Goal: Task Accomplishment & Management: Use online tool/utility

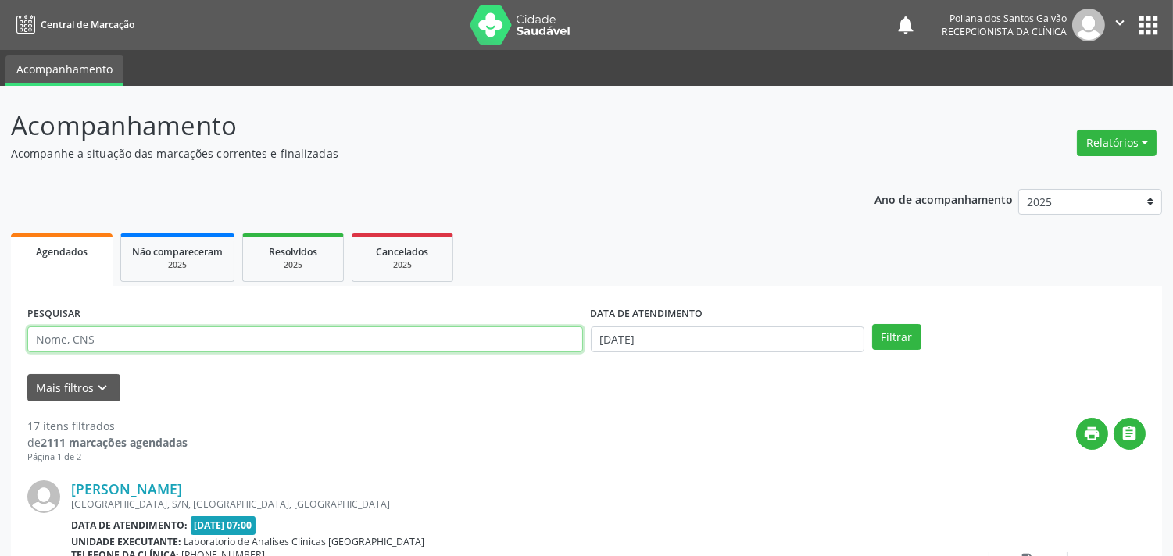
click at [247, 348] on input "text" at bounding box center [305, 340] width 556 height 27
type input "[PERSON_NAME]"
click at [872, 324] on button "Filtrar" at bounding box center [896, 337] width 49 height 27
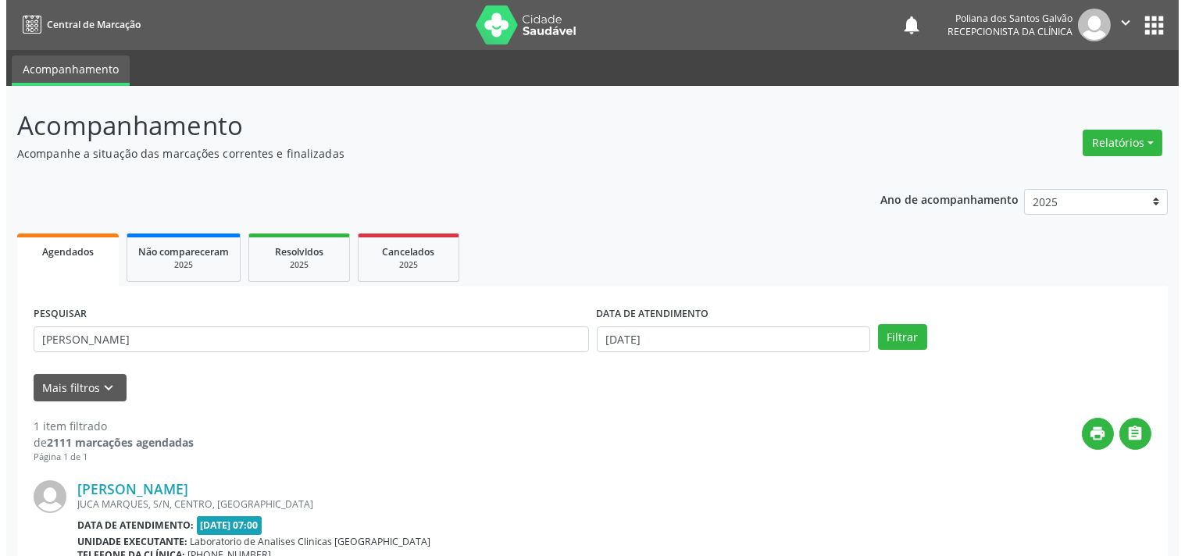
scroll to position [159, 0]
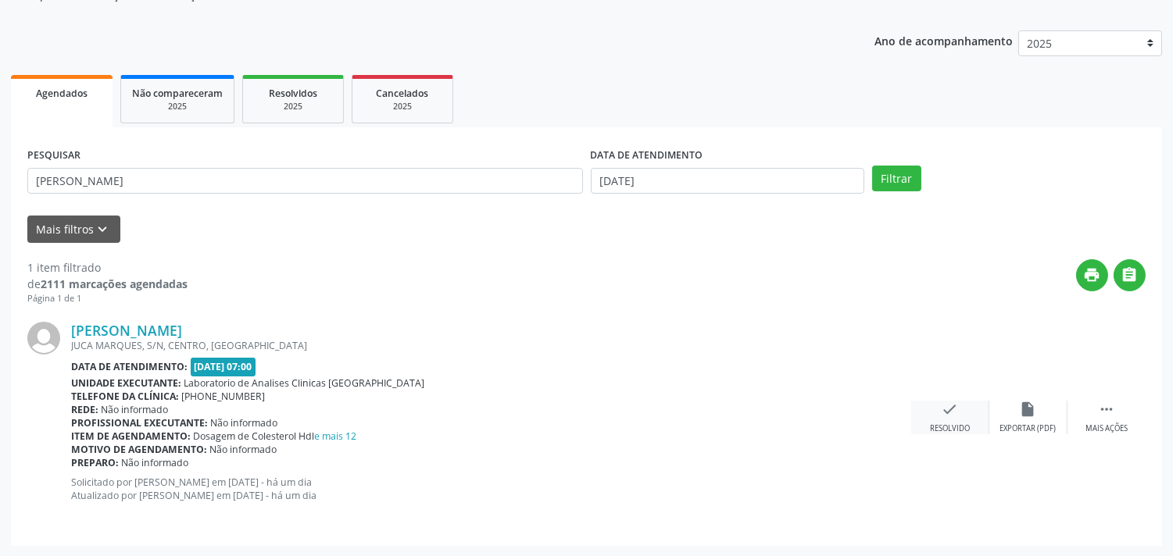
click at [962, 415] on div "check Resolvido" at bounding box center [950, 418] width 78 height 34
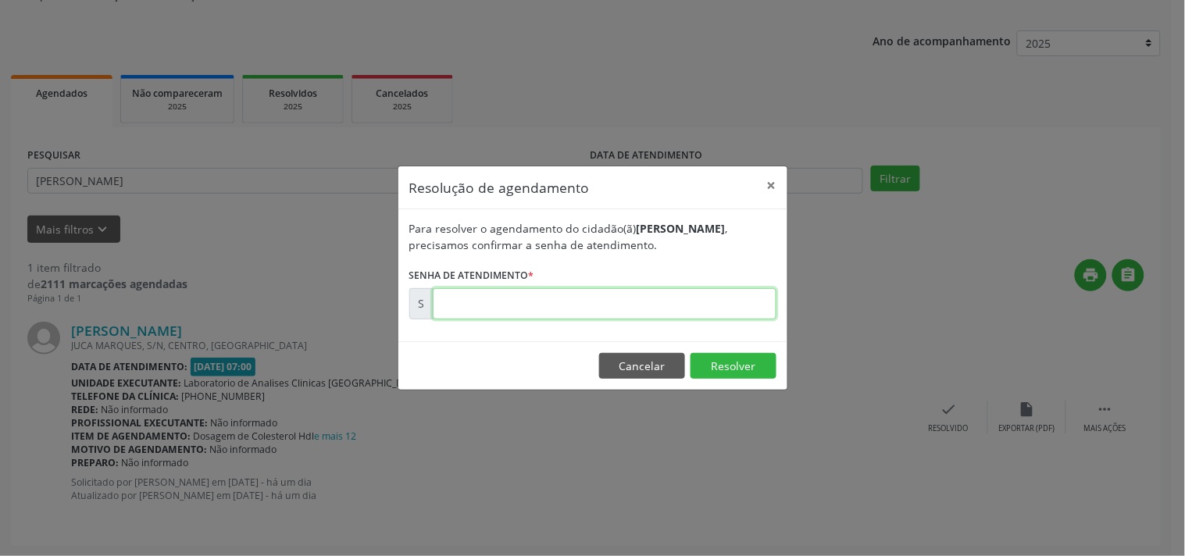
click at [713, 316] on input "text" at bounding box center [605, 303] width 344 height 31
type input "00174828"
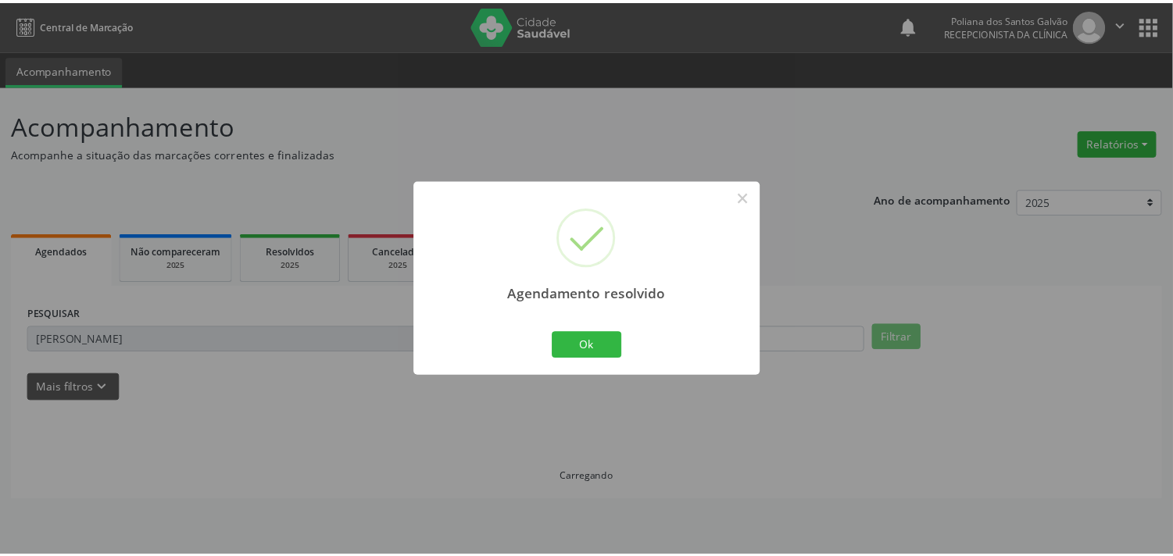
scroll to position [0, 0]
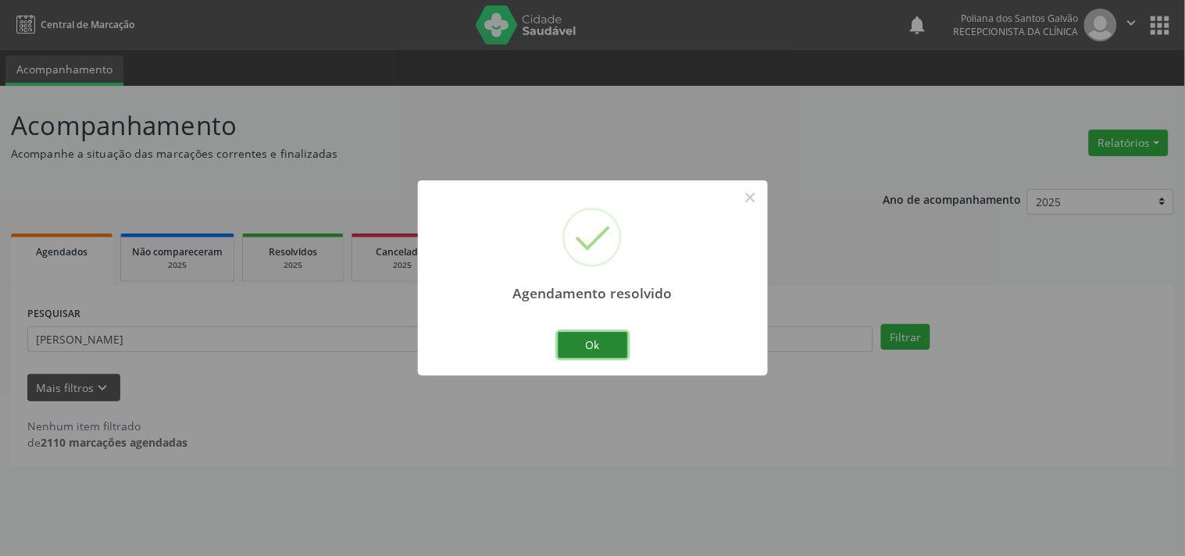
click at [587, 341] on button "Ok" at bounding box center [593, 345] width 70 height 27
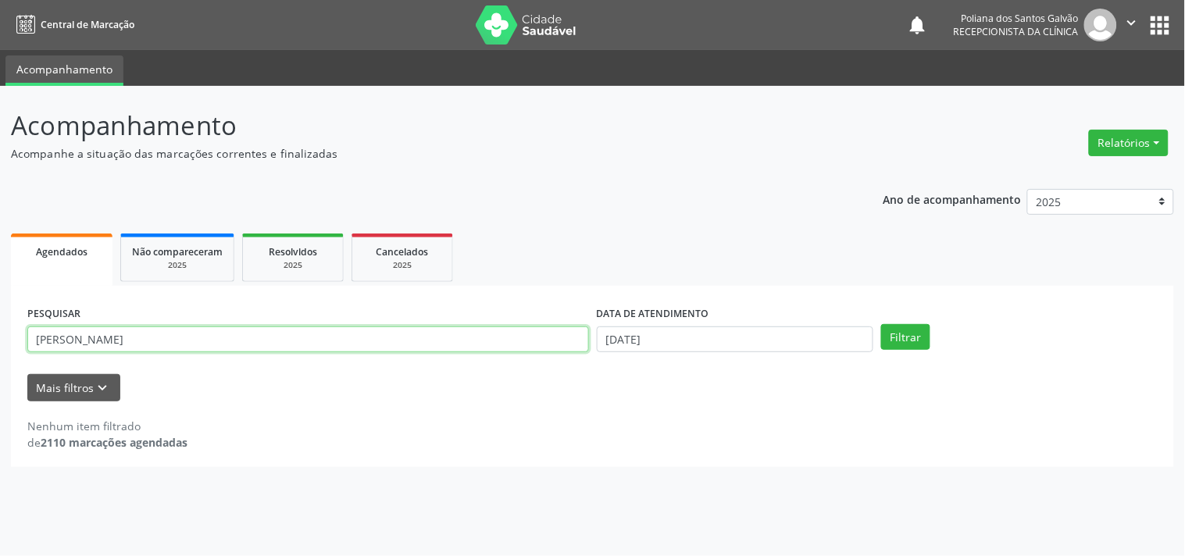
drag, startPoint x: 495, startPoint y: 344, endPoint x: 0, endPoint y: 254, distance: 503.5
click at [0, 254] on div "Acompanhamento Acompanhe a situação das marcações correntes e finalizadas Relat…" at bounding box center [592, 321] width 1185 height 470
type input "[PERSON_NAME]"
click at [881, 324] on button "Filtrar" at bounding box center [905, 337] width 49 height 27
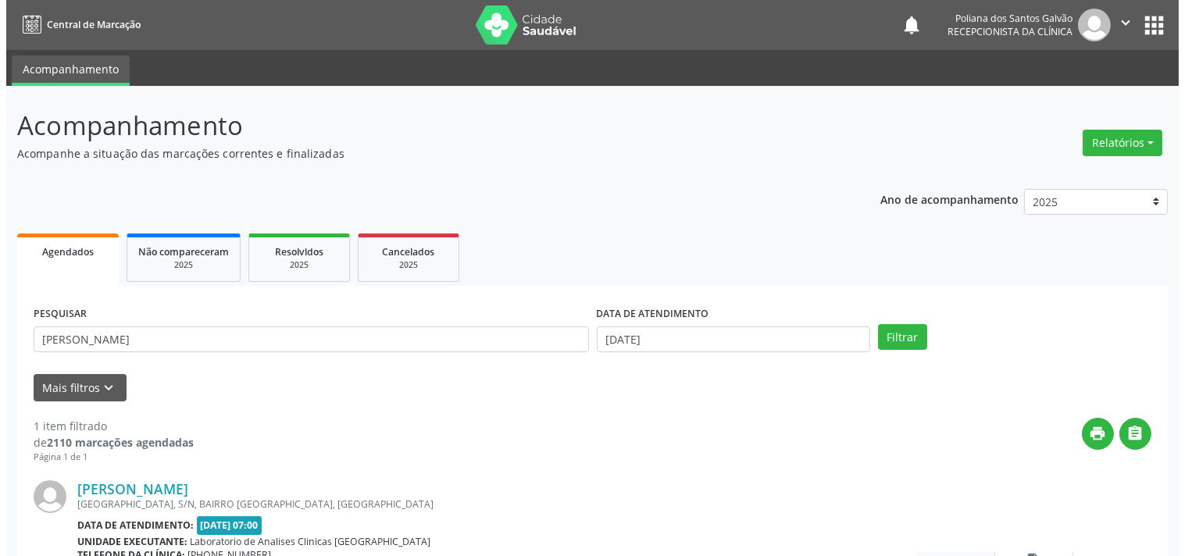
scroll to position [145, 0]
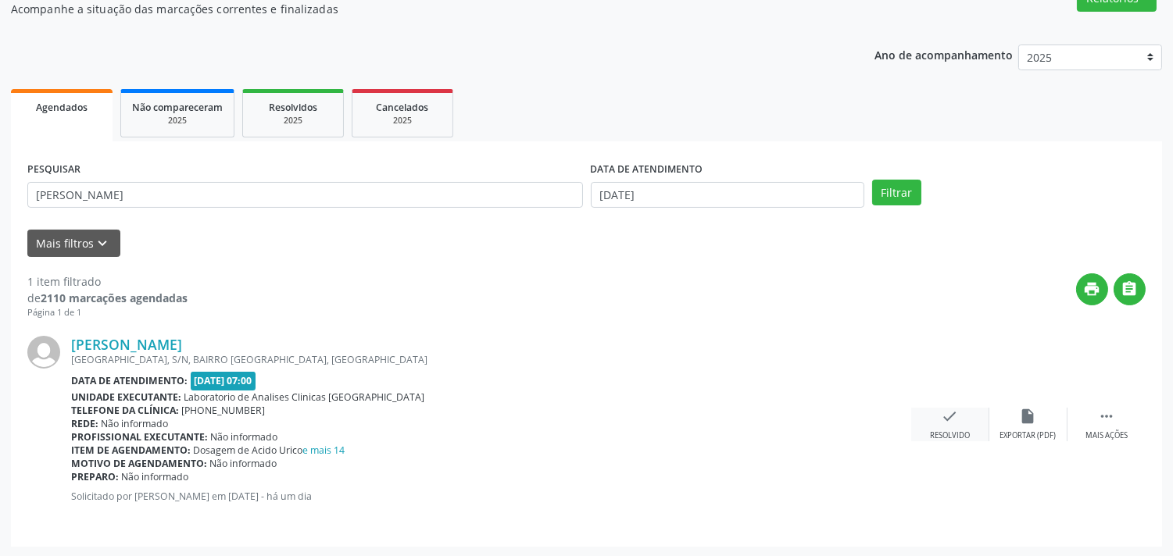
click at [946, 416] on icon "check" at bounding box center [950, 416] width 17 height 17
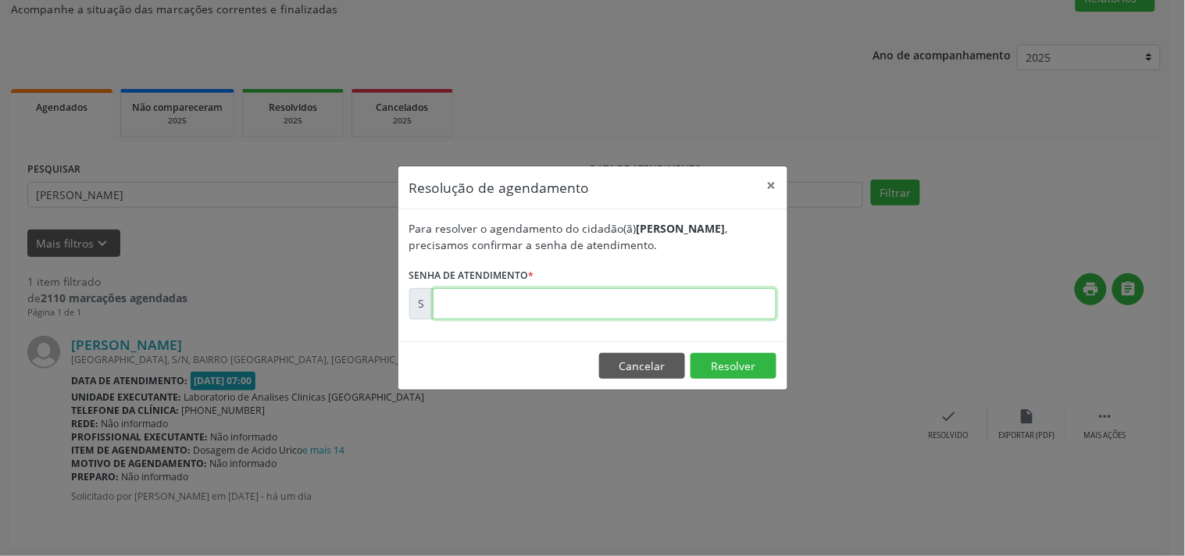
click at [730, 308] on input "text" at bounding box center [605, 303] width 344 height 31
type input "00174821"
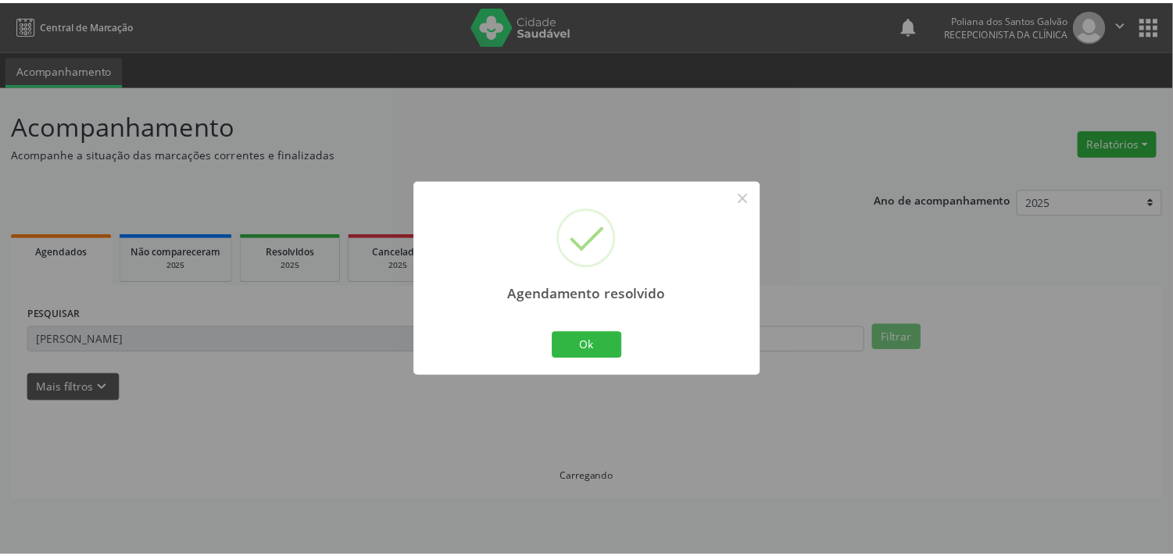
scroll to position [0, 0]
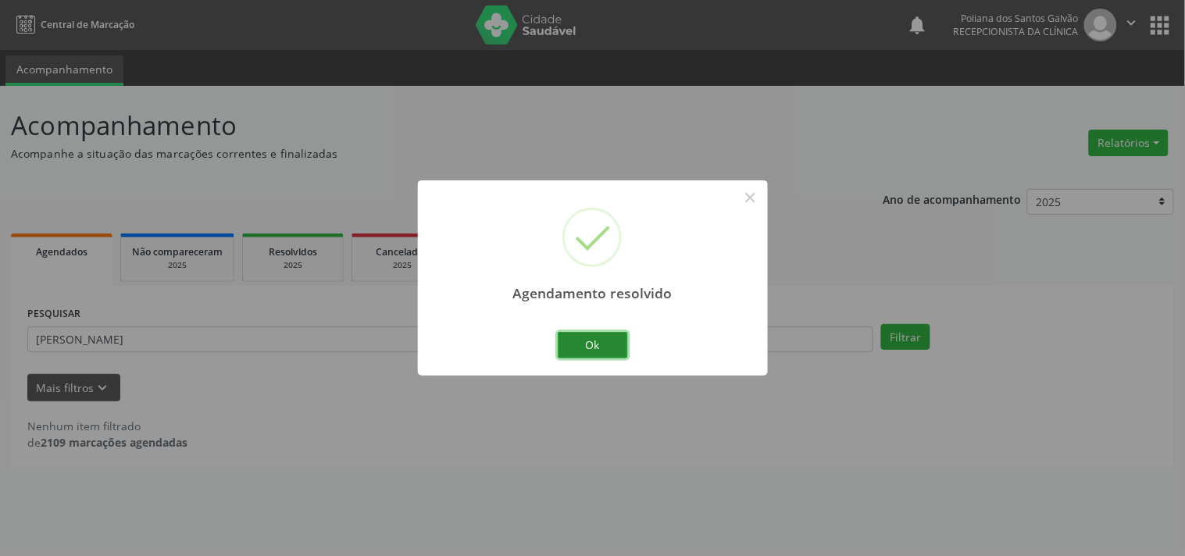
click at [618, 340] on button "Ok" at bounding box center [593, 345] width 70 height 27
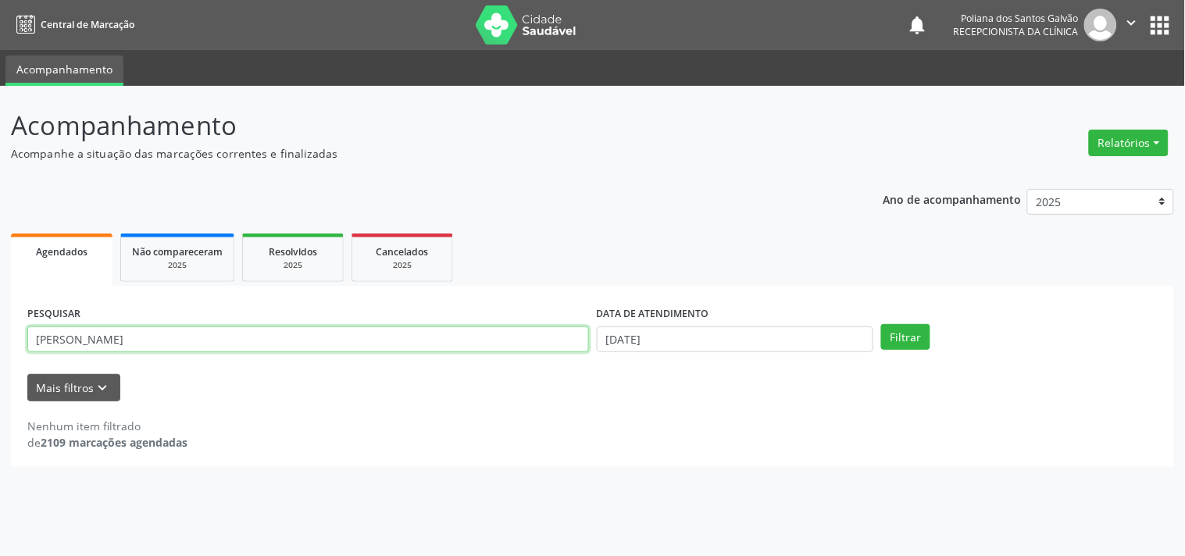
drag, startPoint x: 498, startPoint y: 334, endPoint x: 0, endPoint y: 39, distance: 578.8
click at [0, 91] on div "Acompanhamento Acompanhe a situação das marcações correntes e finalizadas Relat…" at bounding box center [592, 321] width 1185 height 470
type input "IZABE"
click at [881, 324] on button "Filtrar" at bounding box center [905, 337] width 49 height 27
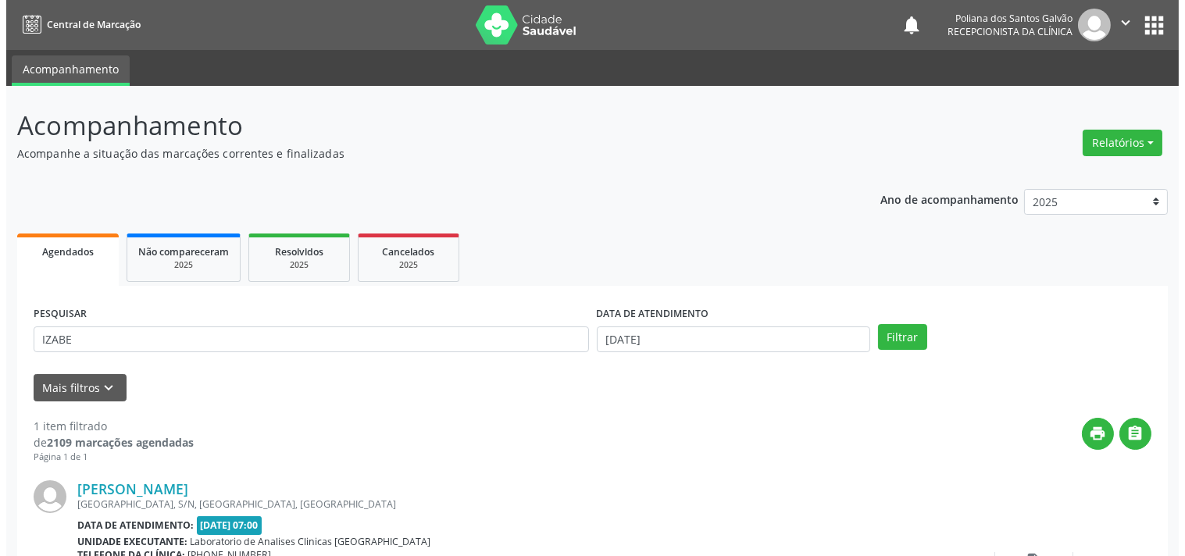
scroll to position [145, 0]
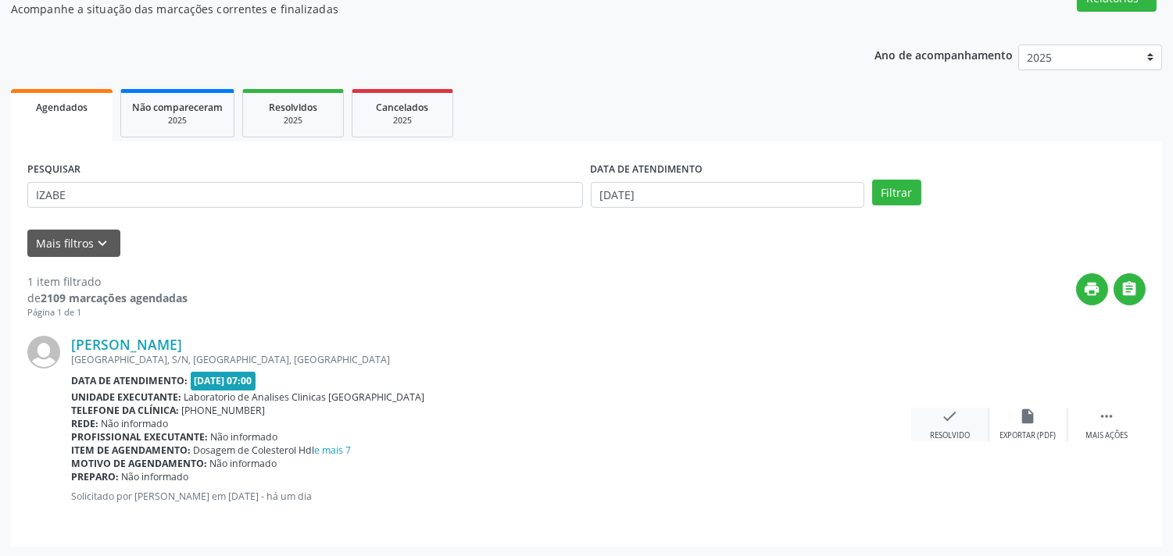
click at [935, 415] on div "check Resolvido" at bounding box center [950, 425] width 78 height 34
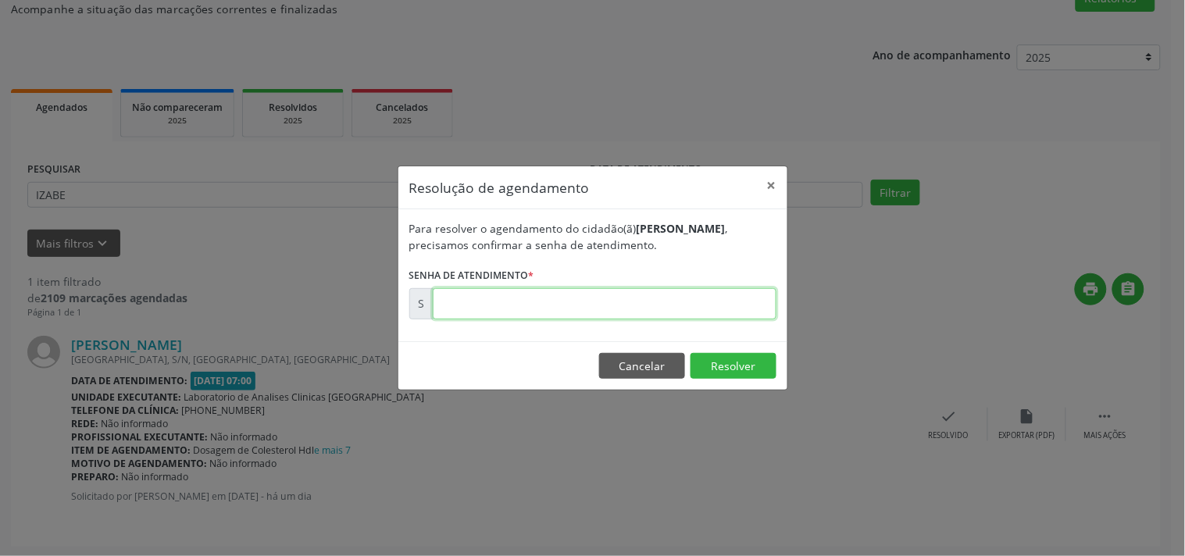
click at [707, 313] on input "text" at bounding box center [605, 303] width 344 height 31
type input "00174870"
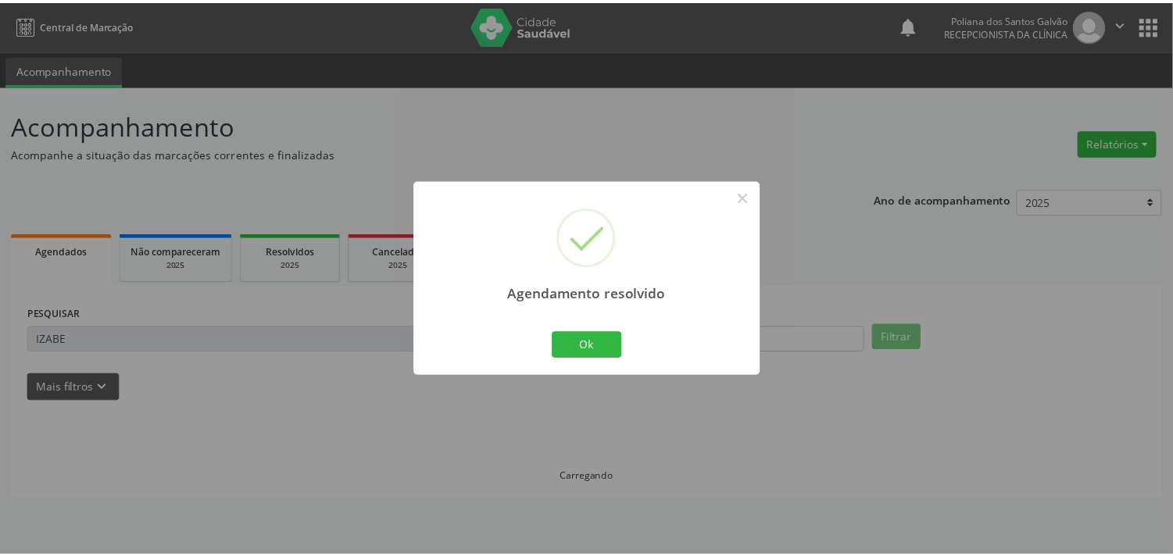
scroll to position [0, 0]
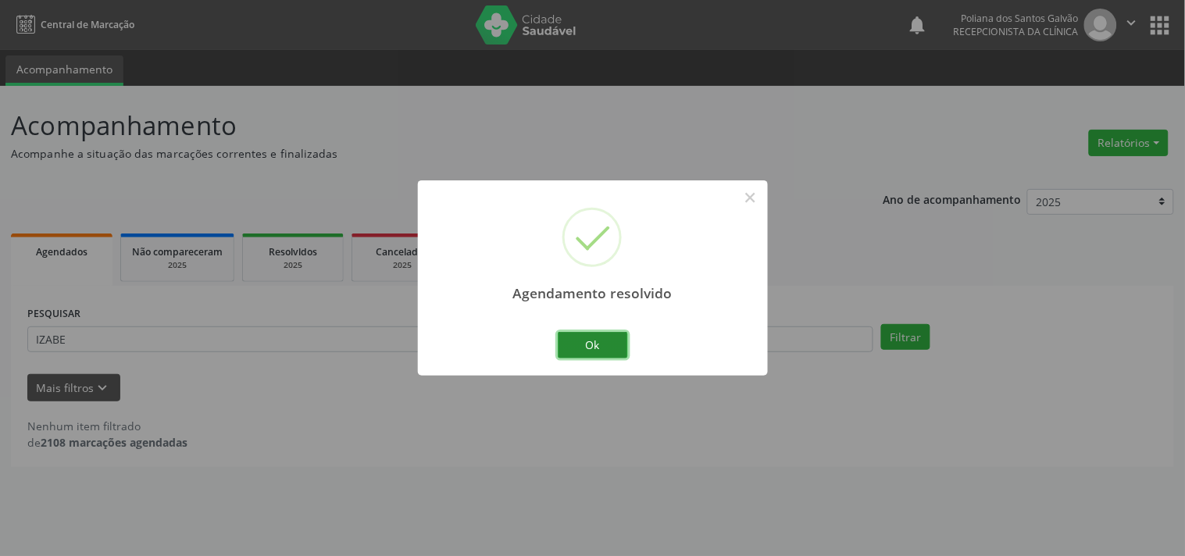
click at [594, 348] on button "Ok" at bounding box center [593, 345] width 70 height 27
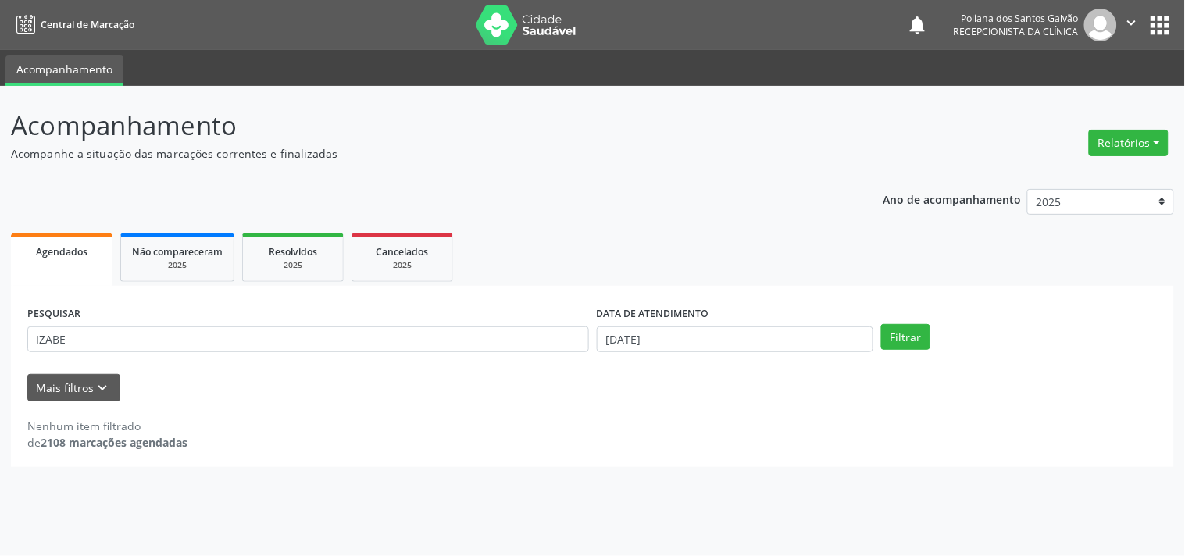
click at [509, 324] on div "PESQUISAR IZABE" at bounding box center [308, 332] width 570 height 61
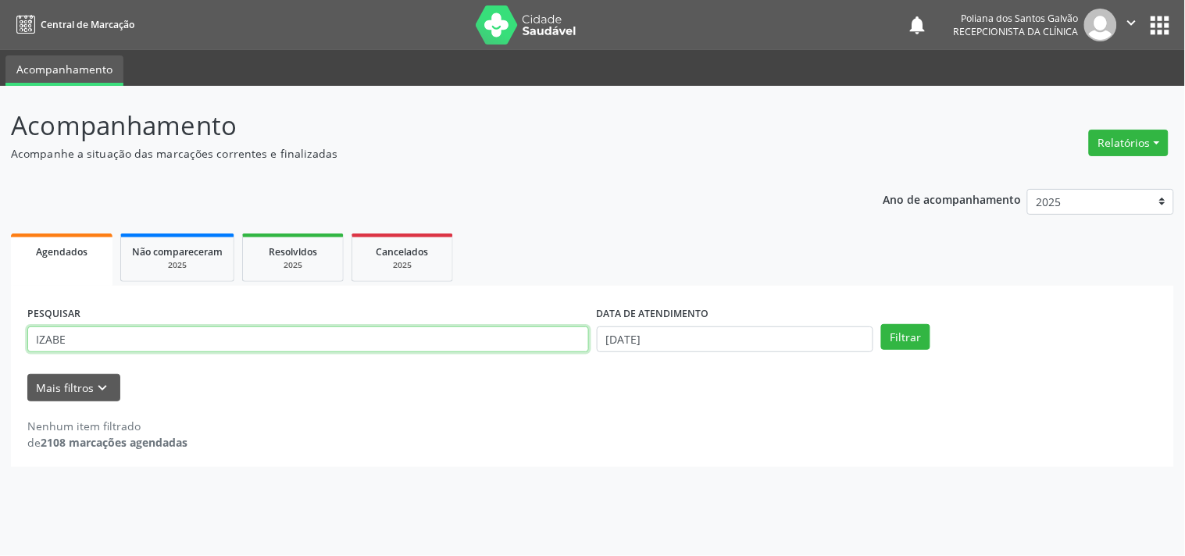
drag, startPoint x: 520, startPoint y: 340, endPoint x: 173, endPoint y: 213, distance: 368.6
click at [173, 214] on div "Ano de acompanhamento 2025 2024 2023 Agendados Não compareceram 2025 Resolvidos…" at bounding box center [592, 322] width 1163 height 289
type input "I"
type input "NEIDE"
click at [881, 324] on button "Filtrar" at bounding box center [905, 337] width 49 height 27
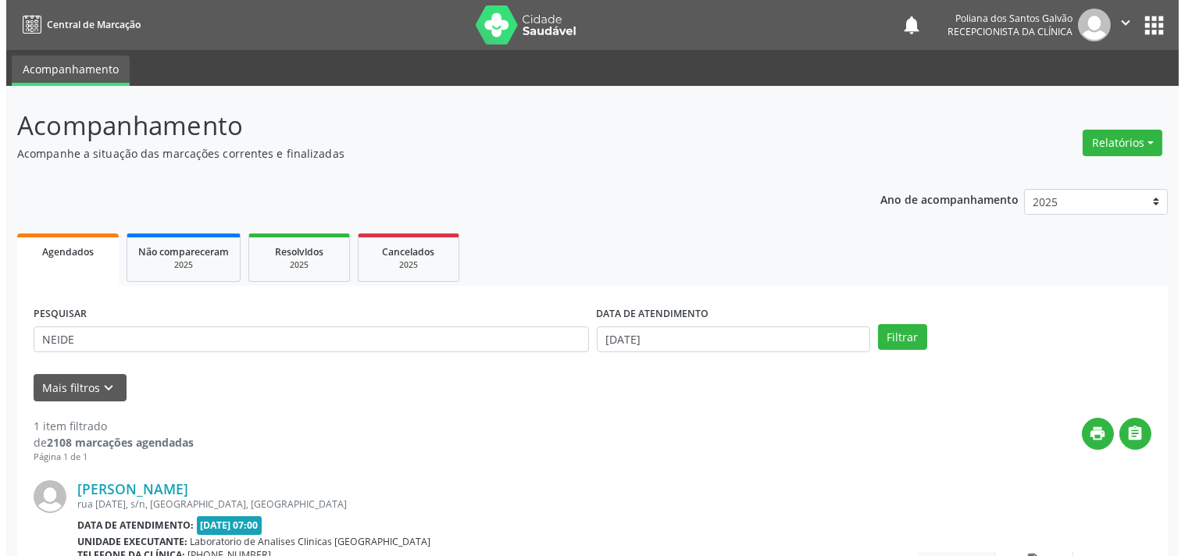
scroll to position [145, 0]
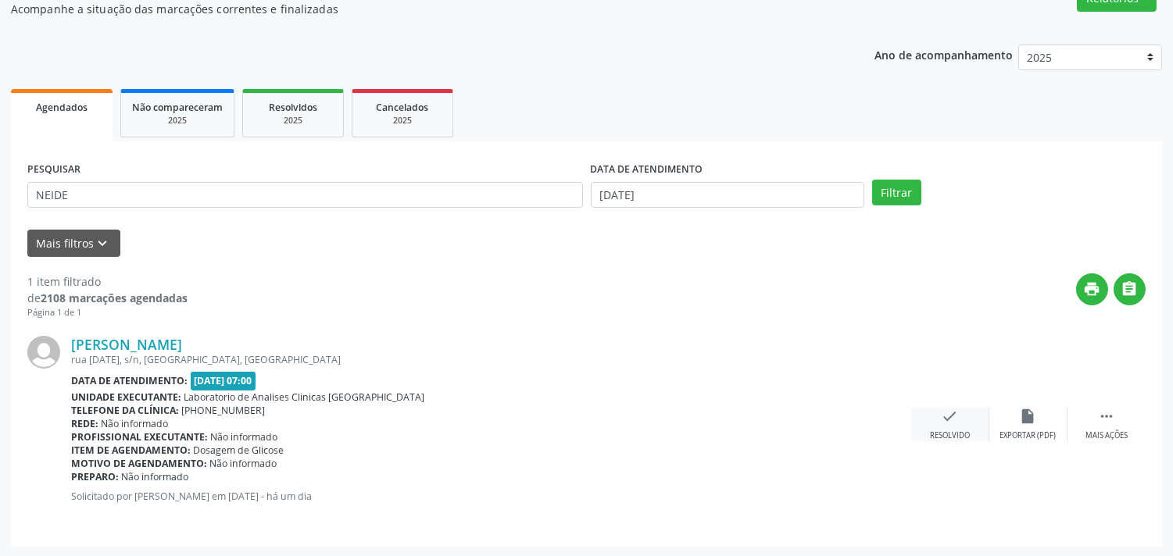
click at [942, 417] on icon "check" at bounding box center [950, 416] width 17 height 17
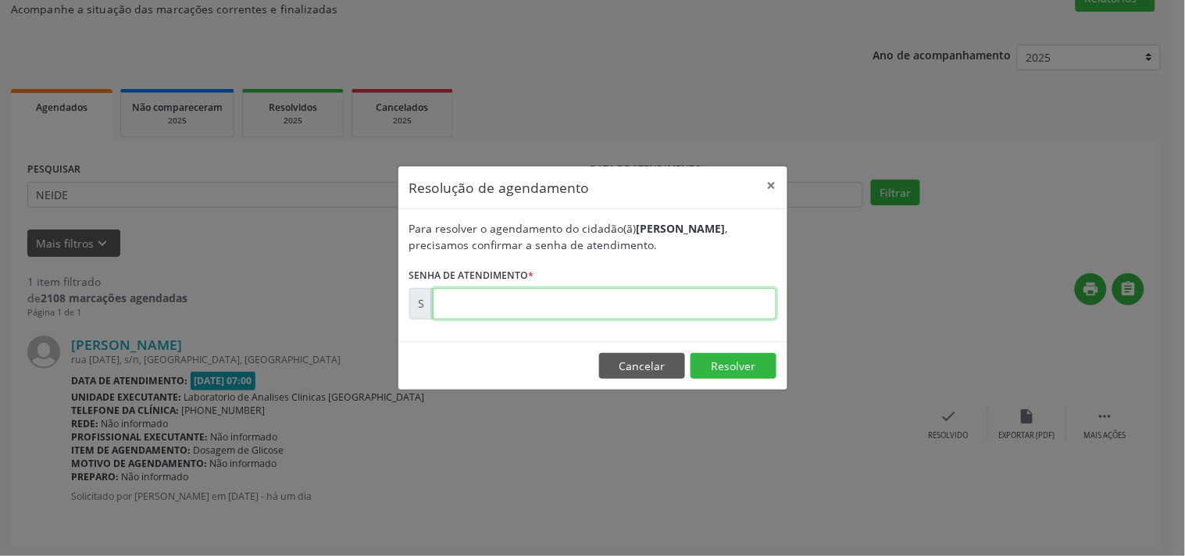
click at [647, 320] on div "Para resolver o agendamento do cidadão(ã) [PERSON_NAME] , precisamos confirmar …" at bounding box center [593, 275] width 389 height 132
type input "00174816"
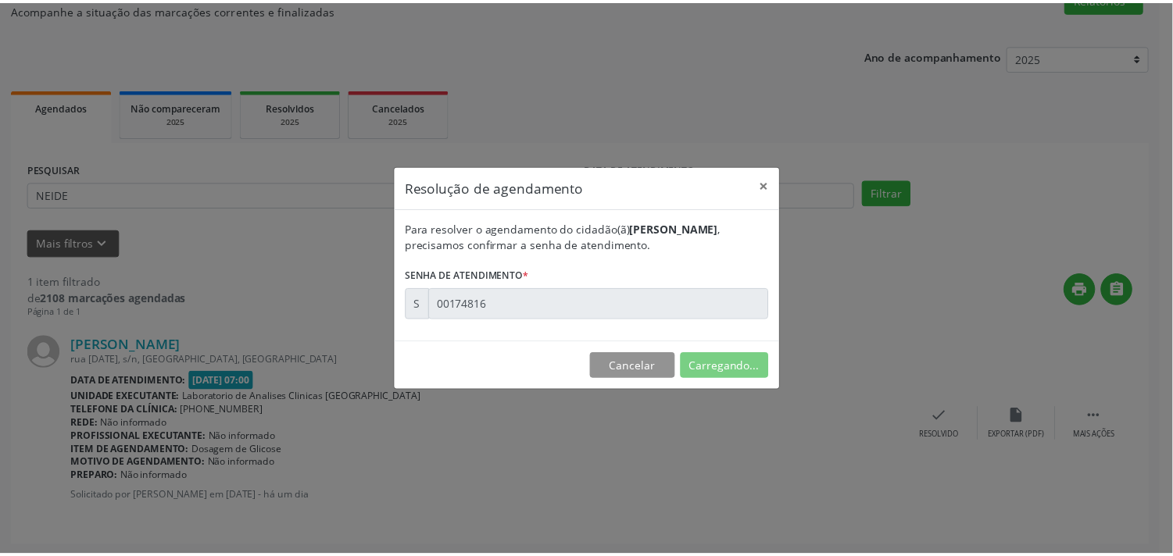
scroll to position [0, 0]
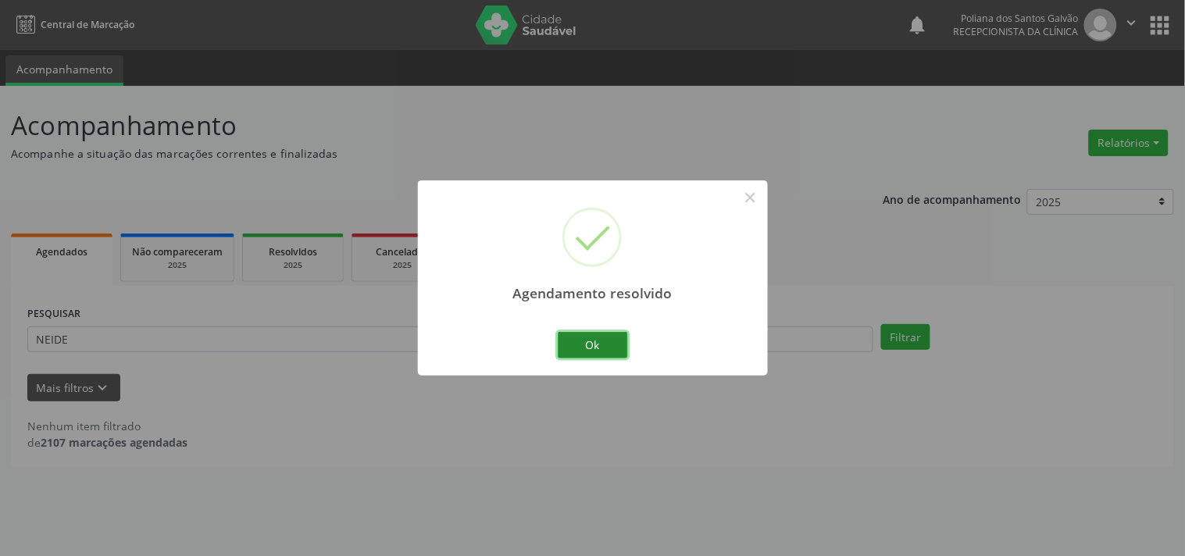
click at [574, 342] on button "Ok" at bounding box center [593, 345] width 70 height 27
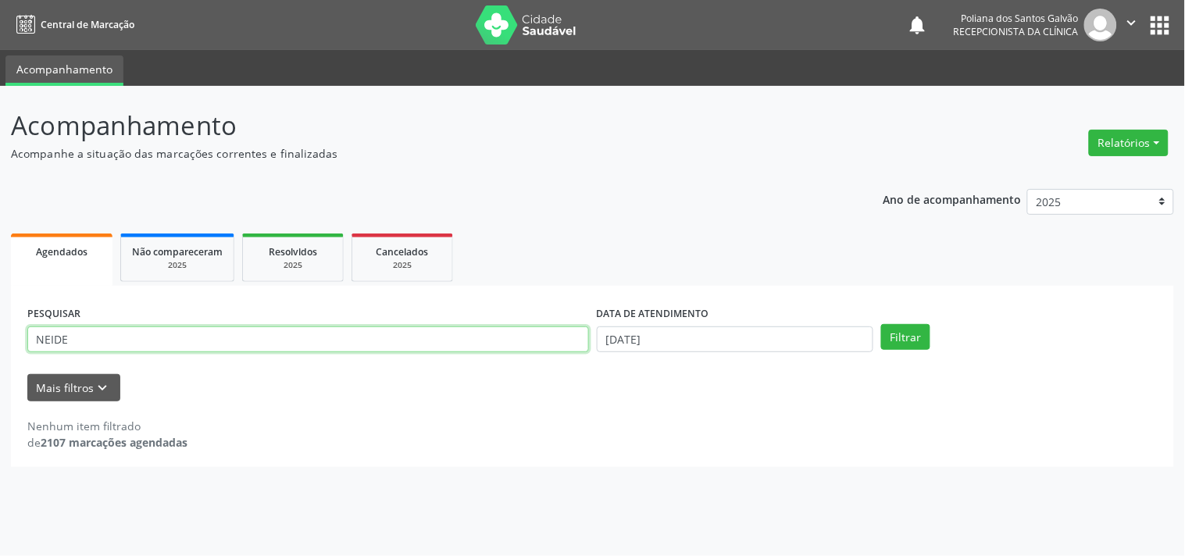
drag, startPoint x: 273, startPoint y: 284, endPoint x: 0, endPoint y: -29, distance: 415.3
click at [0, 0] on html "Central de Marcação notifications Poliana dos Santos Galvão Recepcionista da cl…" at bounding box center [592, 278] width 1185 height 556
type input "ROSENI"
click at [881, 324] on button "Filtrar" at bounding box center [905, 337] width 49 height 27
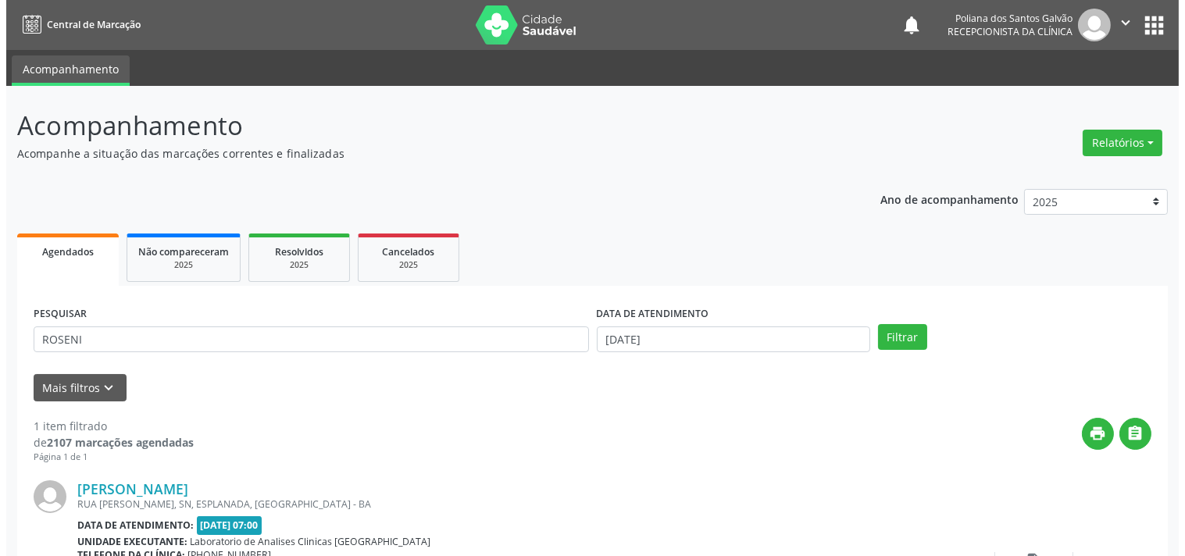
scroll to position [145, 0]
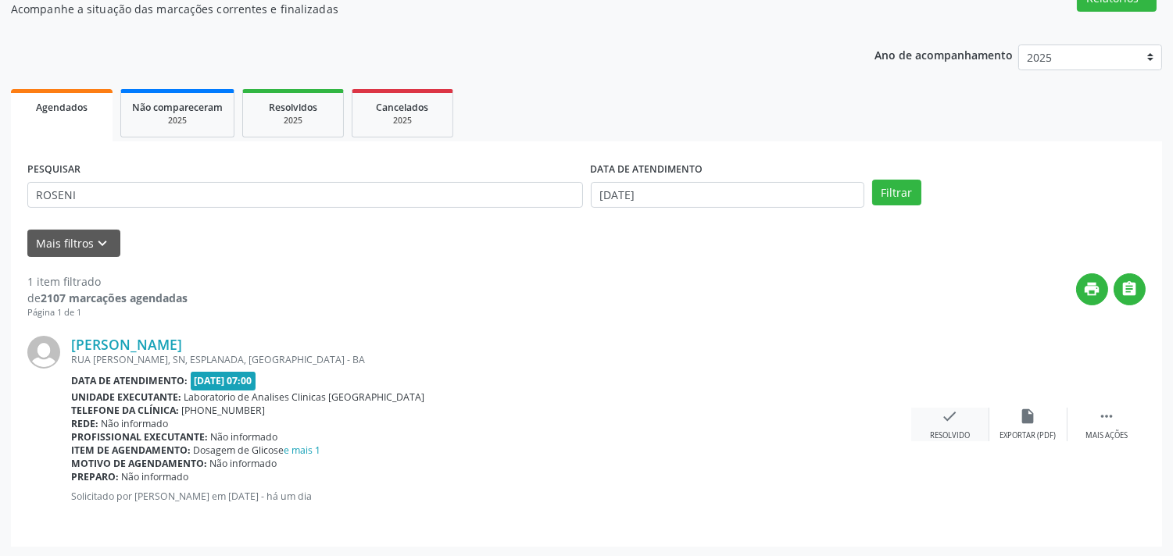
click at [966, 431] on div "Resolvido" at bounding box center [950, 436] width 40 height 11
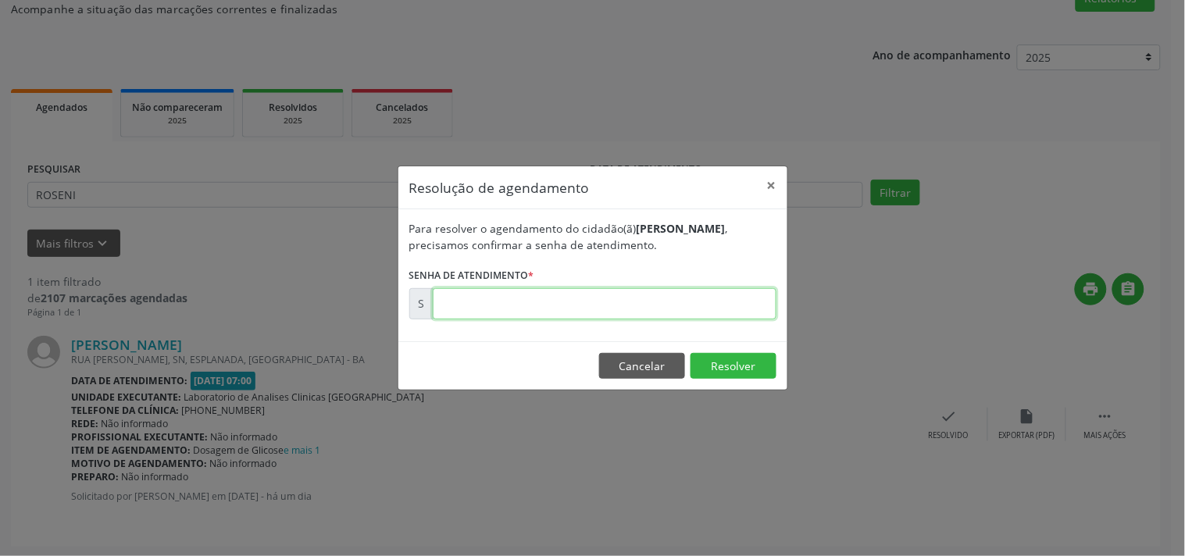
click at [734, 306] on input "text" at bounding box center [605, 303] width 344 height 31
type input "00174817"
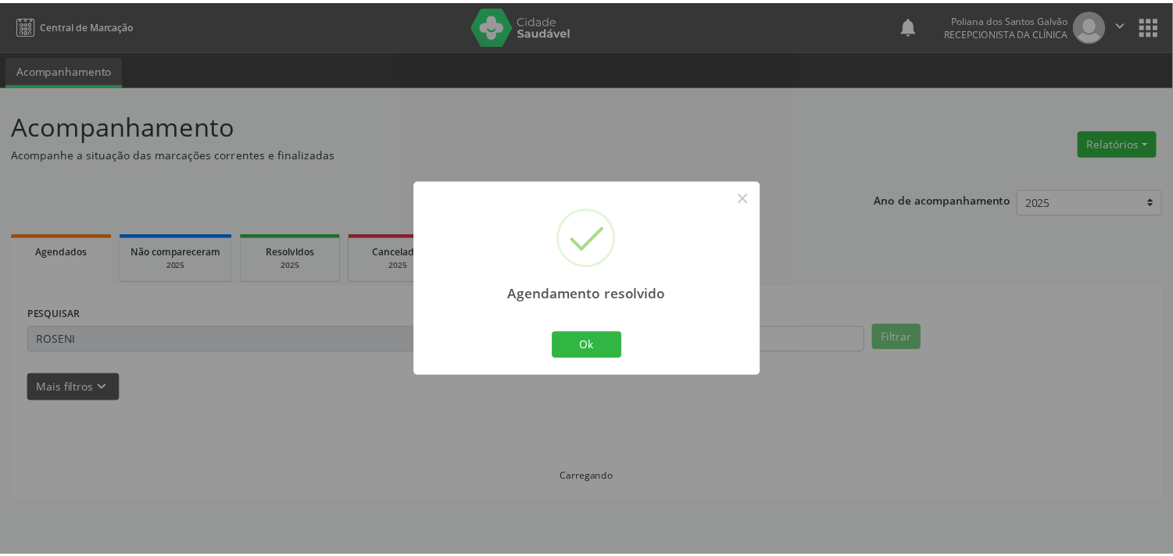
scroll to position [0, 0]
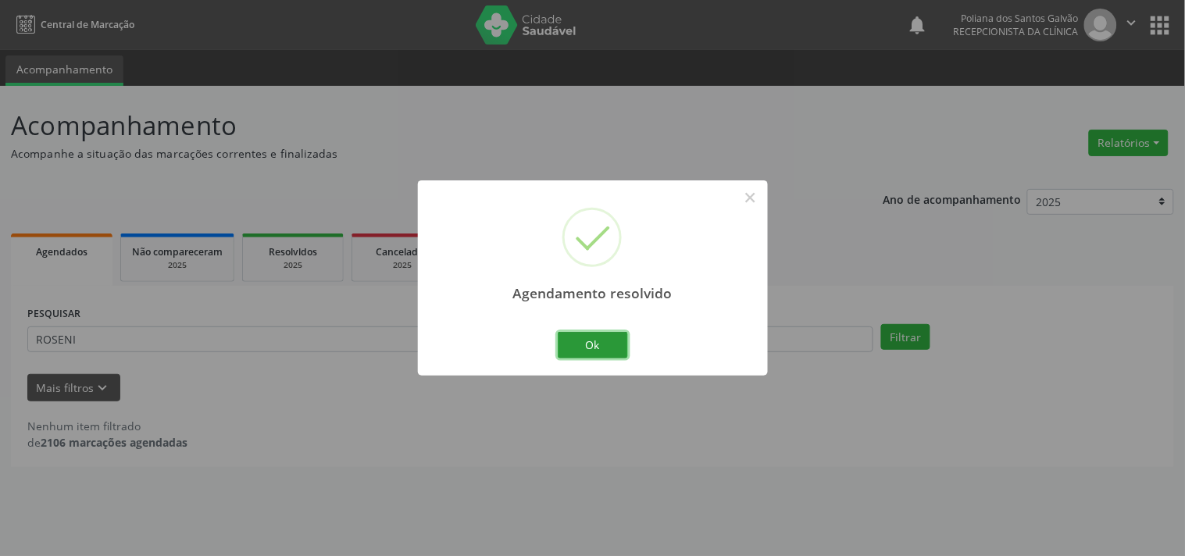
drag, startPoint x: 614, startPoint y: 352, endPoint x: 527, endPoint y: 341, distance: 87.5
click at [609, 353] on button "Ok" at bounding box center [593, 345] width 70 height 27
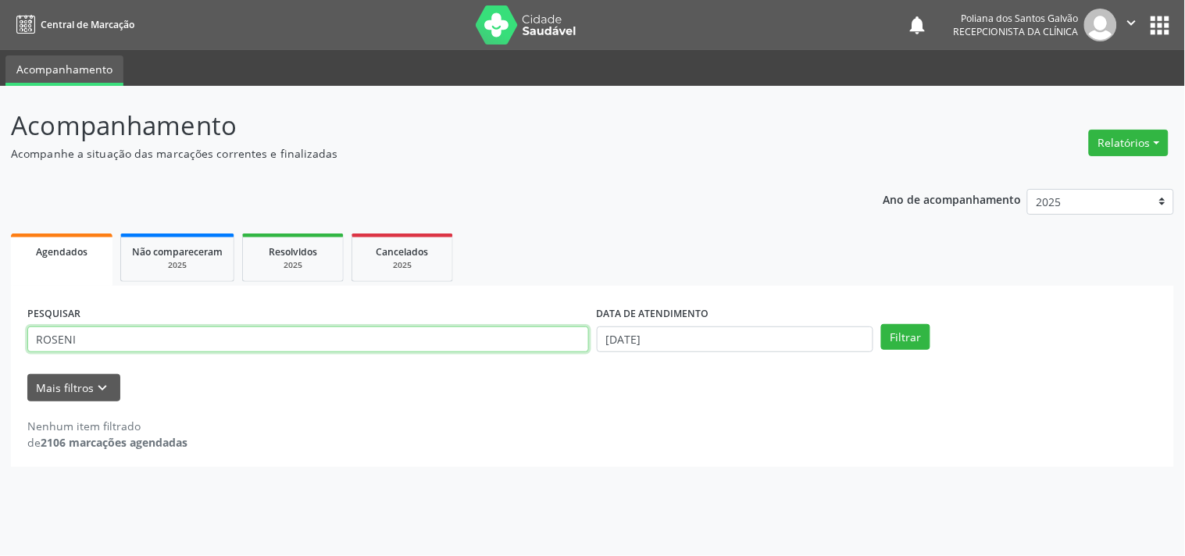
drag, startPoint x: 533, startPoint y: 334, endPoint x: 0, endPoint y: -67, distance: 666.8
click at [0, 0] on html "Central de Marcação notifications Poliana dos Santos Galvão Recepcionista da cl…" at bounding box center [592, 278] width 1185 height 556
type input "ART"
click at [881, 324] on button "Filtrar" at bounding box center [905, 337] width 49 height 27
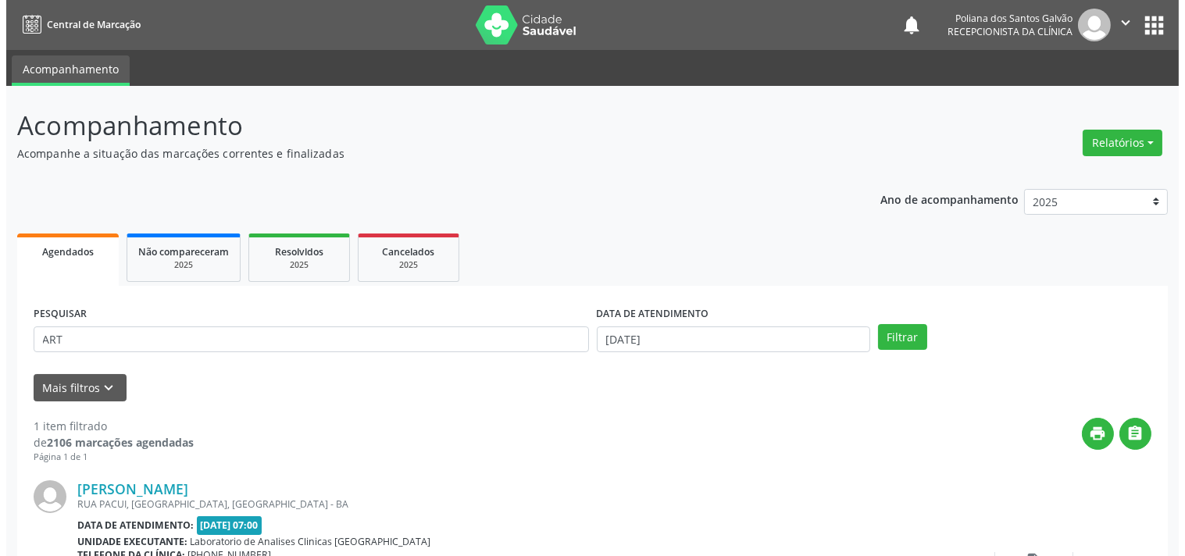
scroll to position [145, 0]
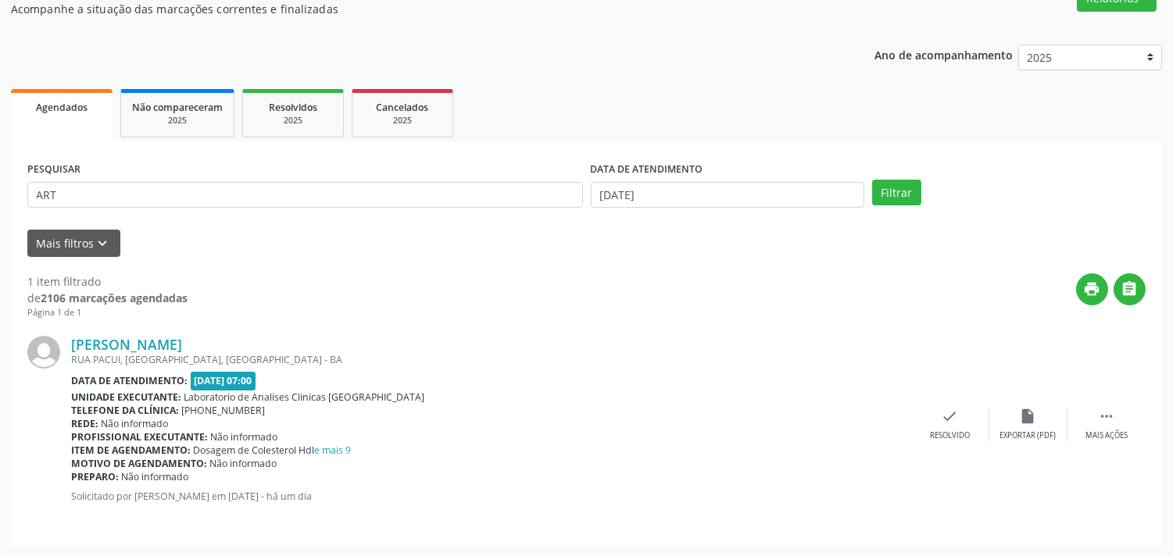
click at [933, 400] on div "[PERSON_NAME] [GEOGRAPHIC_DATA], [GEOGRAPHIC_DATA], [GEOGRAPHIC_DATA], [GEOGRAP…" at bounding box center [586, 425] width 1118 height 211
click at [942, 423] on div "check Resolvido" at bounding box center [950, 425] width 78 height 34
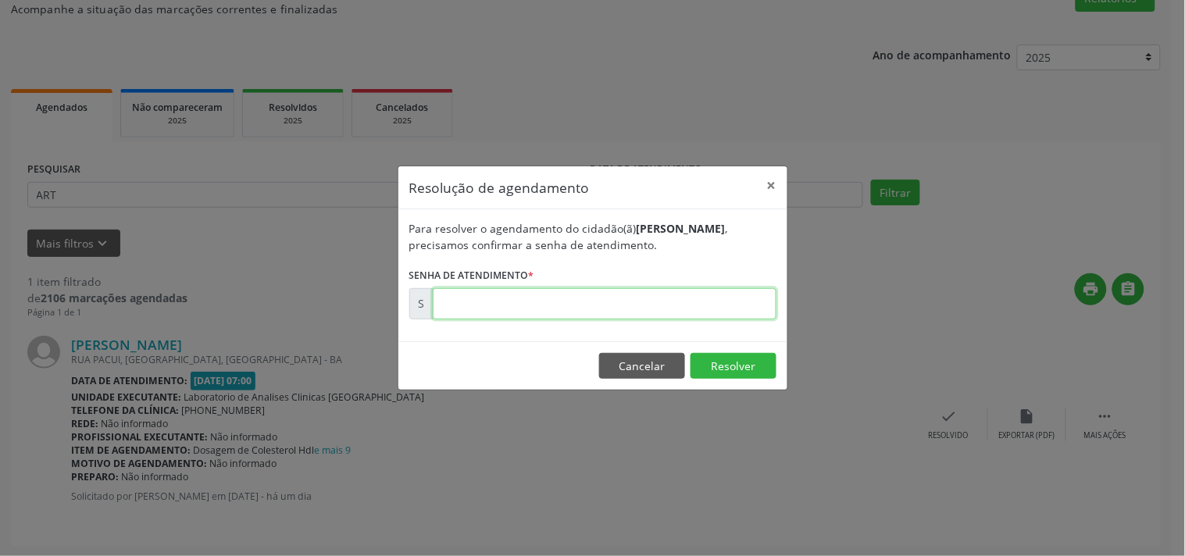
click at [752, 313] on input "text" at bounding box center [605, 303] width 344 height 31
type input "00174827"
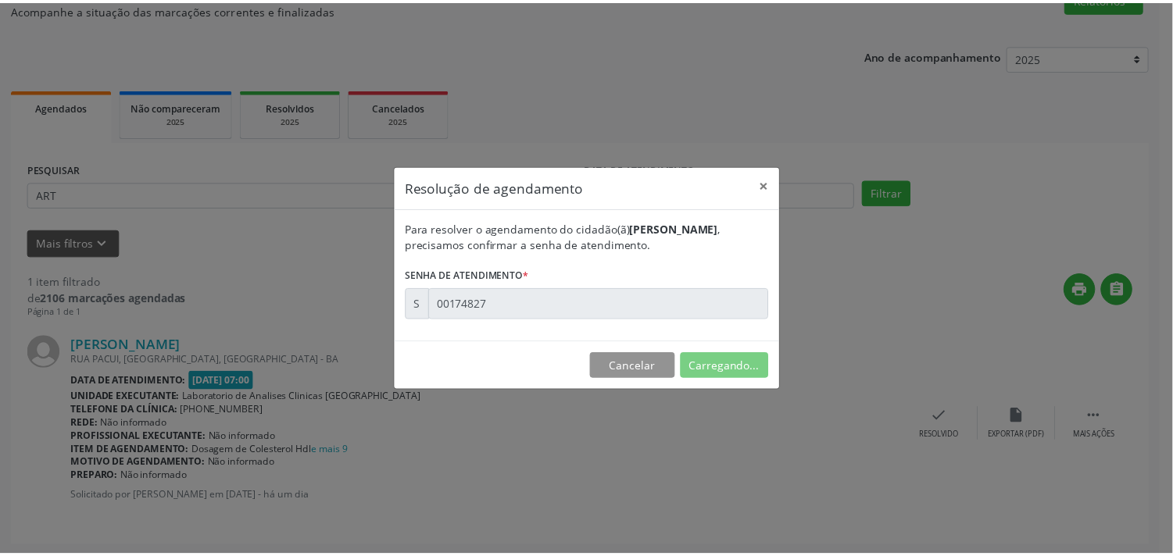
scroll to position [0, 0]
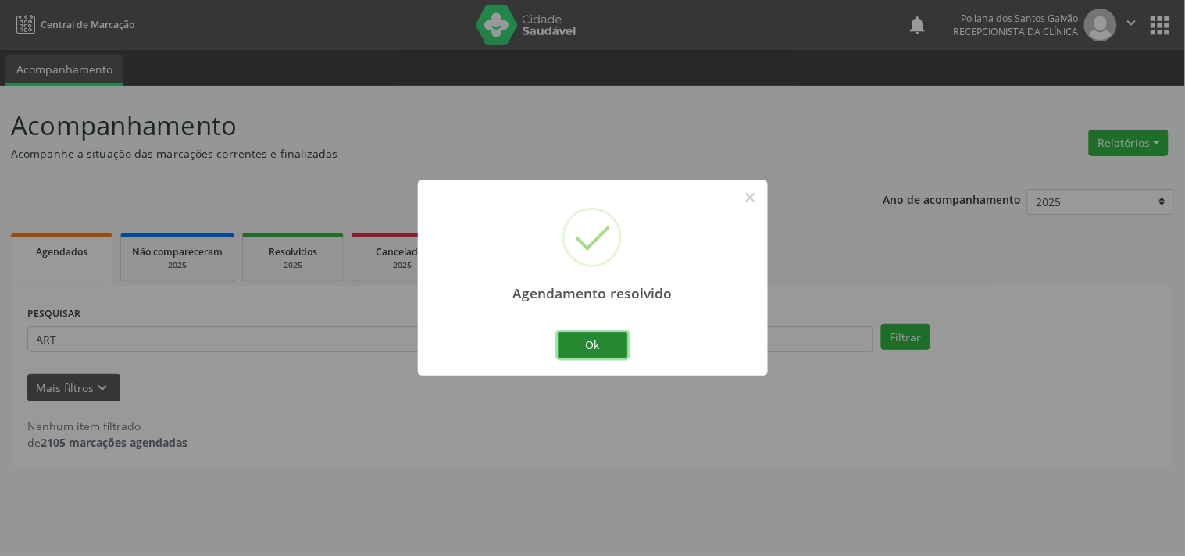
click at [588, 345] on button "Ok" at bounding box center [593, 345] width 70 height 27
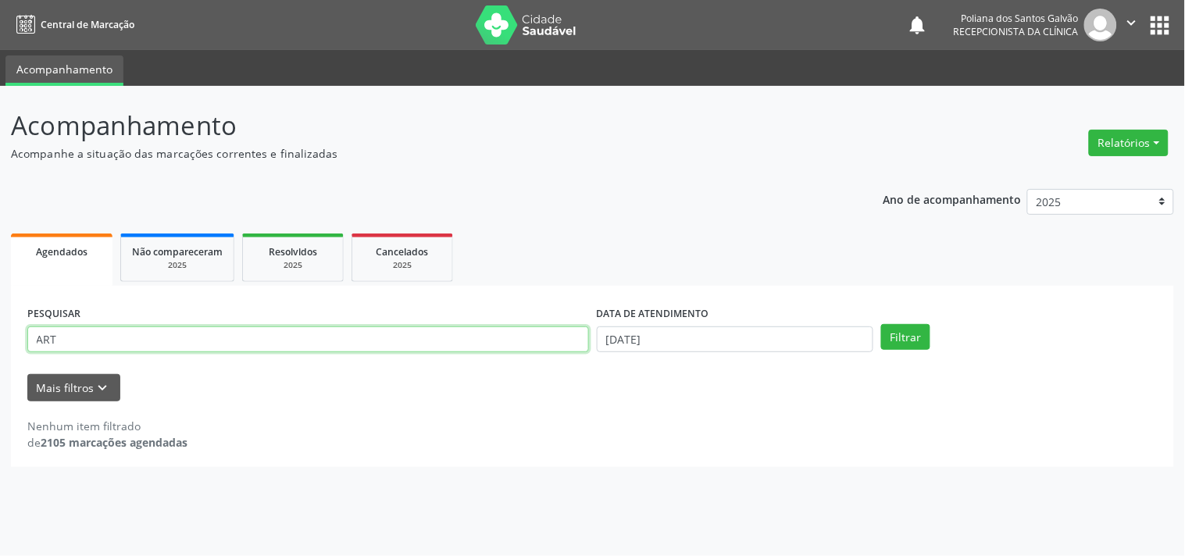
drag, startPoint x: 530, startPoint y: 348, endPoint x: 0, endPoint y: 401, distance: 532.4
click at [0, 369] on div "Acompanhamento Acompanhe a situação das marcações correntes e finalizadas Relat…" at bounding box center [592, 321] width 1185 height 470
type input "[PERSON_NAME]"
click at [881, 324] on button "Filtrar" at bounding box center [905, 337] width 49 height 27
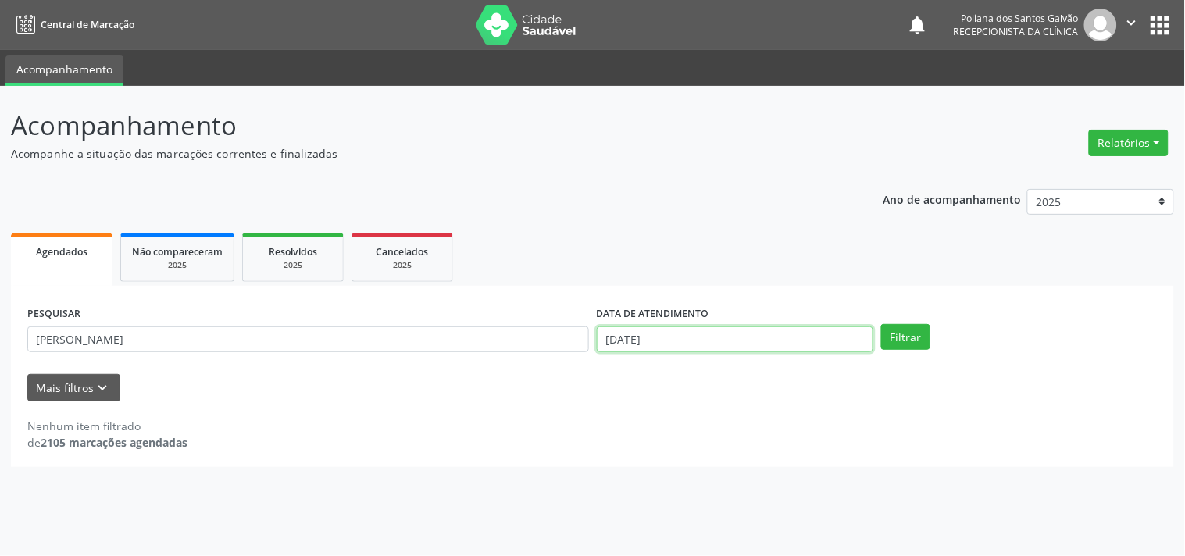
click at [834, 327] on input "[DATE]" at bounding box center [735, 340] width 277 height 27
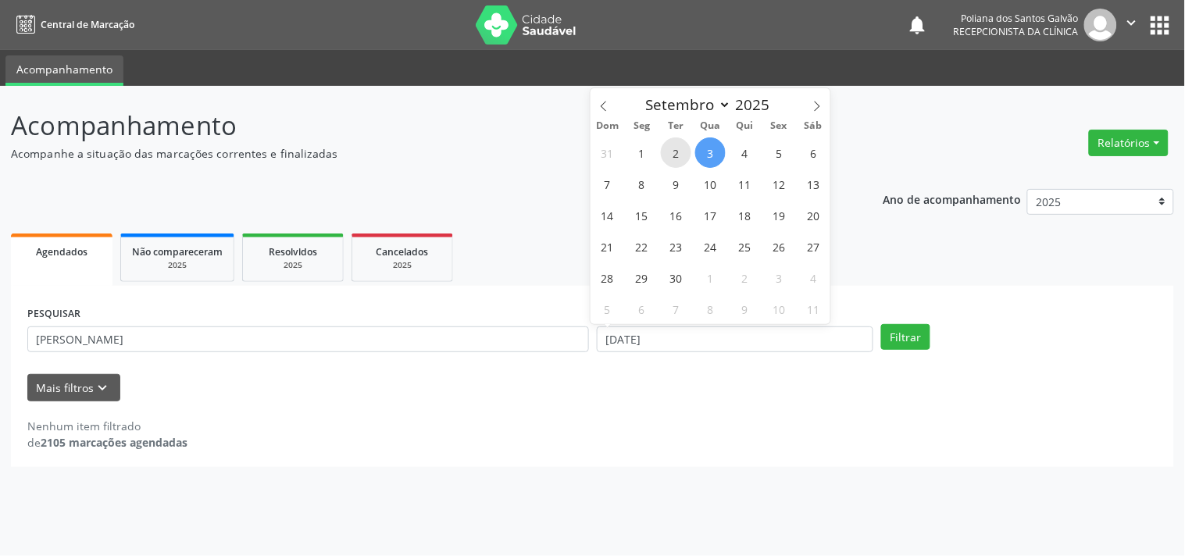
click at [684, 154] on span "2" at bounding box center [676, 153] width 30 height 30
type input "[DATE]"
click at [716, 155] on span "3" at bounding box center [710, 153] width 30 height 30
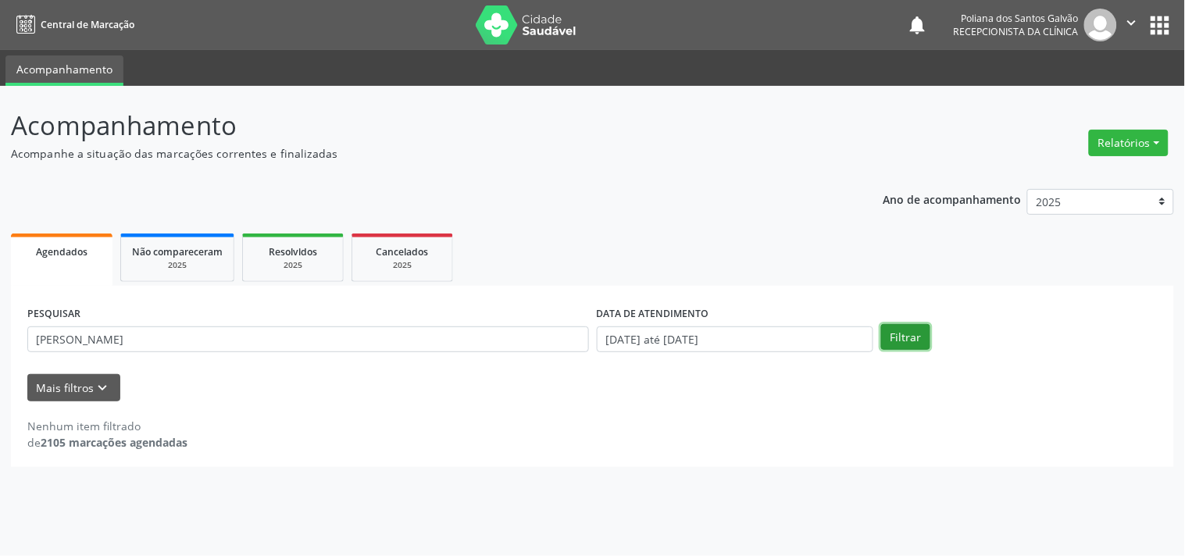
click at [912, 334] on button "Filtrar" at bounding box center [905, 337] width 49 height 27
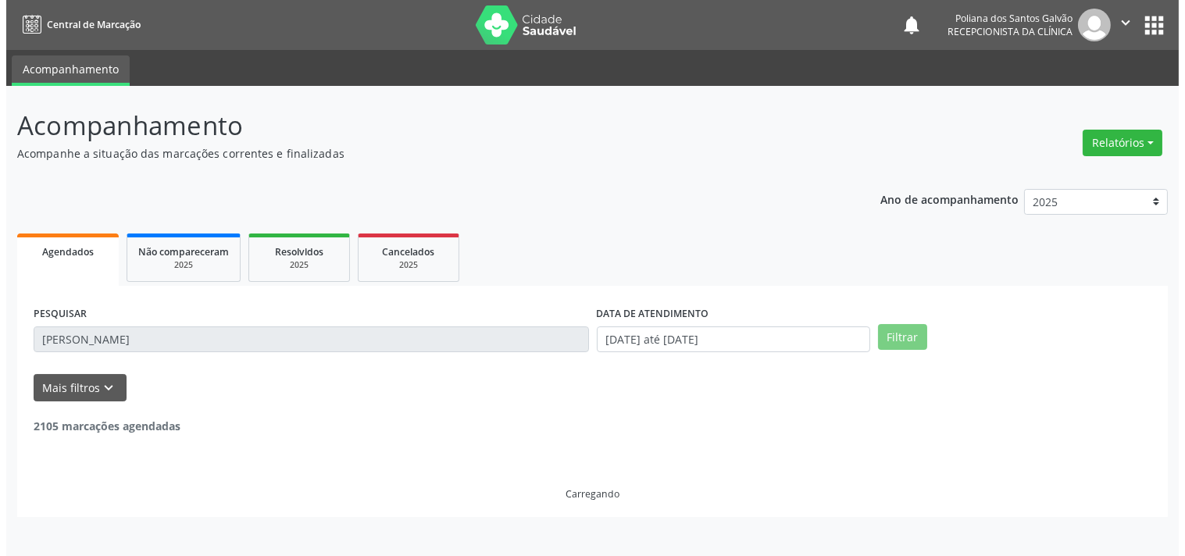
scroll to position [145, 0]
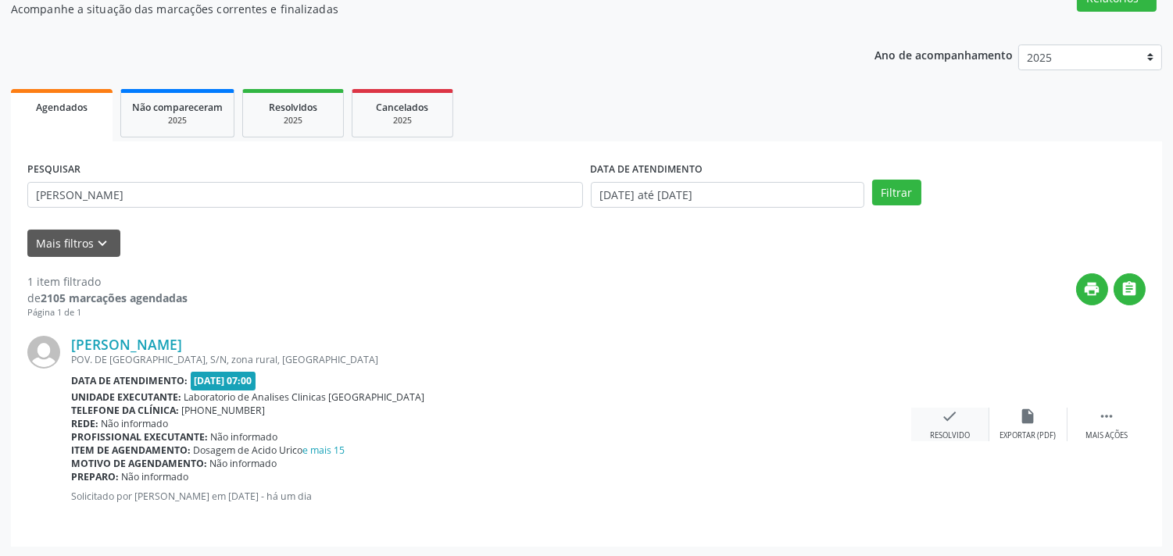
click at [930, 420] on div "check Resolvido" at bounding box center [950, 425] width 78 height 34
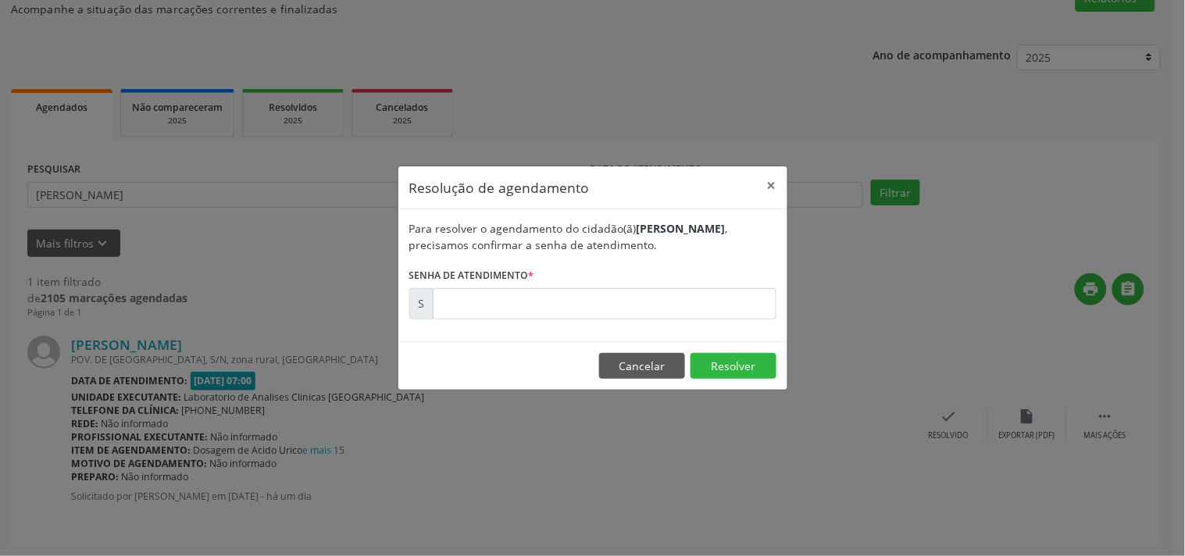
click at [745, 286] on form "Para resolver o agendamento do cidadão(ã) [PERSON_NAME] , precisamos confirmar …" at bounding box center [592, 269] width 367 height 99
drag, startPoint x: 661, startPoint y: 277, endPoint x: 662, endPoint y: 291, distance: 14.1
click at [661, 284] on form "Para resolver o agendamento do cidadão(ã) [PERSON_NAME] , precisamos confirmar …" at bounding box center [592, 269] width 367 height 99
click at [662, 292] on input "text" at bounding box center [605, 303] width 344 height 31
type input "00174836"
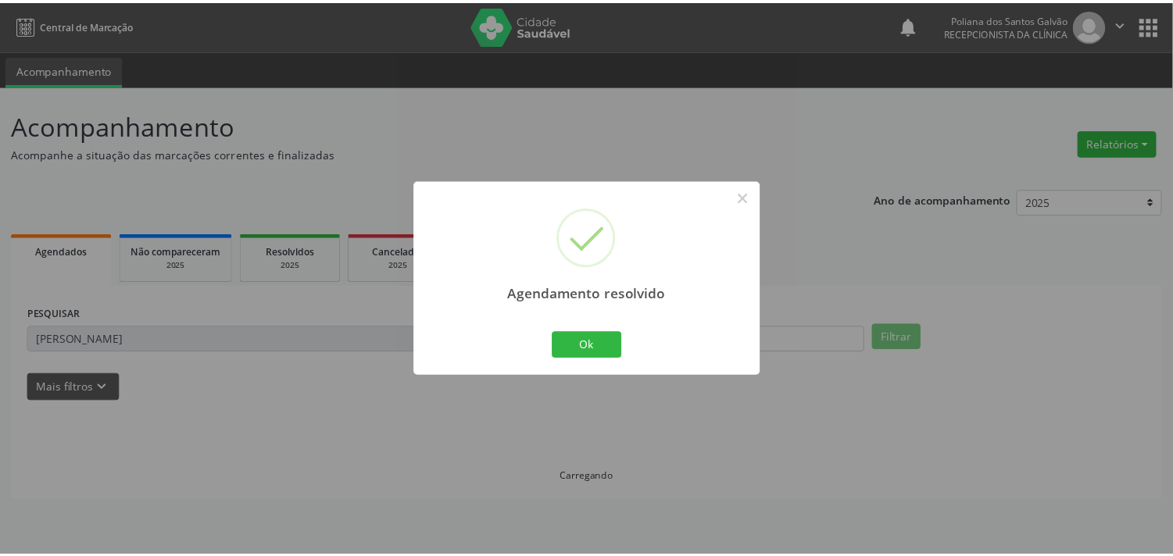
scroll to position [0, 0]
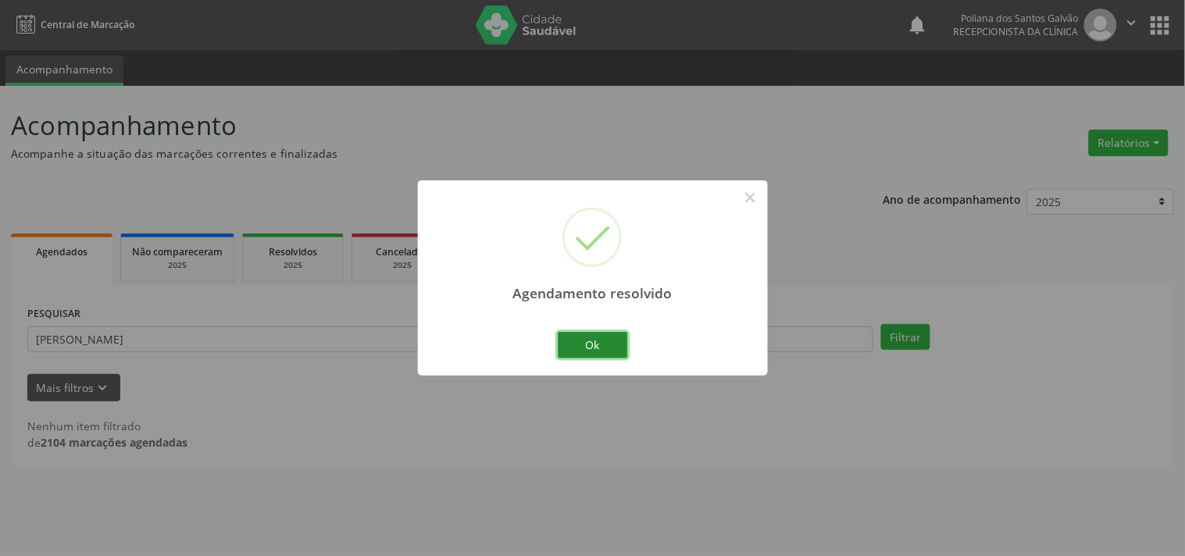
click at [566, 350] on button "Ok" at bounding box center [593, 345] width 70 height 27
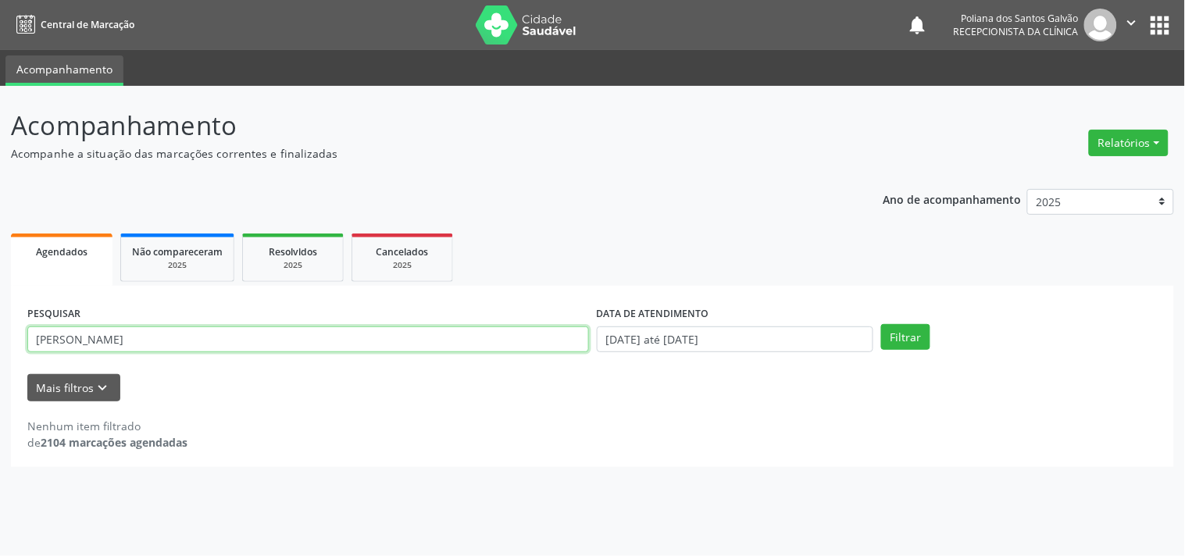
click at [463, 331] on input "[PERSON_NAME]" at bounding box center [308, 340] width 562 height 27
type input "[PERSON_NAME]"
click at [881, 324] on button "Filtrar" at bounding box center [905, 337] width 49 height 27
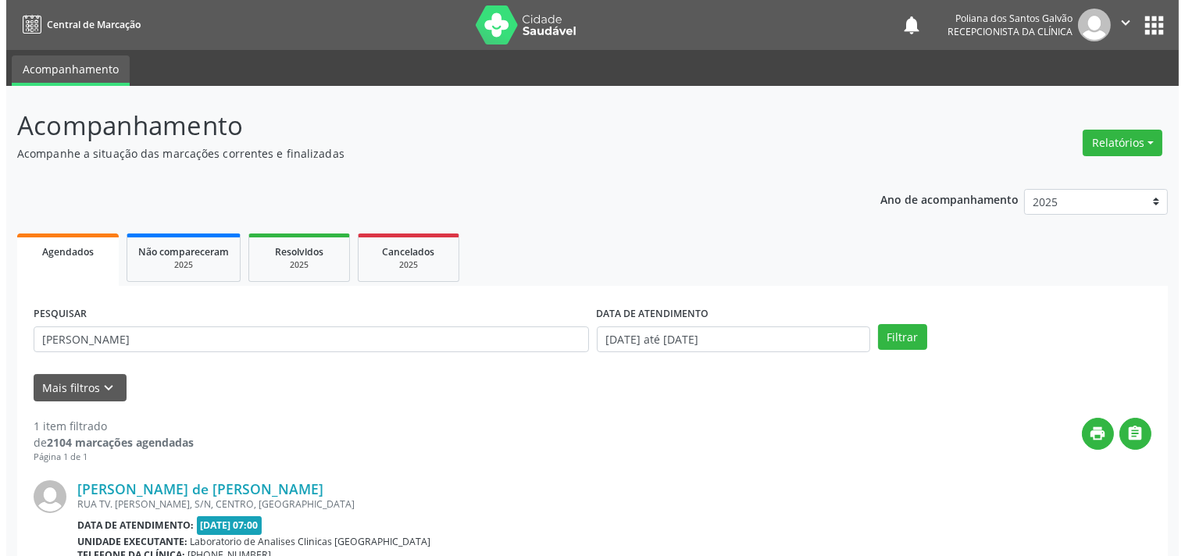
scroll to position [159, 0]
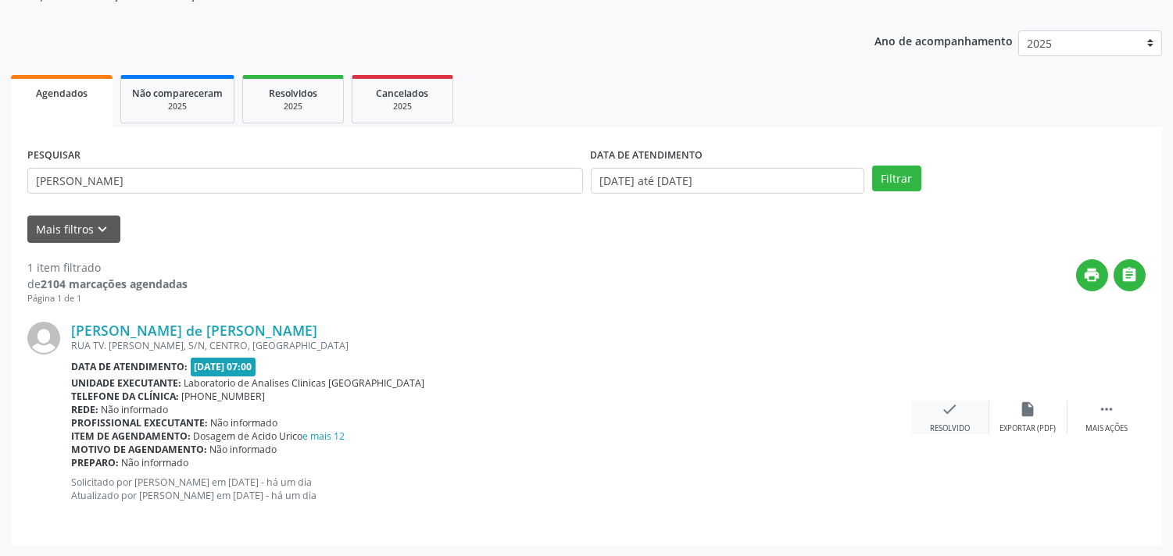
click at [942, 402] on icon "check" at bounding box center [950, 409] width 17 height 17
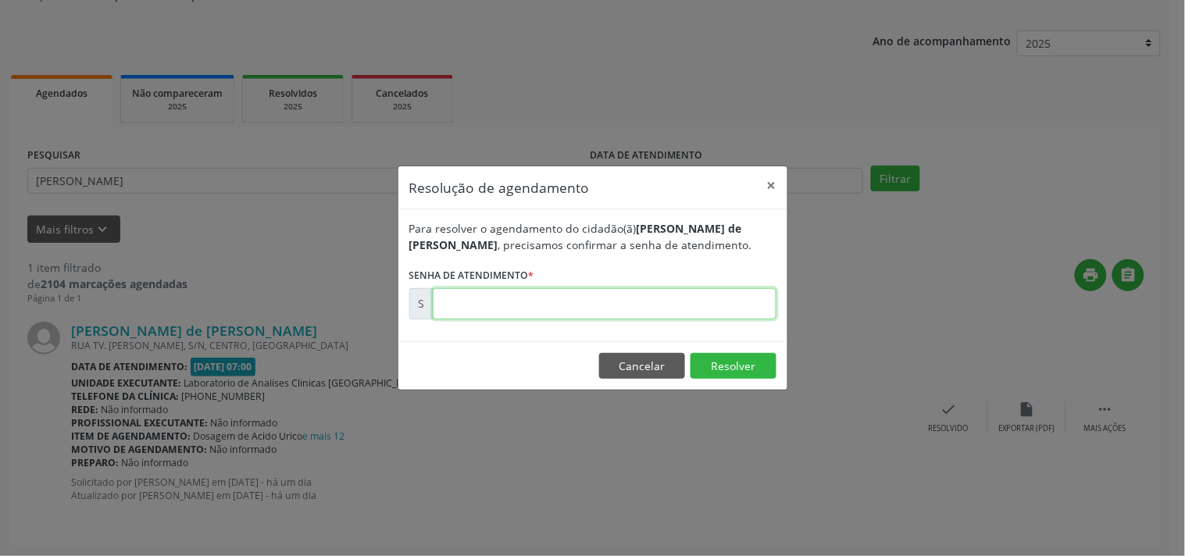
click at [753, 295] on input "text" at bounding box center [605, 303] width 344 height 31
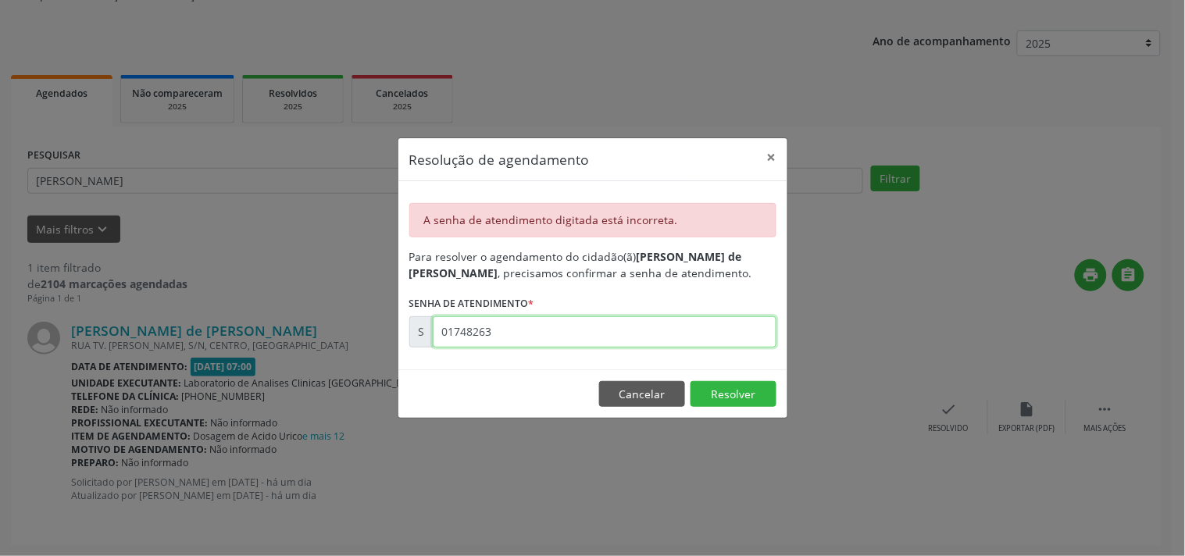
click at [737, 319] on input "01748263" at bounding box center [605, 331] width 344 height 31
type input "00174826"
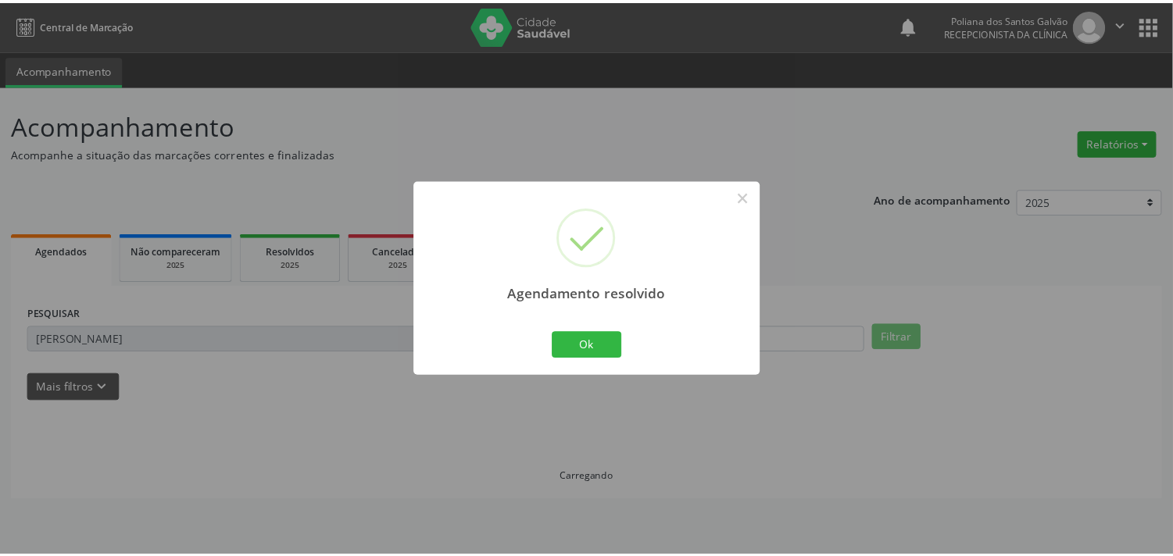
scroll to position [0, 0]
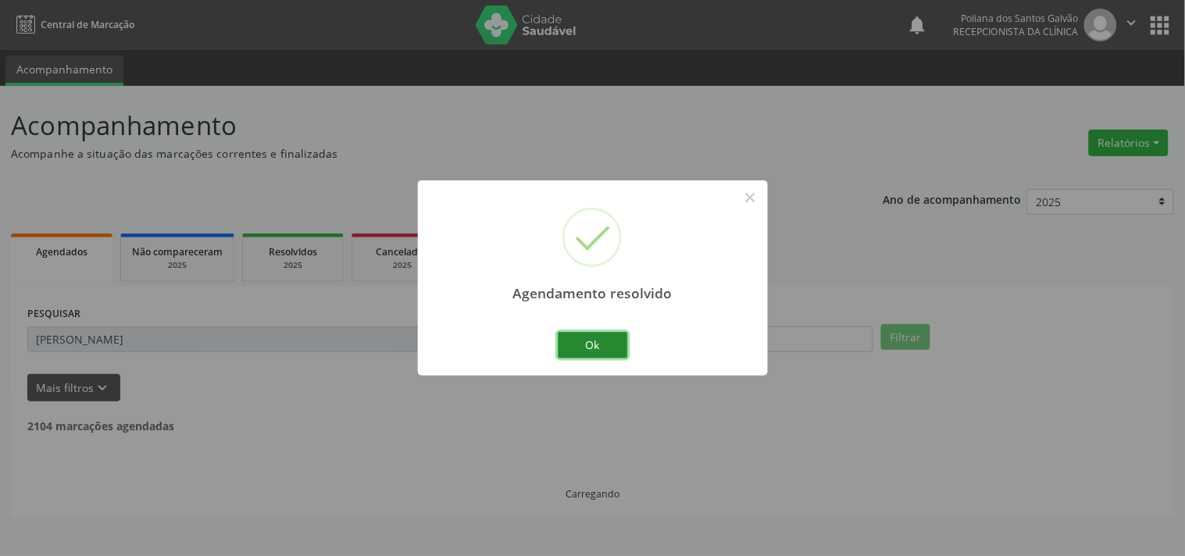
click at [608, 349] on button "Ok" at bounding box center [593, 345] width 70 height 27
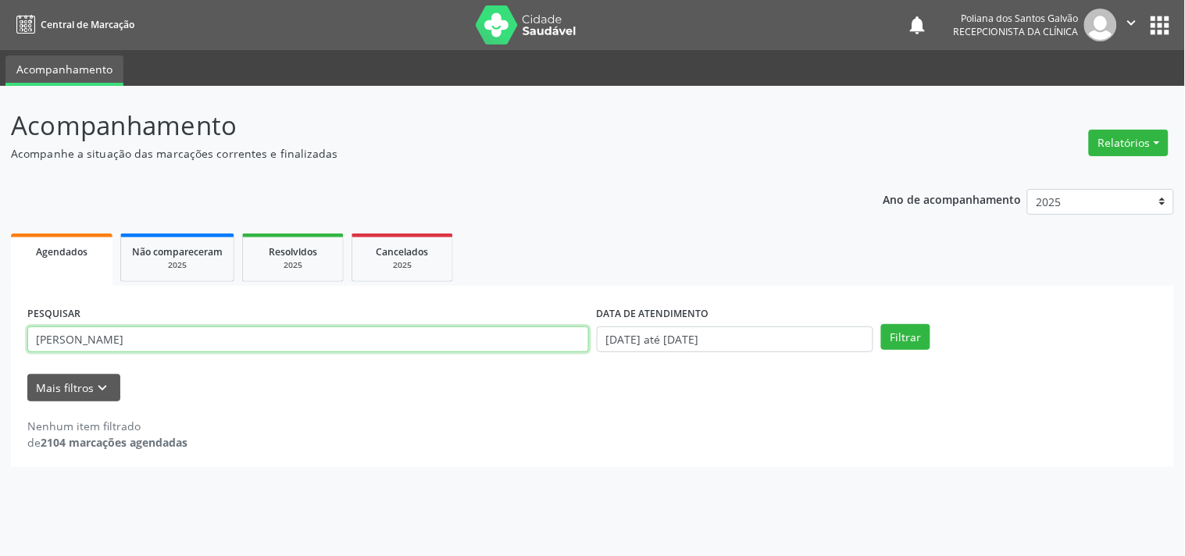
drag, startPoint x: 525, startPoint y: 348, endPoint x: 6, endPoint y: 138, distance: 559.8
click at [0, 152] on div "Acompanhamento Acompanhe a situação das marcações correntes e finalizadas Relat…" at bounding box center [592, 321] width 1185 height 470
type input "[PERSON_NAME]"
click at [881, 324] on button "Filtrar" at bounding box center [905, 337] width 49 height 27
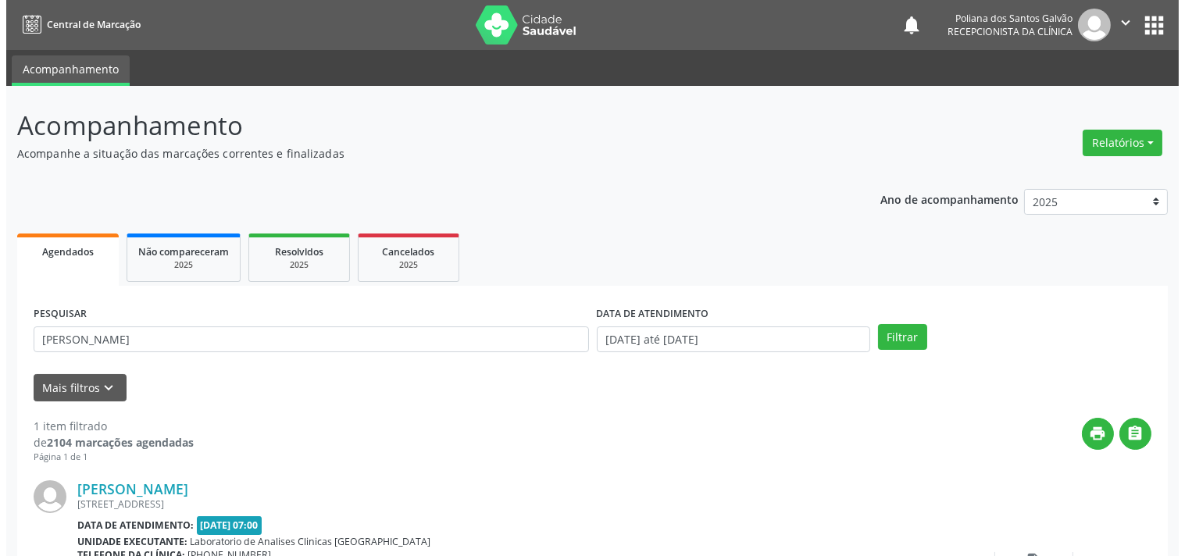
scroll to position [145, 0]
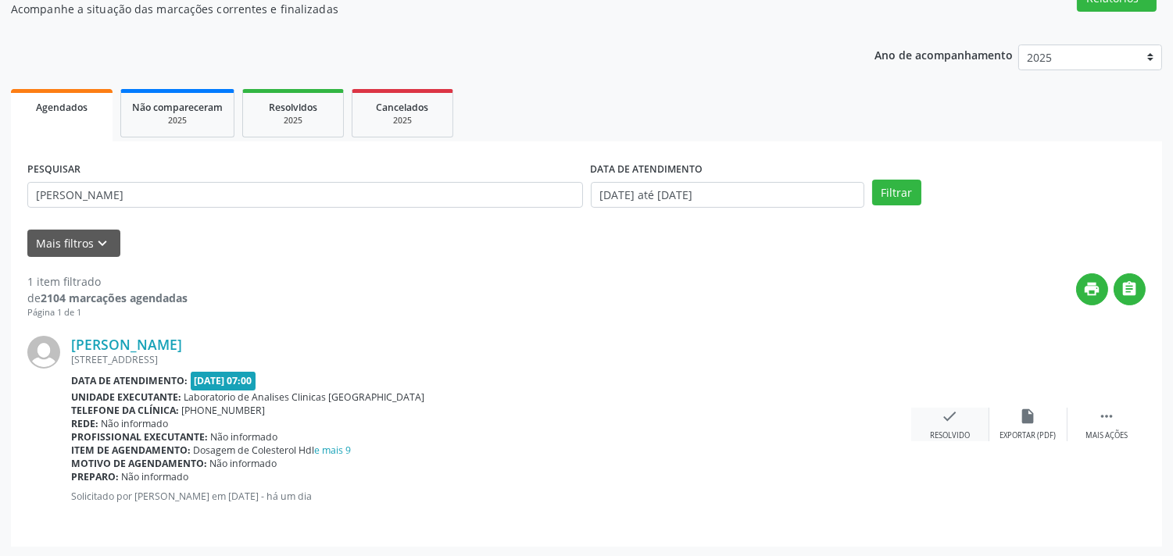
click at [933, 414] on div "check Resolvido" at bounding box center [950, 425] width 78 height 34
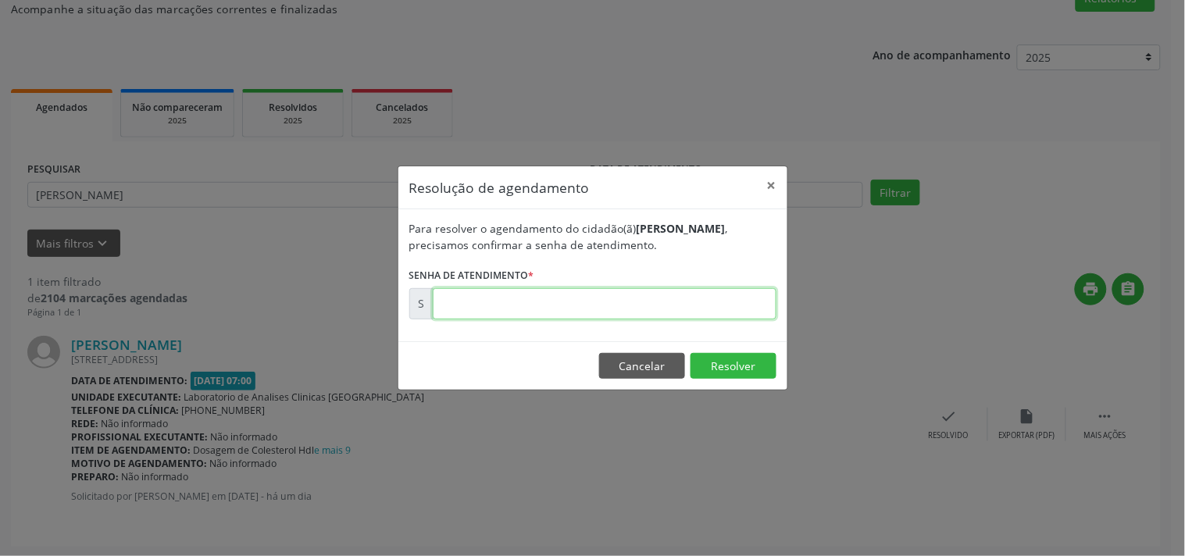
click at [720, 300] on input "text" at bounding box center [605, 303] width 344 height 31
type input "00174829"
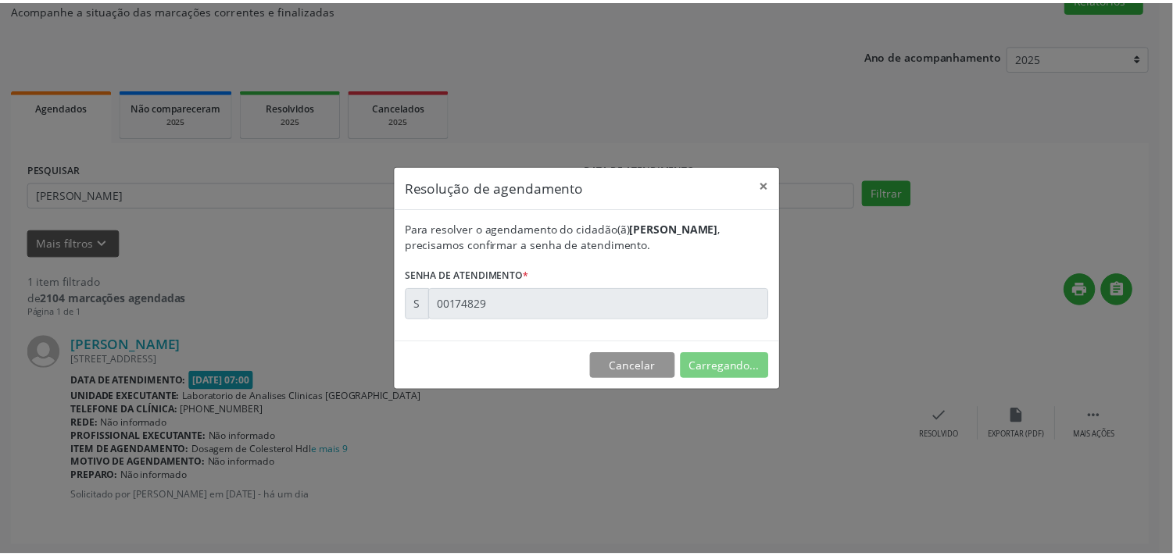
scroll to position [0, 0]
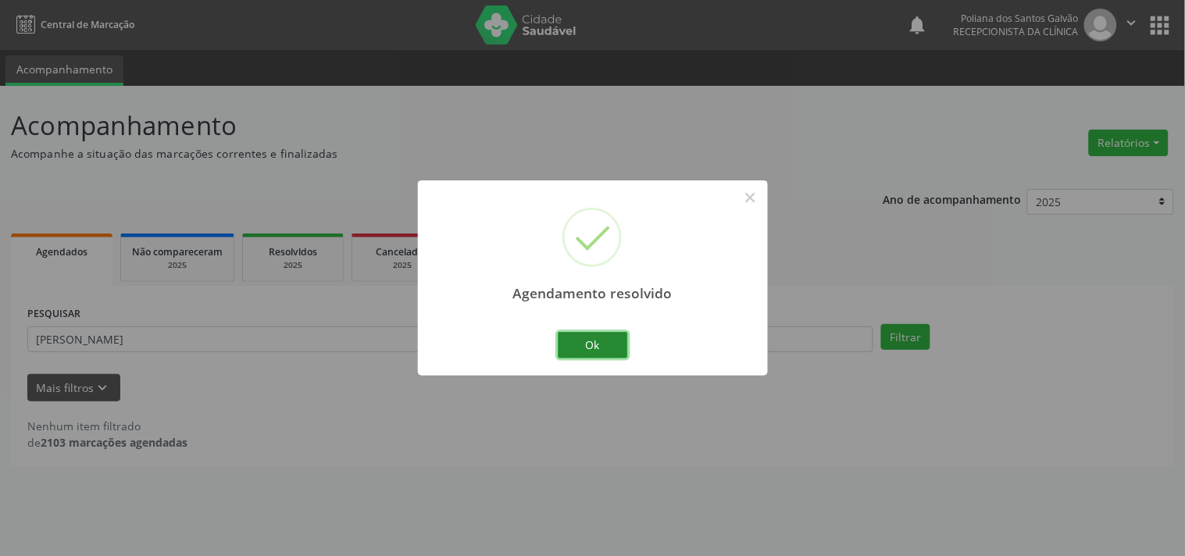
click at [586, 347] on button "Ok" at bounding box center [593, 345] width 70 height 27
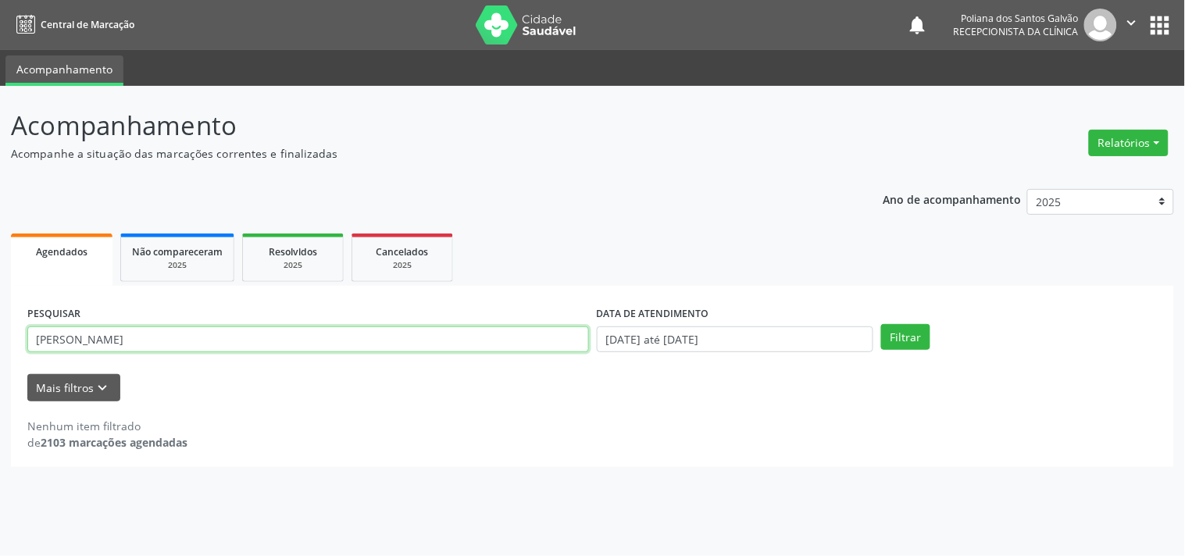
drag, startPoint x: 553, startPoint y: 347, endPoint x: 0, endPoint y: 288, distance: 556.4
click at [0, 287] on div "Acompanhamento Acompanhe a situação das marcações correntes e finalizadas Relat…" at bounding box center [592, 321] width 1185 height 470
type input "[PERSON_NAME]"
click at [881, 324] on button "Filtrar" at bounding box center [905, 337] width 49 height 27
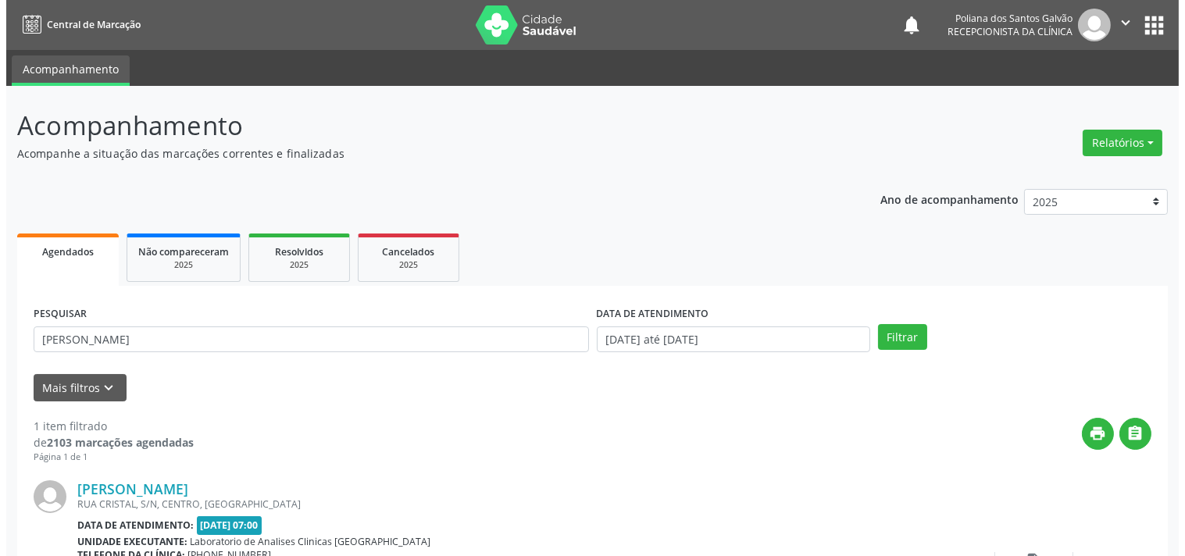
scroll to position [145, 0]
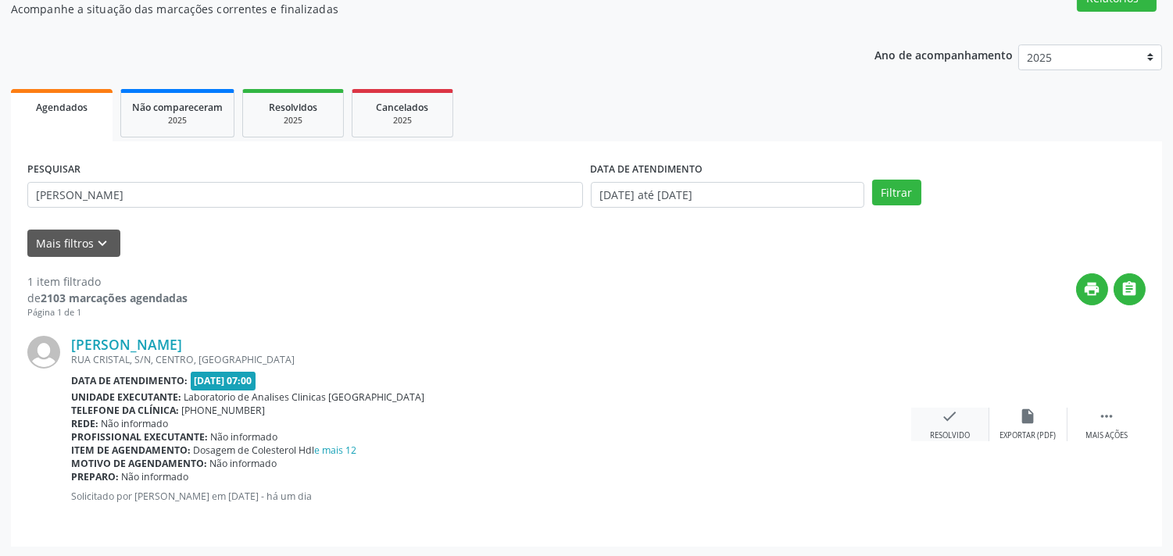
click at [959, 423] on div "check Resolvido" at bounding box center [950, 425] width 78 height 34
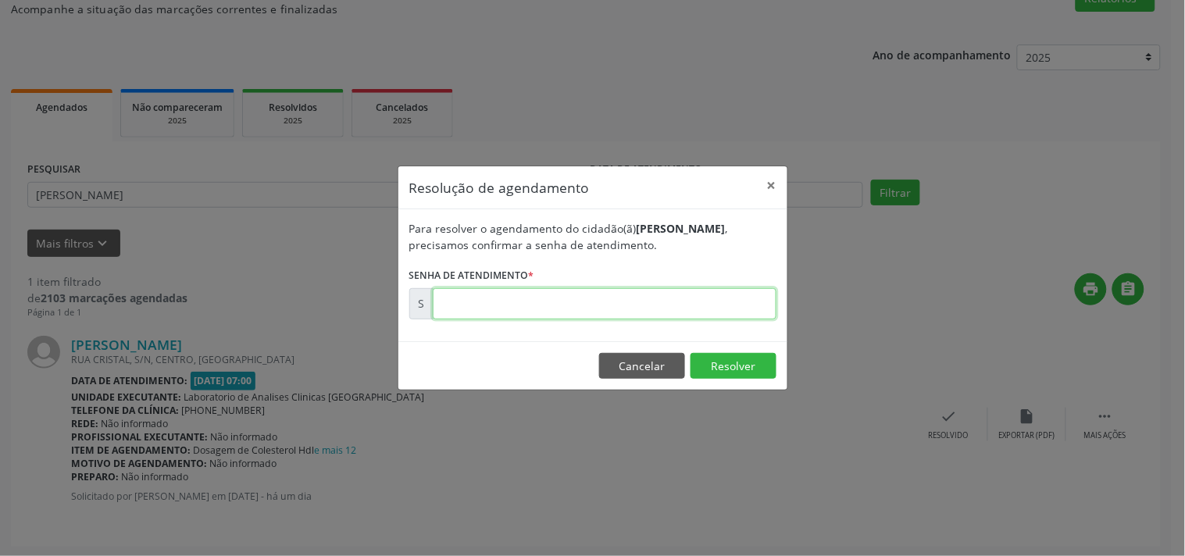
click at [714, 309] on input "text" at bounding box center [605, 303] width 344 height 31
type input "00174830"
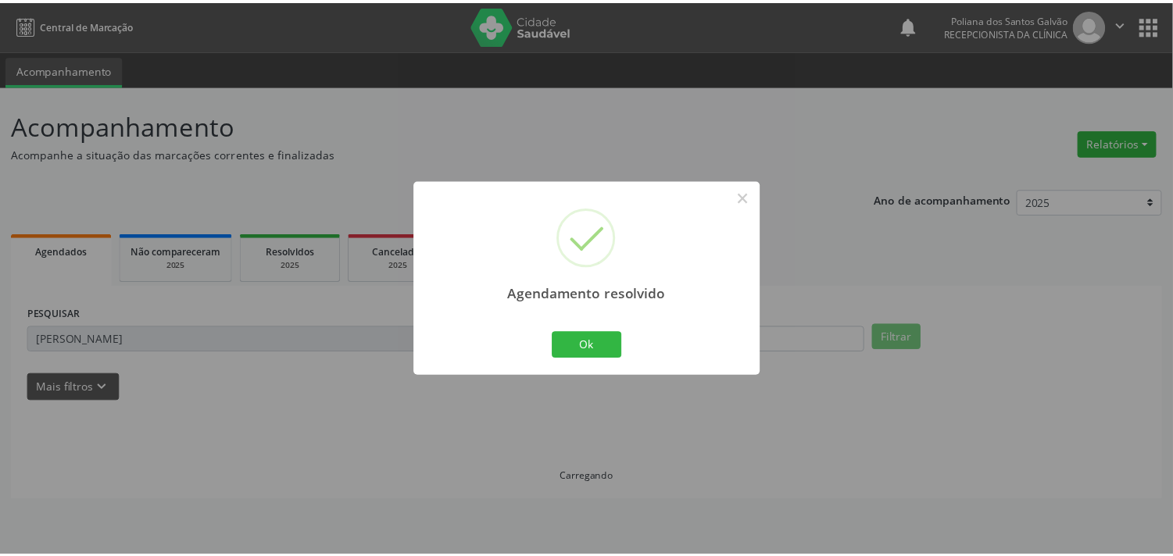
scroll to position [0, 0]
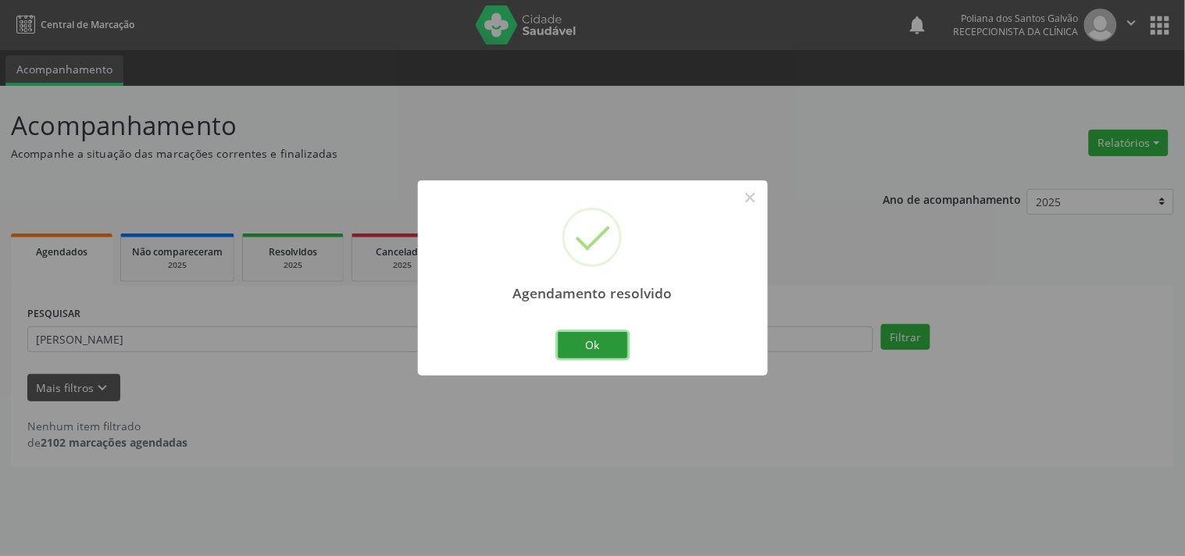
drag, startPoint x: 600, startPoint y: 352, endPoint x: 556, endPoint y: 334, distance: 48.0
click at [597, 350] on button "Ok" at bounding box center [593, 345] width 70 height 27
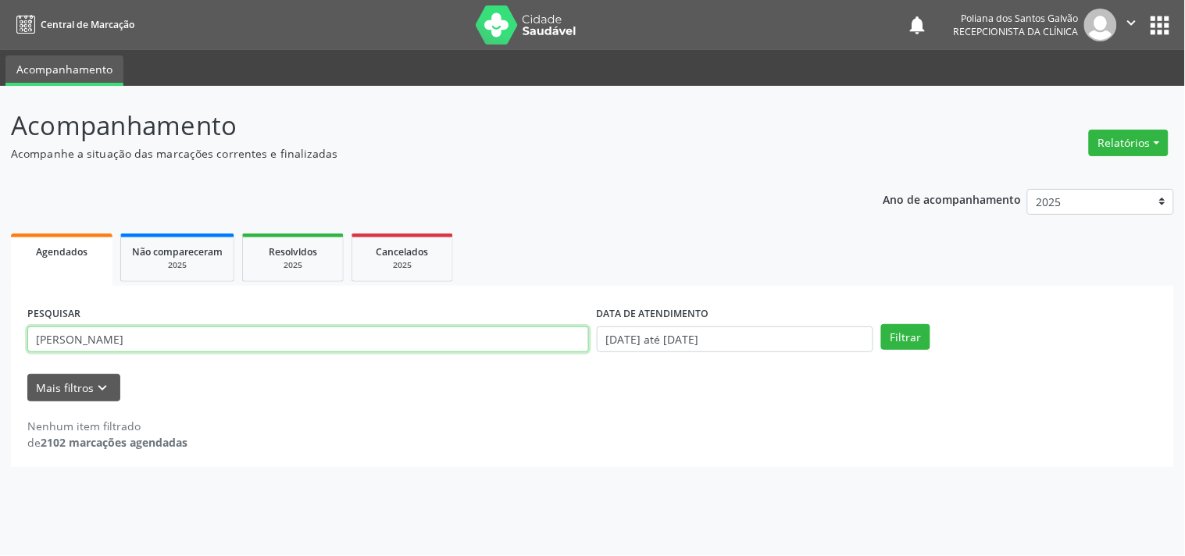
drag, startPoint x: 551, startPoint y: 334, endPoint x: 0, endPoint y: -35, distance: 662.9
click at [0, 0] on html "Central de Marcação notifications Poliana dos Santos Galvão Recepcionista da cl…" at bounding box center [592, 278] width 1185 height 556
type input "ELIZE"
click at [881, 324] on button "Filtrar" at bounding box center [905, 337] width 49 height 27
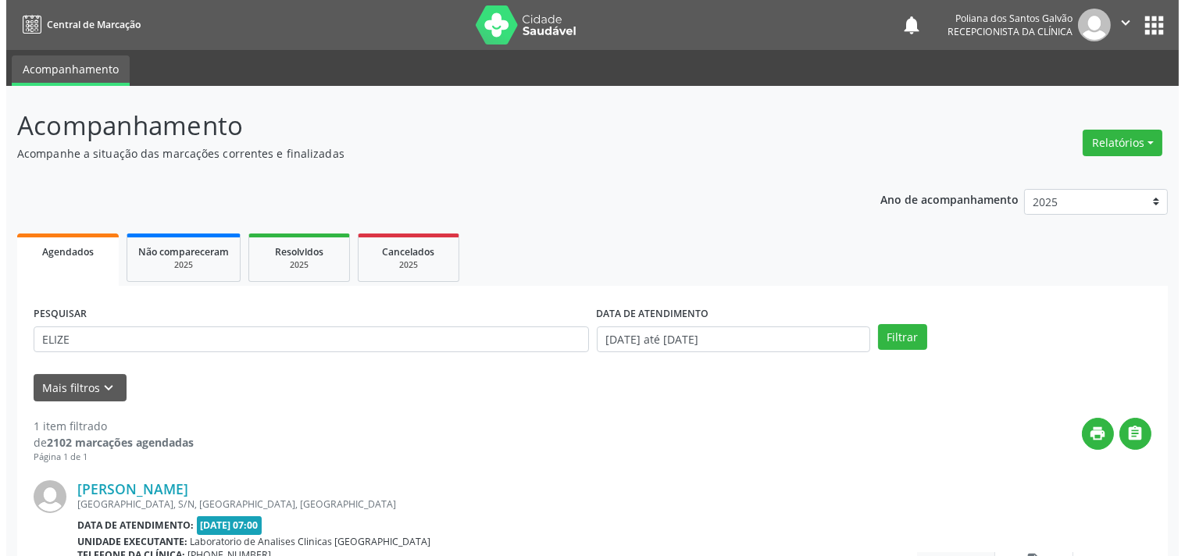
scroll to position [145, 0]
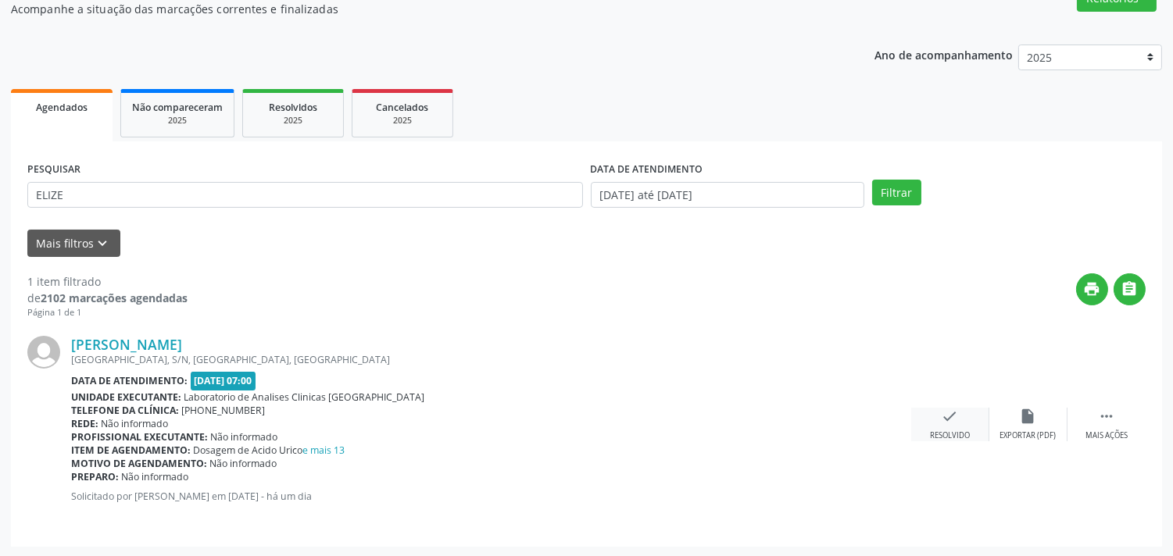
click at [956, 431] on div "Resolvido" at bounding box center [950, 436] width 40 height 11
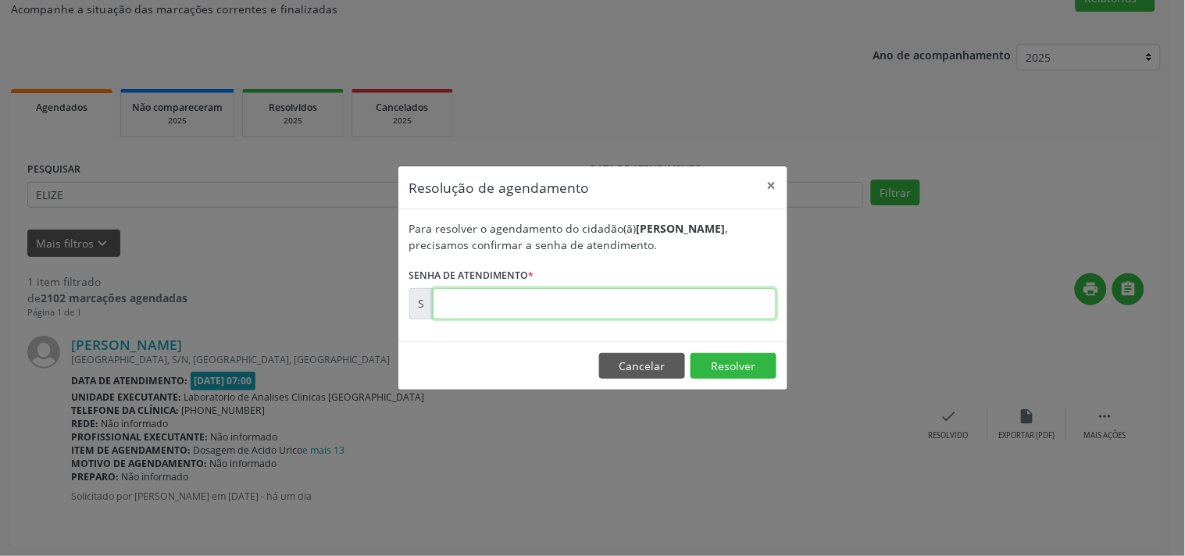
click at [714, 309] on input "text" at bounding box center [605, 303] width 344 height 31
type input "00174815"
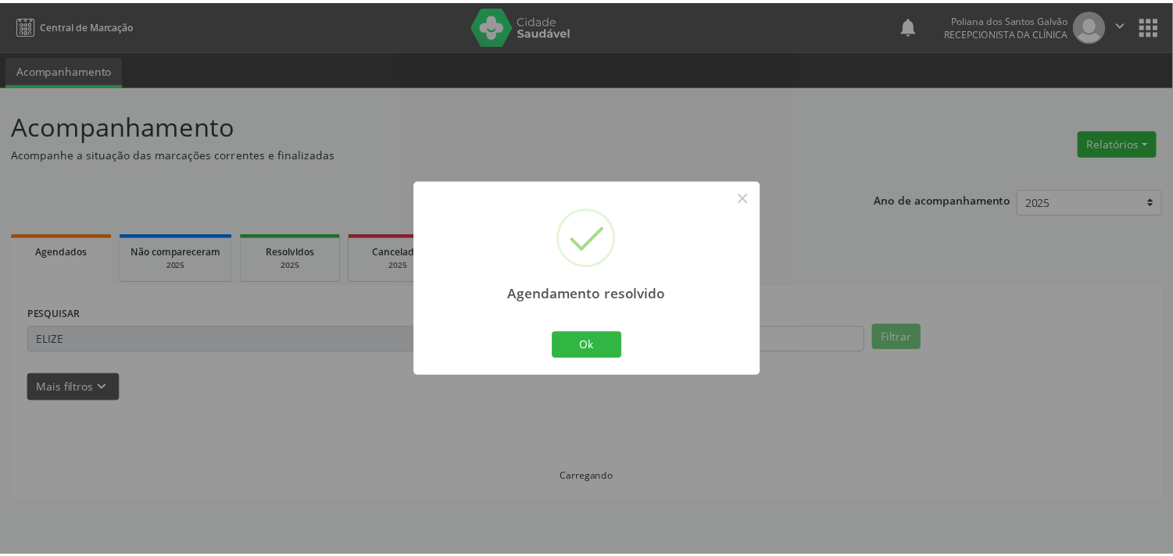
scroll to position [0, 0]
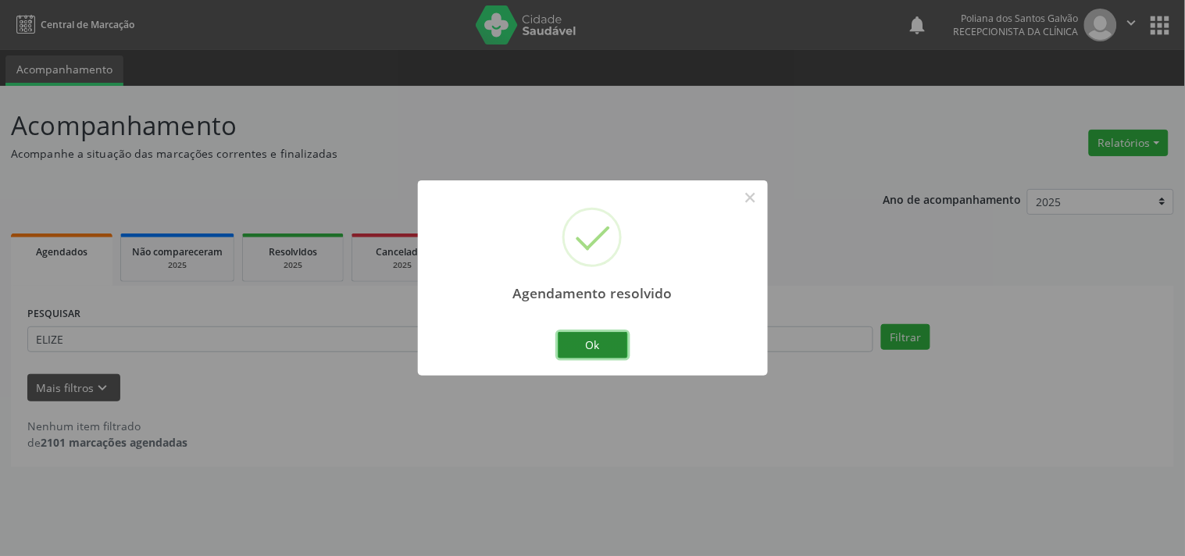
click at [597, 346] on button "Ok" at bounding box center [593, 345] width 70 height 27
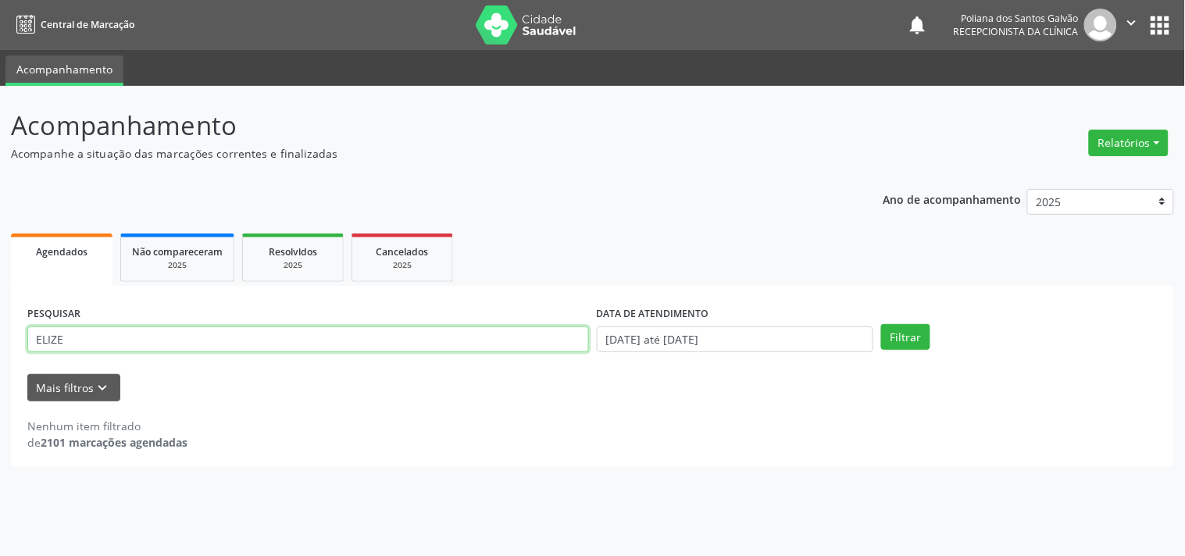
drag, startPoint x: 322, startPoint y: 337, endPoint x: 0, endPoint y: -76, distance: 523.3
click at [0, 0] on html "Central de Marcação notifications Poliana dos Santos Galvão Recepcionista da cl…" at bounding box center [592, 278] width 1185 height 556
click at [881, 324] on button "Filtrar" at bounding box center [905, 337] width 49 height 27
drag, startPoint x: 430, startPoint y: 339, endPoint x: 0, endPoint y: 259, distance: 437.1
click at [0, 273] on div "Acompanhamento Acompanhe a situação das marcações correntes e finalizadas Relat…" at bounding box center [592, 321] width 1185 height 470
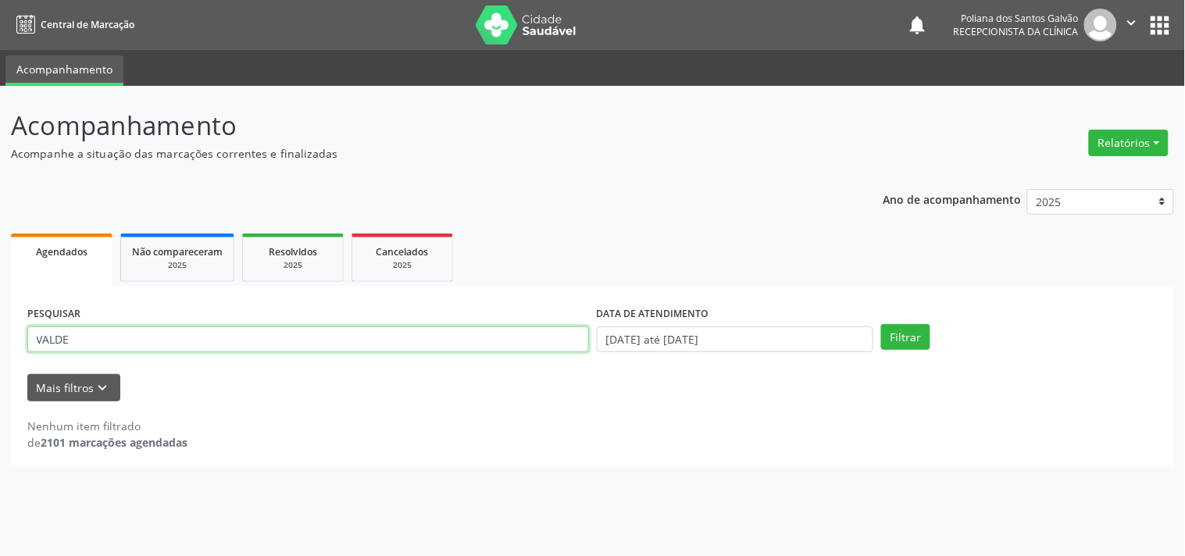
type input "VALDE"
click at [881, 324] on button "Filtrar" at bounding box center [905, 337] width 49 height 27
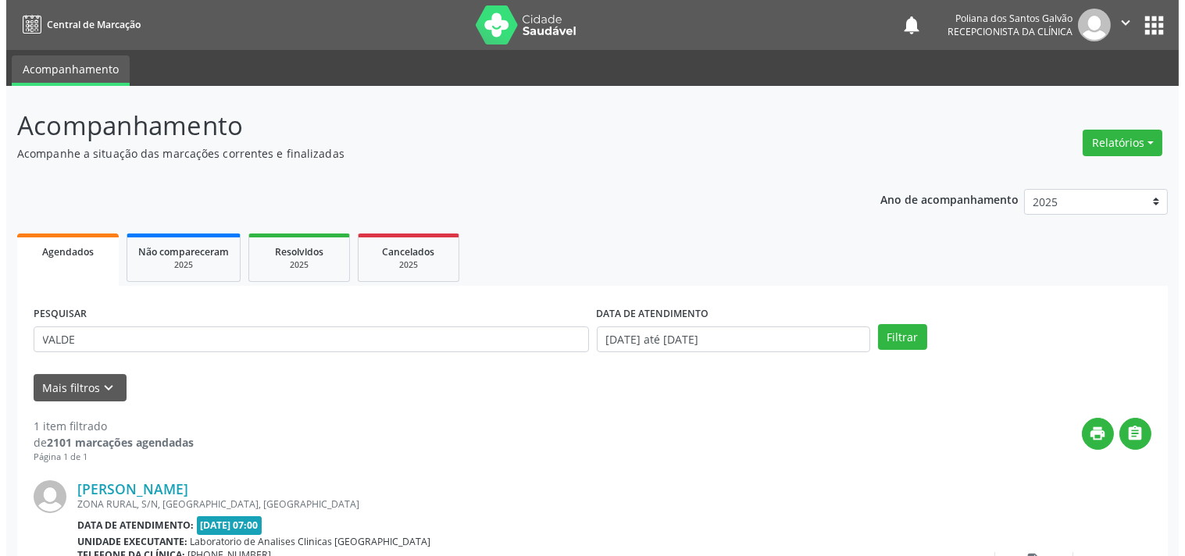
scroll to position [145, 0]
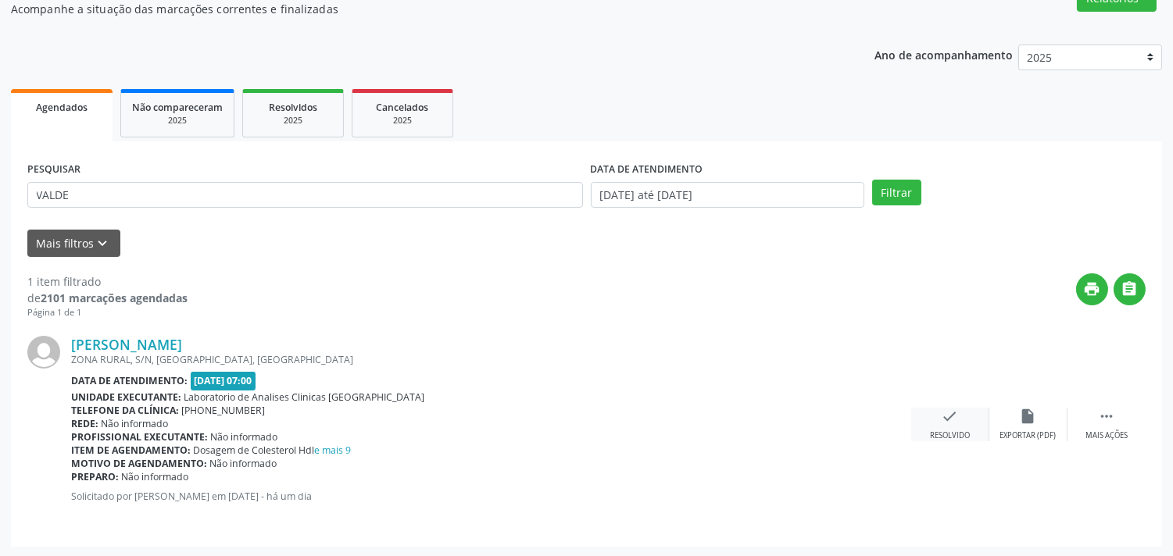
drag, startPoint x: 953, startPoint y: 424, endPoint x: 946, endPoint y: 411, distance: 14.3
click at [946, 411] on icon "check" at bounding box center [950, 416] width 17 height 17
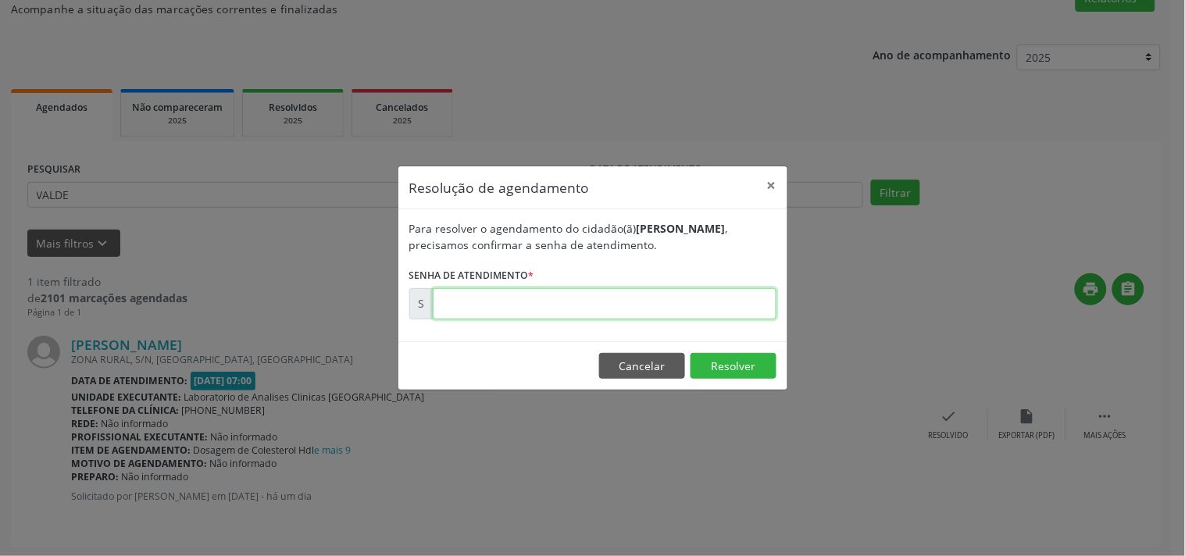
click at [731, 298] on input "text" at bounding box center [605, 303] width 344 height 31
type input "00174831"
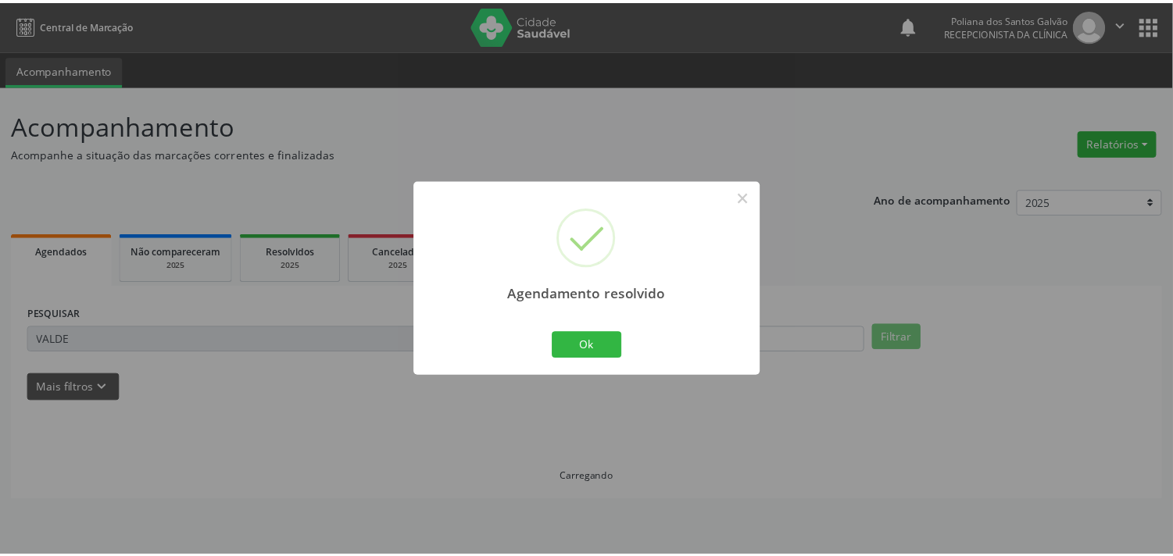
scroll to position [0, 0]
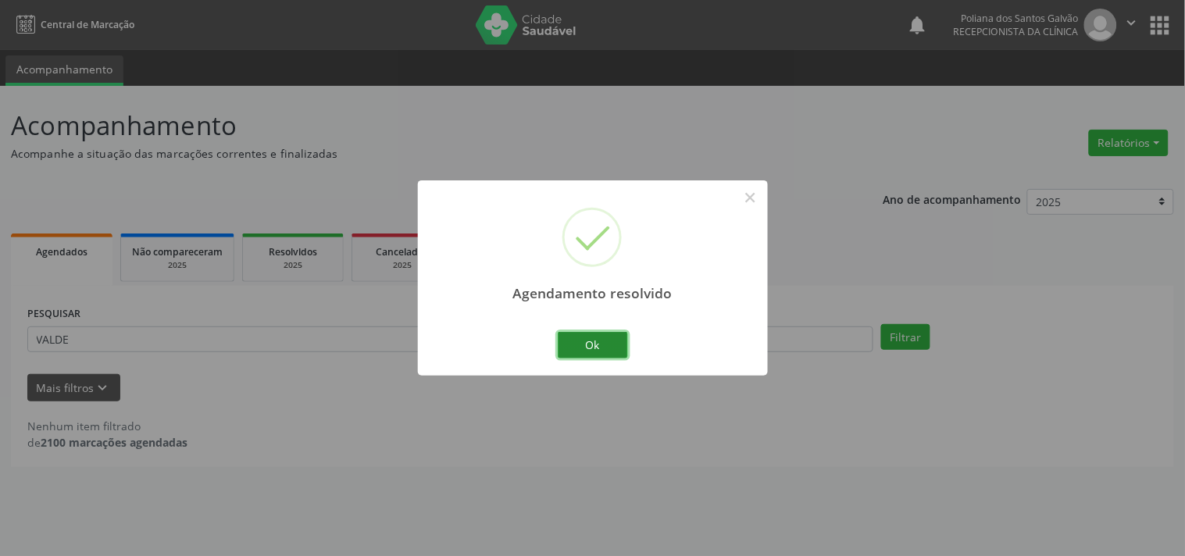
click at [616, 349] on button "Ok" at bounding box center [593, 345] width 70 height 27
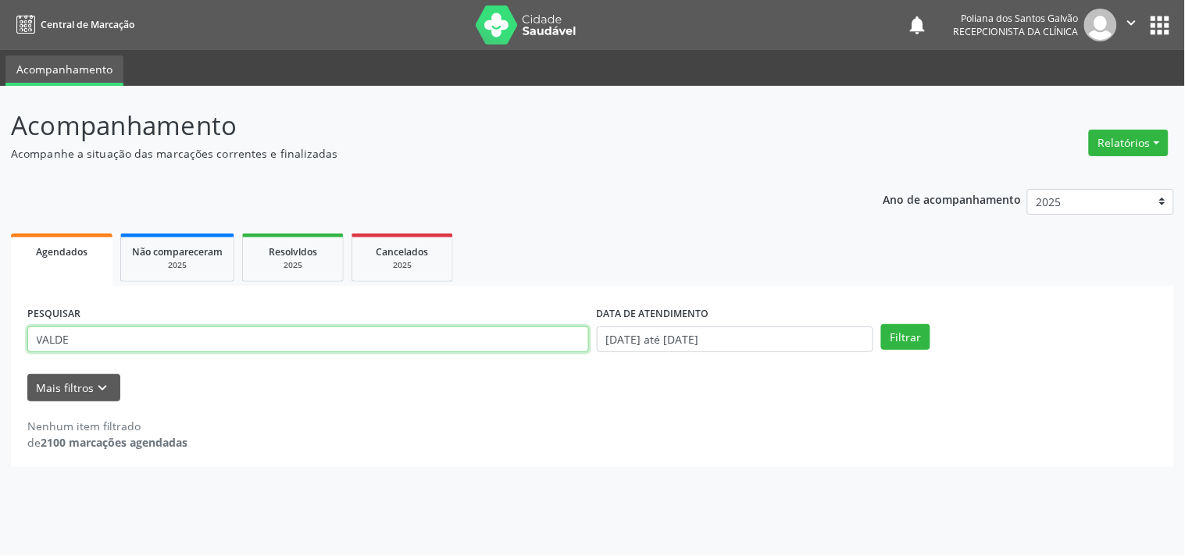
drag, startPoint x: 334, startPoint y: 341, endPoint x: 0, endPoint y: 123, distance: 398.1
click at [0, 203] on div "Acompanhamento Acompanhe a situação das marcações correntes e finalizadas Relat…" at bounding box center [592, 321] width 1185 height 470
type input "UEL"
click at [881, 324] on button "Filtrar" at bounding box center [905, 337] width 49 height 27
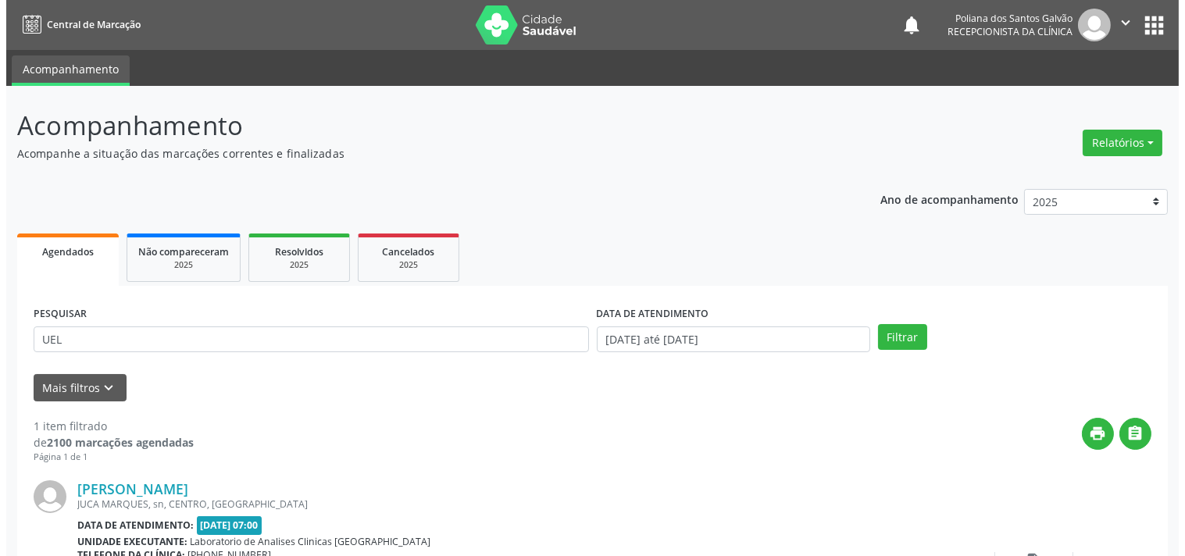
scroll to position [145, 0]
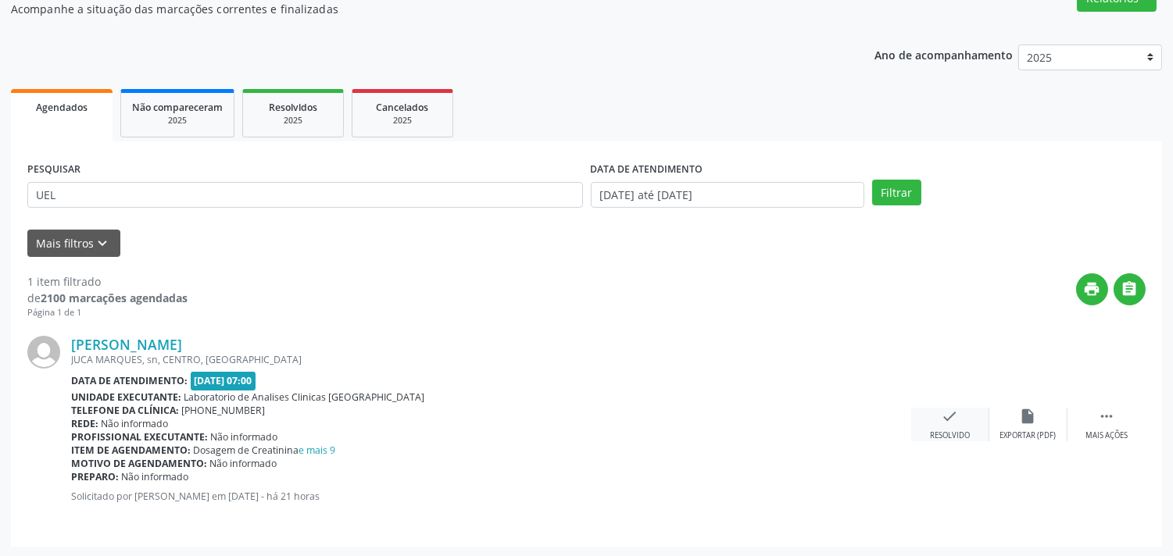
click at [919, 423] on div "check Resolvido" at bounding box center [950, 425] width 78 height 34
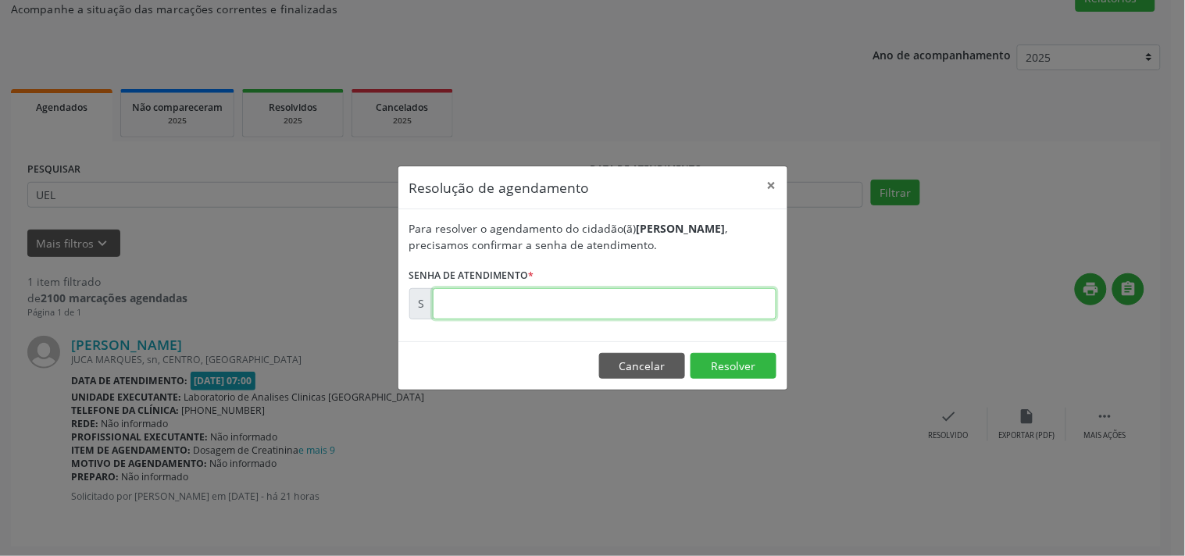
click at [708, 288] on input "text" at bounding box center [605, 303] width 344 height 31
click at [706, 288] on input "text" at bounding box center [605, 303] width 344 height 31
type input "00174931"
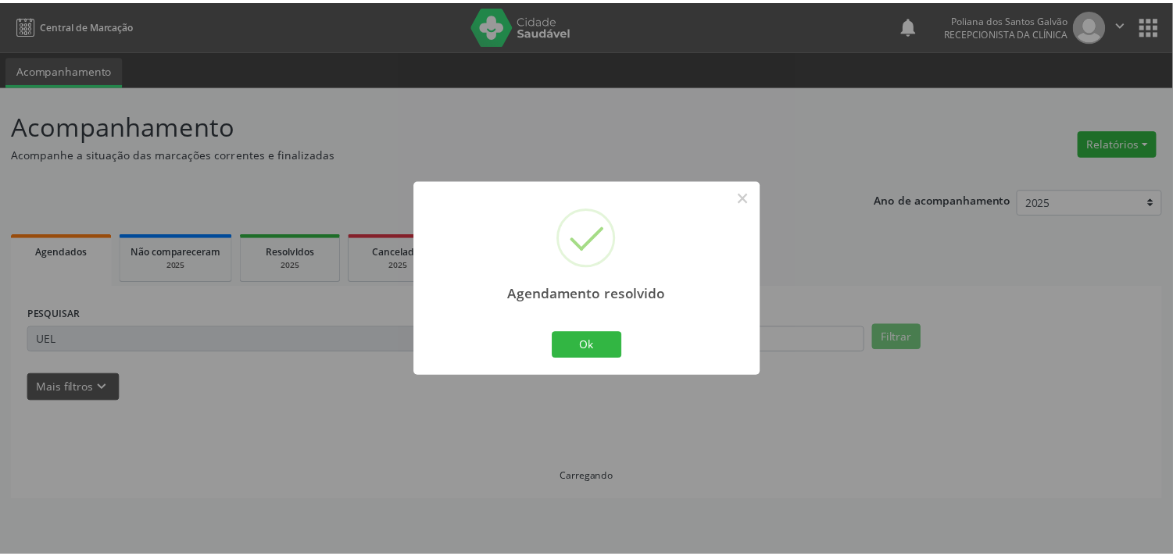
scroll to position [0, 0]
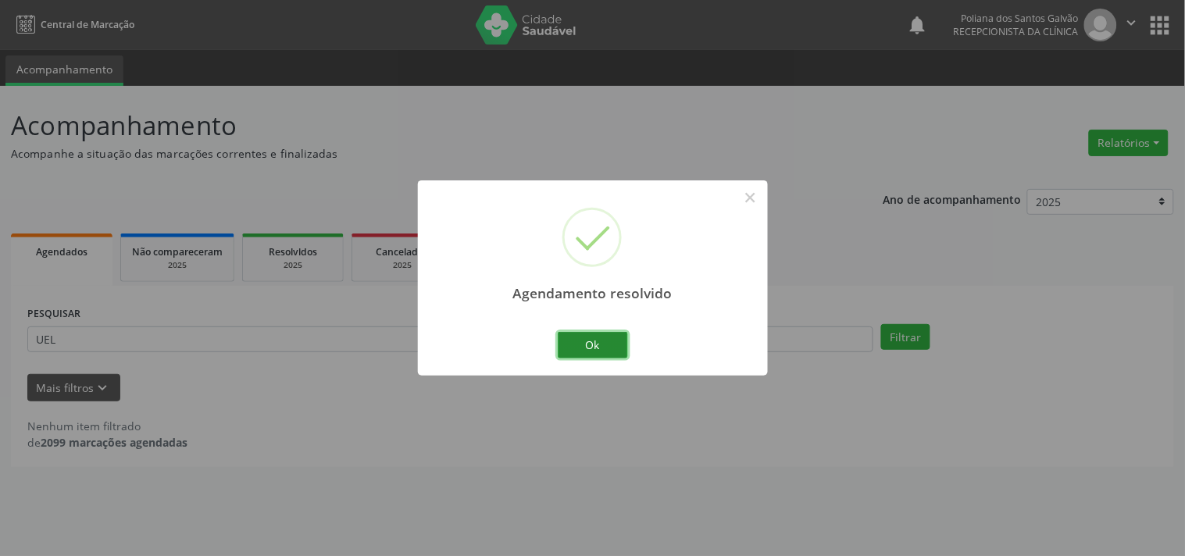
click at [583, 345] on button "Ok" at bounding box center [593, 345] width 70 height 27
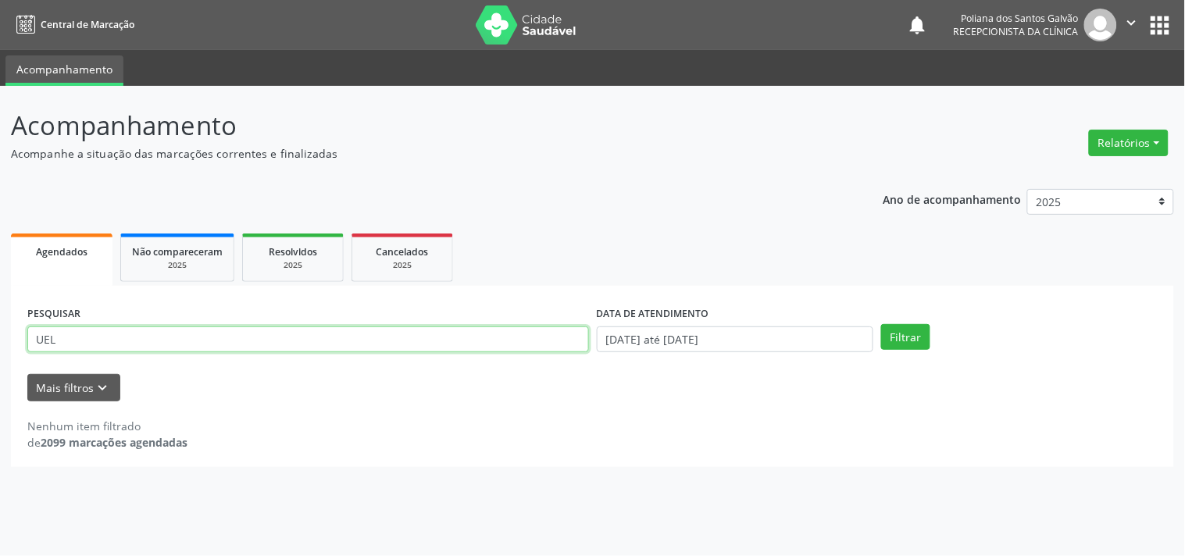
drag, startPoint x: 574, startPoint y: 338, endPoint x: 0, endPoint y: 96, distance: 622.6
click at [0, 103] on div "Acompanhamento Acompanhe a situação das marcações correntes e finalizadas Relat…" at bounding box center [592, 321] width 1185 height 470
type input "[PERSON_NAME]"
click at [881, 324] on button "Filtrar" at bounding box center [905, 337] width 49 height 27
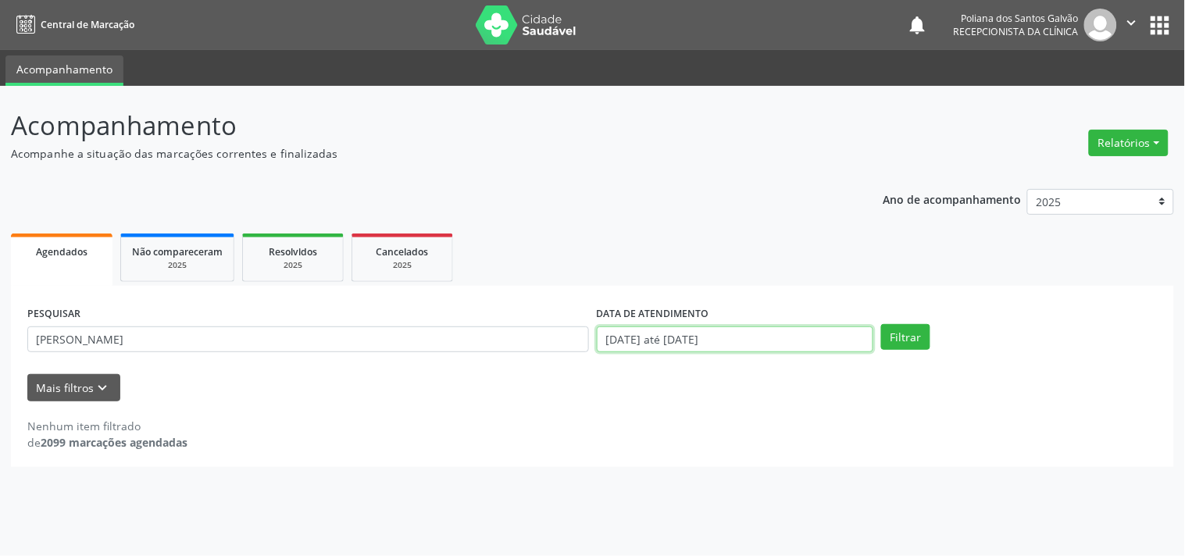
click at [803, 330] on input "[DATE] até [DATE]" at bounding box center [735, 340] width 277 height 27
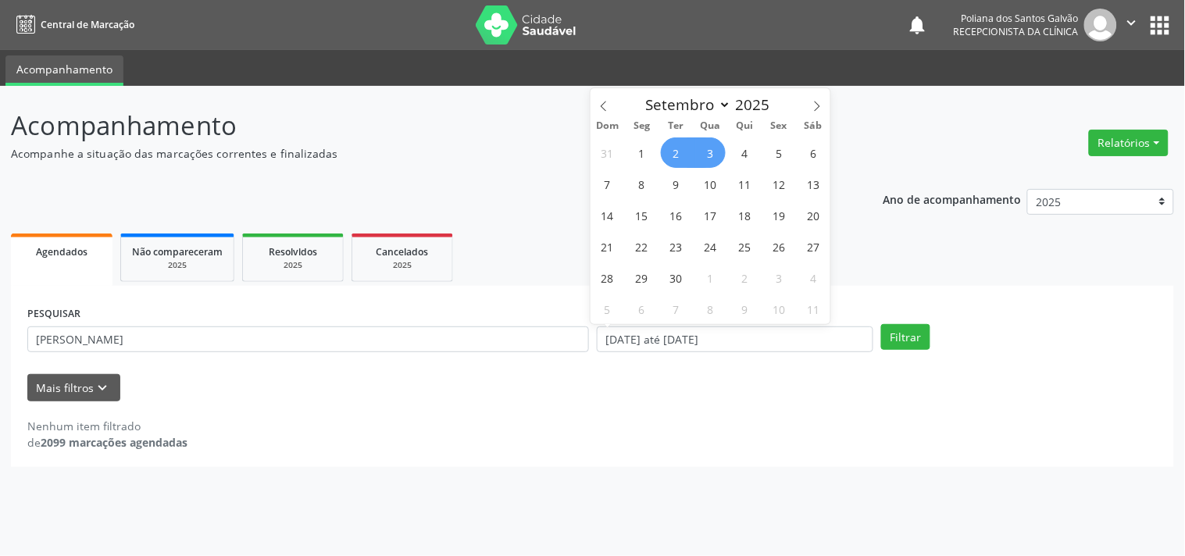
click at [668, 145] on span "2" at bounding box center [676, 153] width 30 height 30
type input "[DATE]"
drag, startPoint x: 745, startPoint y: 149, endPoint x: 777, endPoint y: 172, distance: 39.2
click at [745, 149] on span "4" at bounding box center [745, 153] width 30 height 30
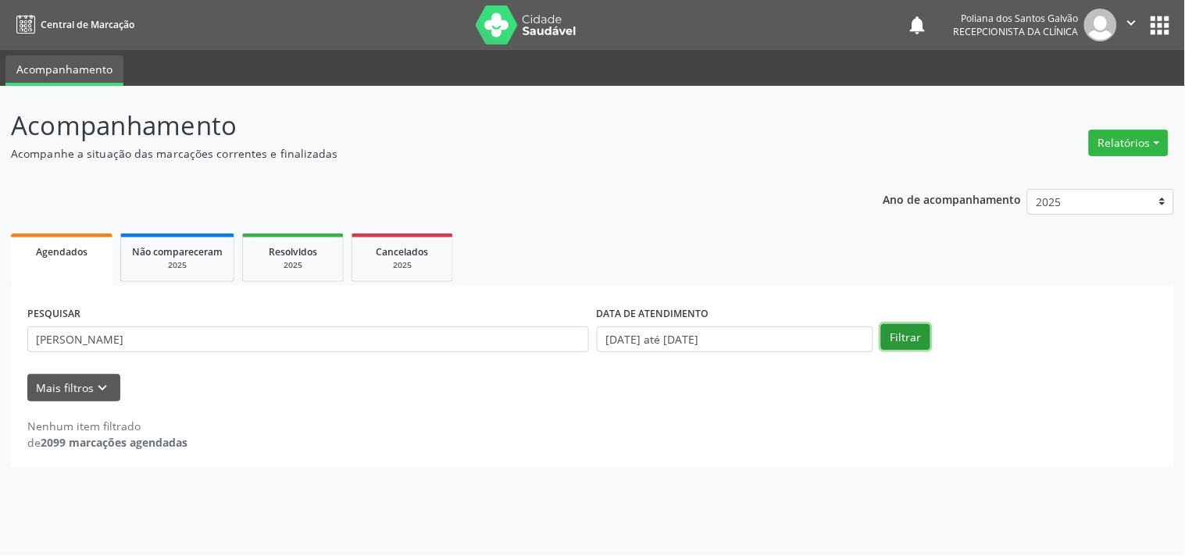
click at [902, 338] on button "Filtrar" at bounding box center [905, 337] width 49 height 27
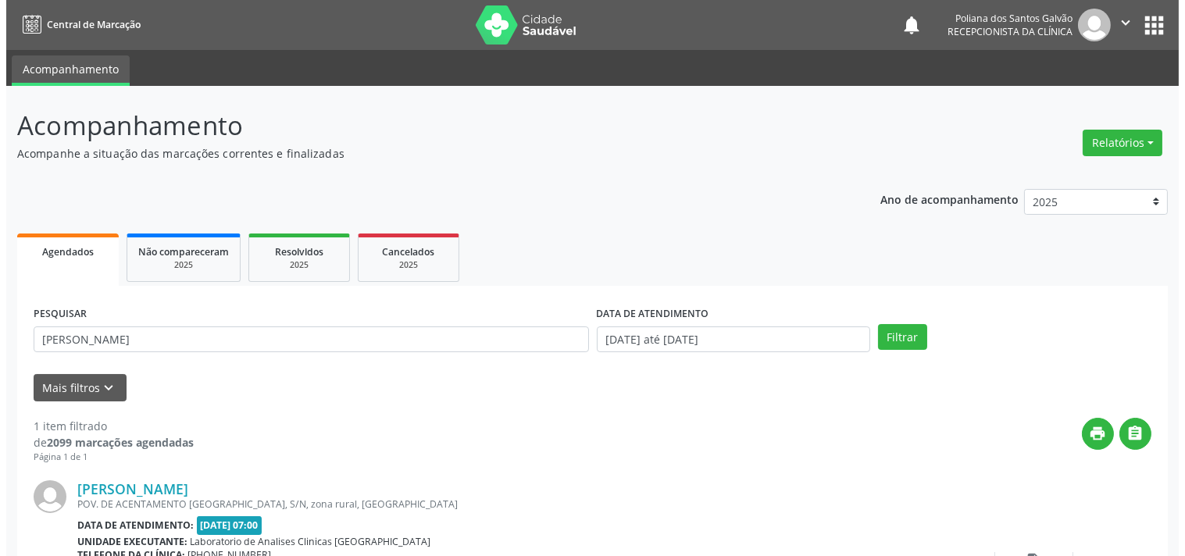
scroll to position [145, 0]
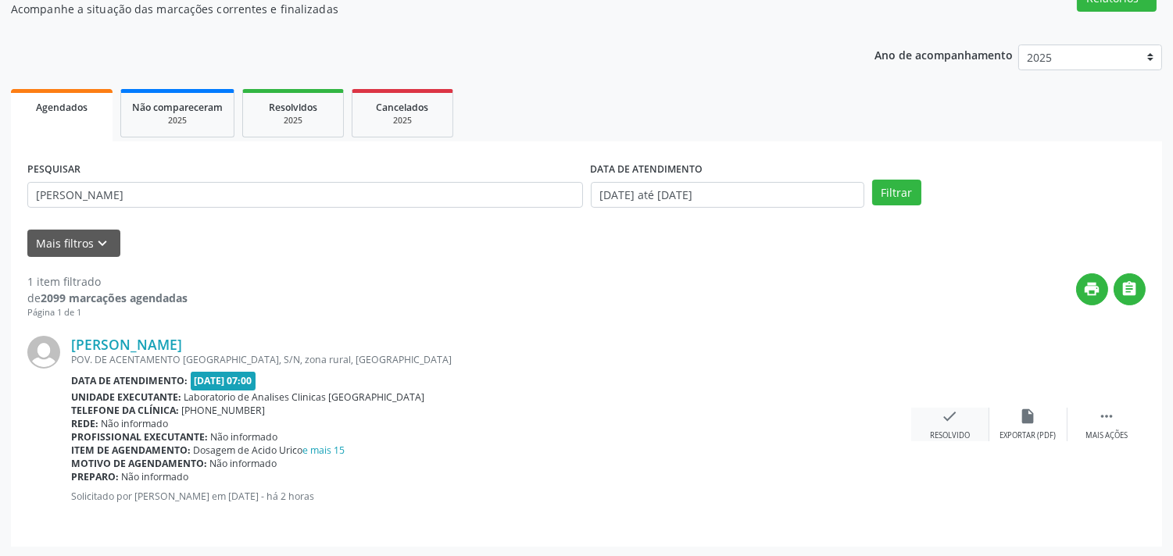
click at [956, 426] on div "check Resolvido" at bounding box center [950, 425] width 78 height 34
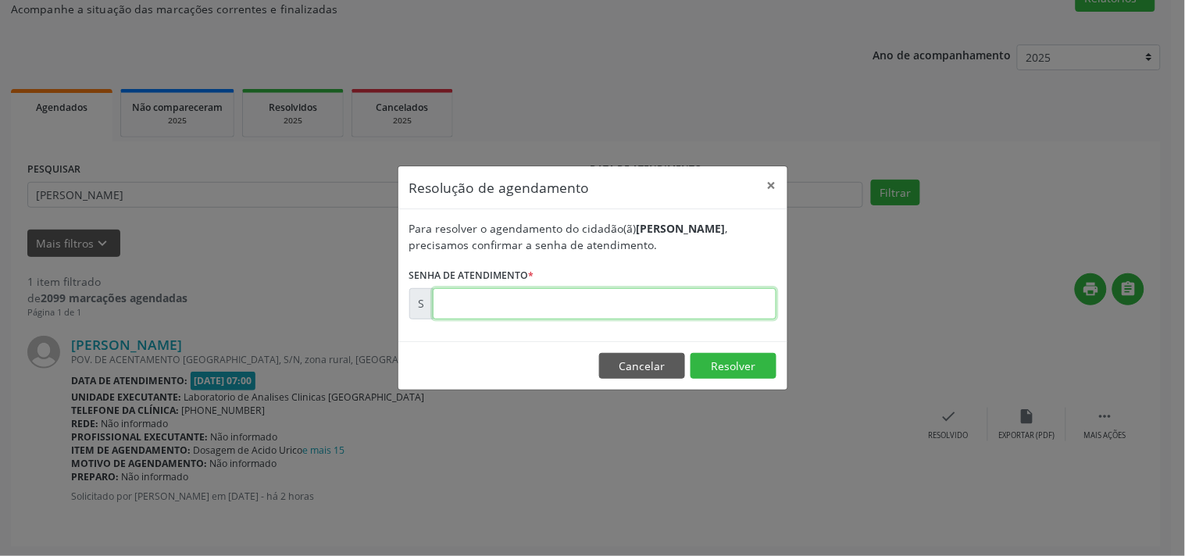
click at [744, 302] on input "text" at bounding box center [605, 303] width 344 height 31
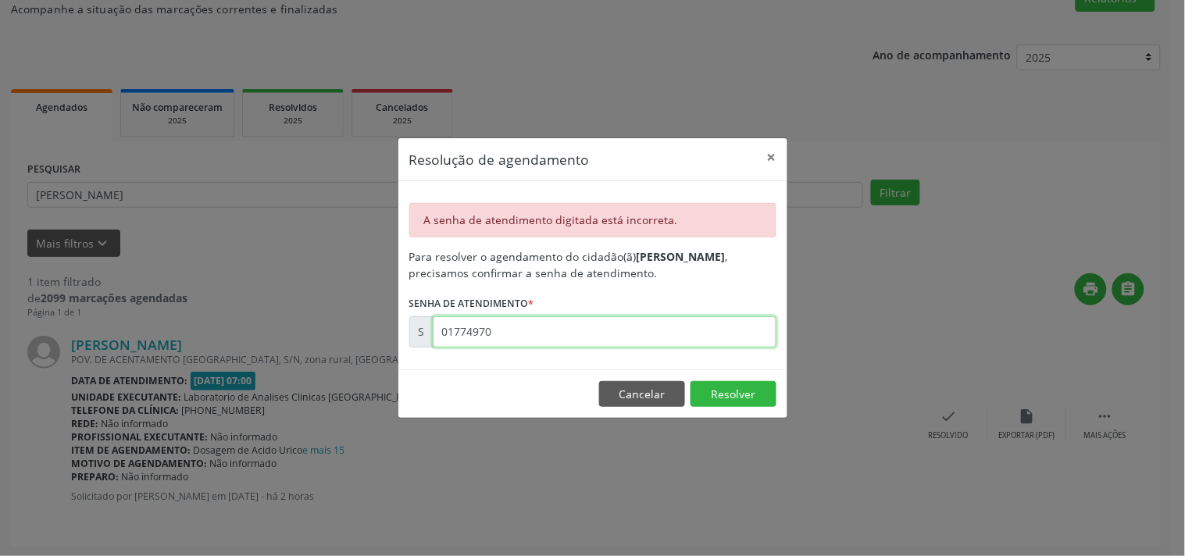
click at [458, 338] on input "01774970" at bounding box center [605, 331] width 344 height 31
type input "00174970"
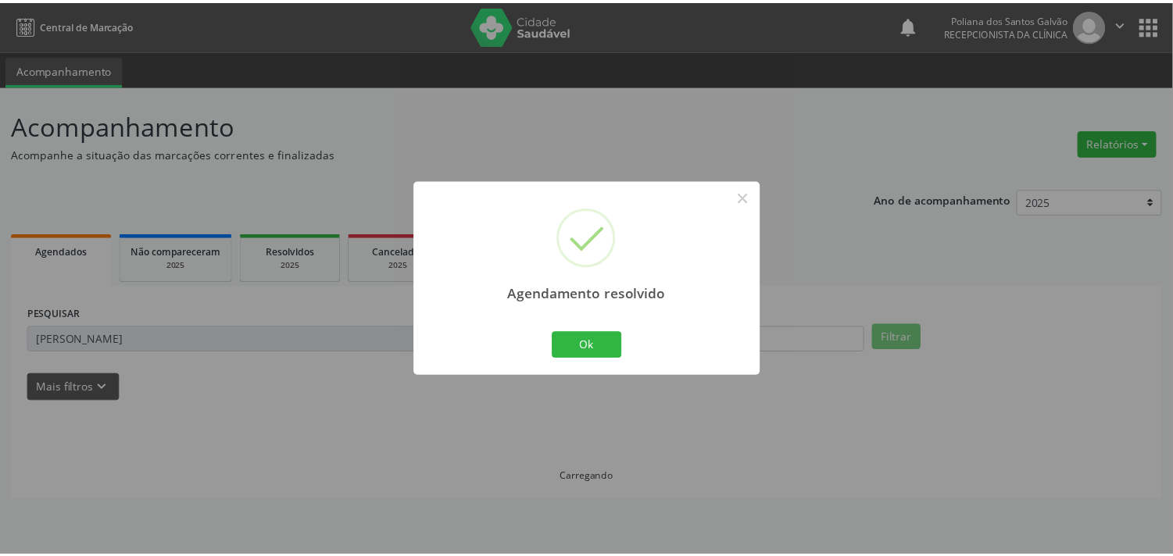
scroll to position [0, 0]
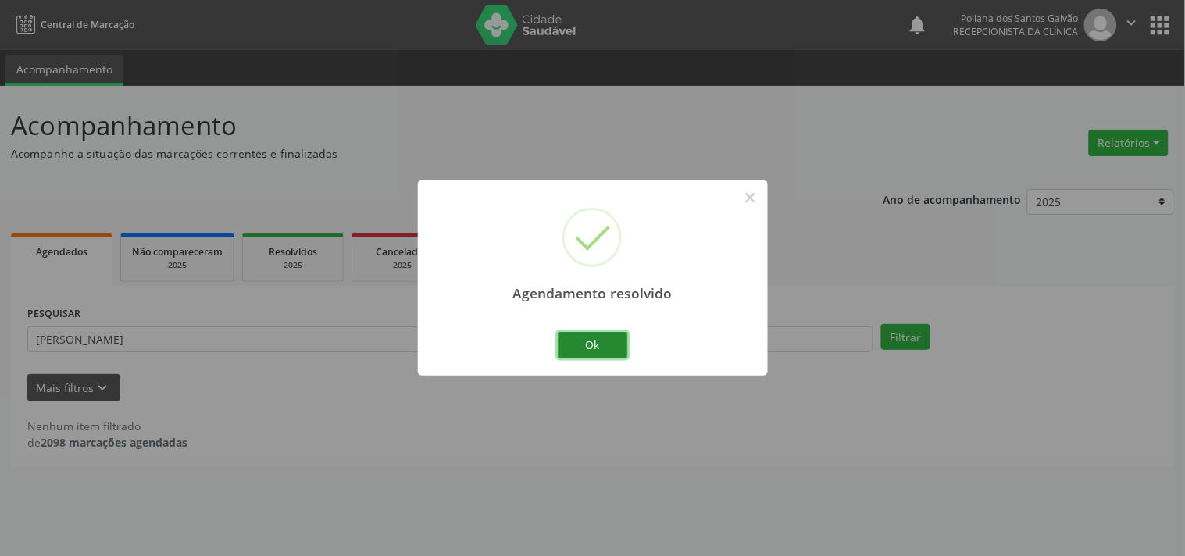
click at [578, 352] on button "Ok" at bounding box center [593, 345] width 70 height 27
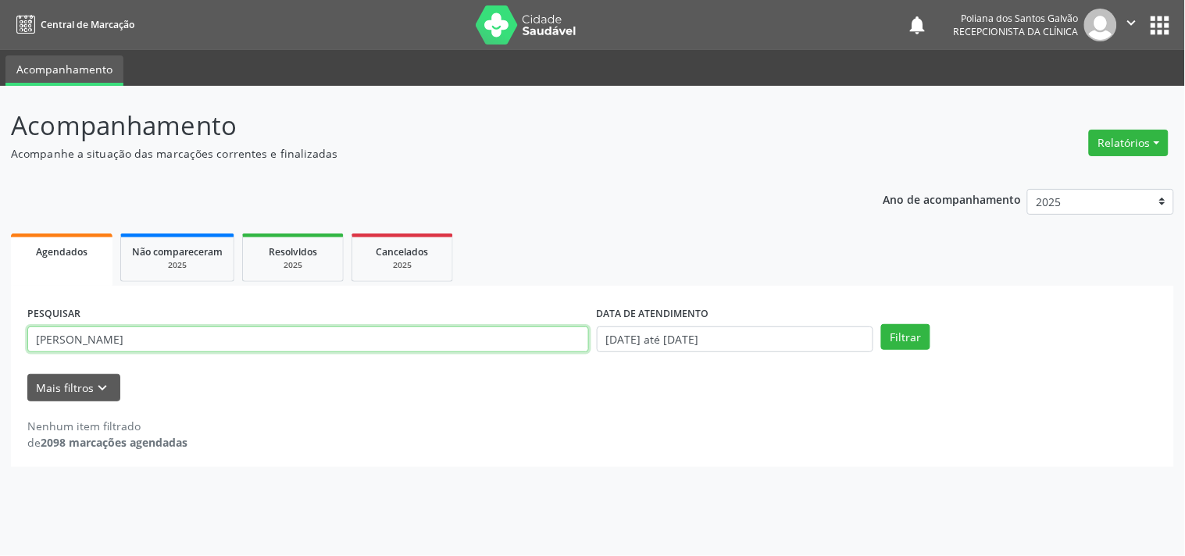
drag, startPoint x: 44, startPoint y: 169, endPoint x: 0, endPoint y: -20, distance: 193.3
click at [0, 0] on html "Central de Marcação notifications Poliana dos Santos Galvão Recepcionista da cl…" at bounding box center [592, 278] width 1185 height 556
type input "GEISI"
click at [881, 324] on button "Filtrar" at bounding box center [905, 337] width 49 height 27
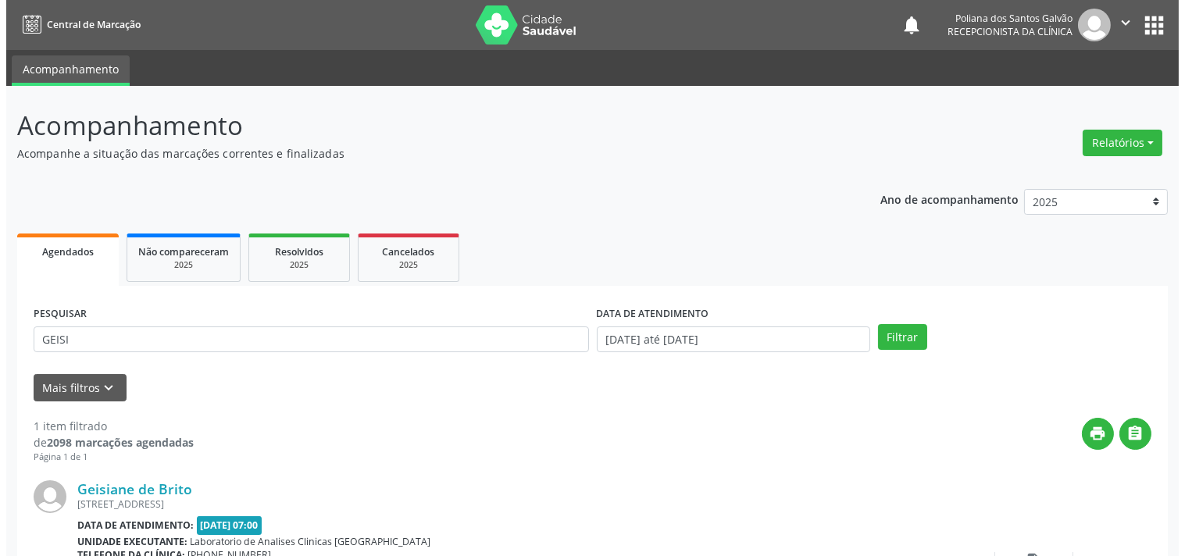
scroll to position [145, 0]
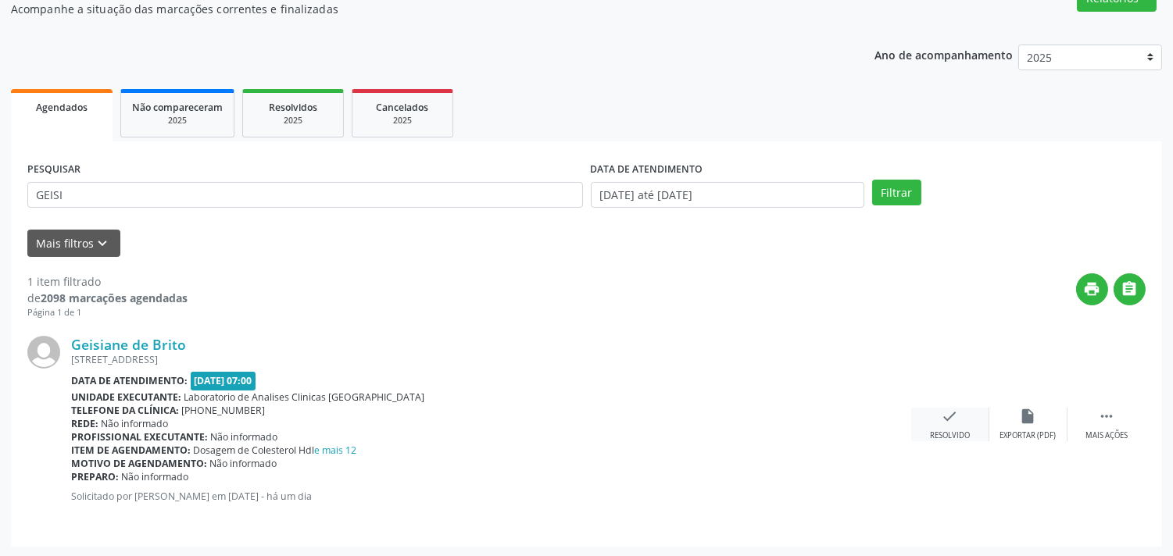
click at [956, 411] on icon "check" at bounding box center [950, 416] width 17 height 17
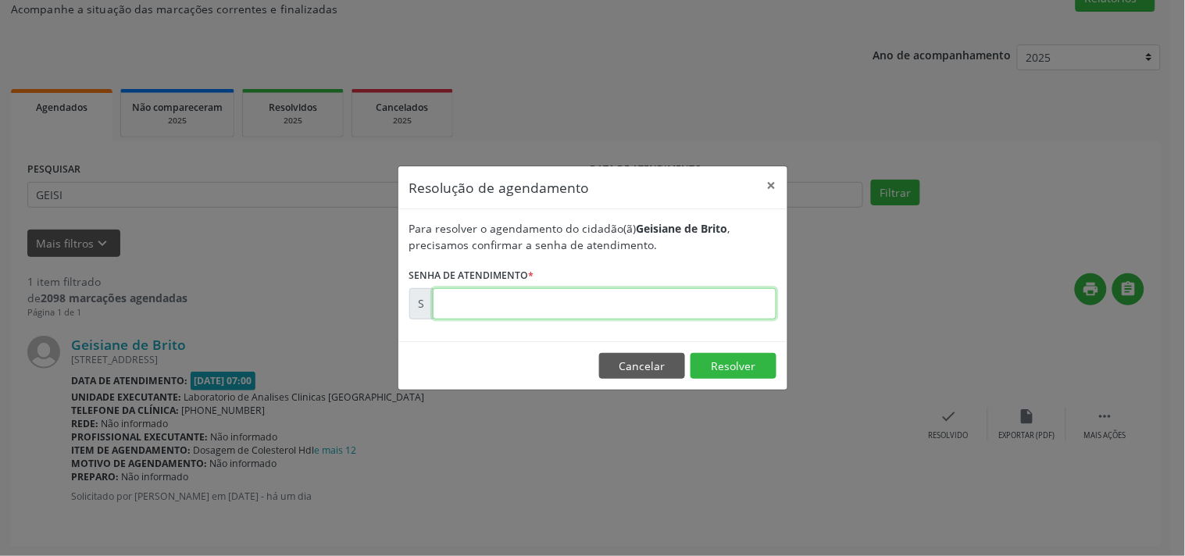
click at [731, 299] on input "text" at bounding box center [605, 303] width 344 height 31
type input "00174834"
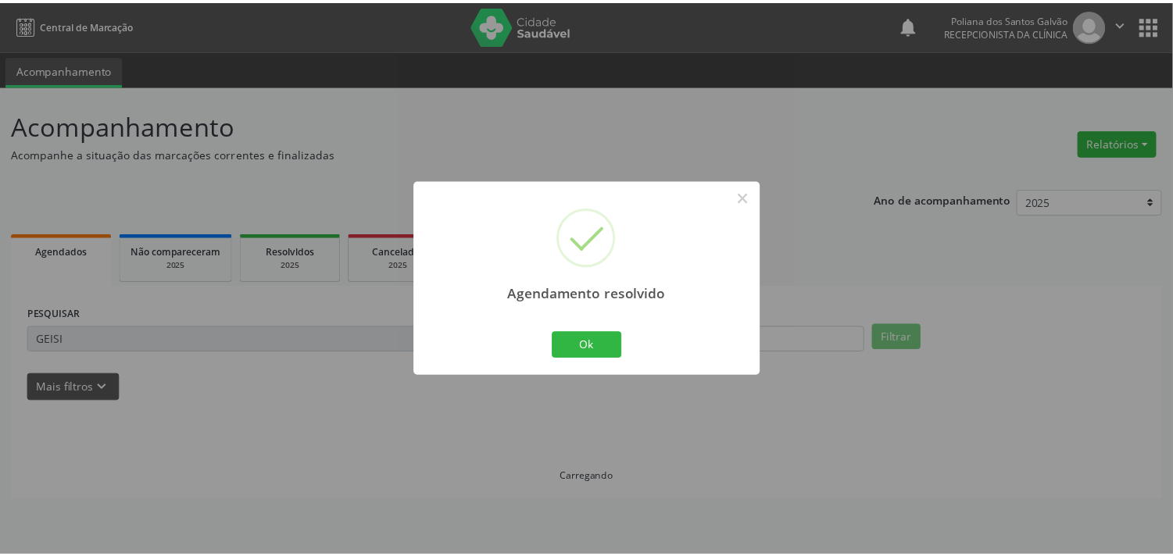
scroll to position [0, 0]
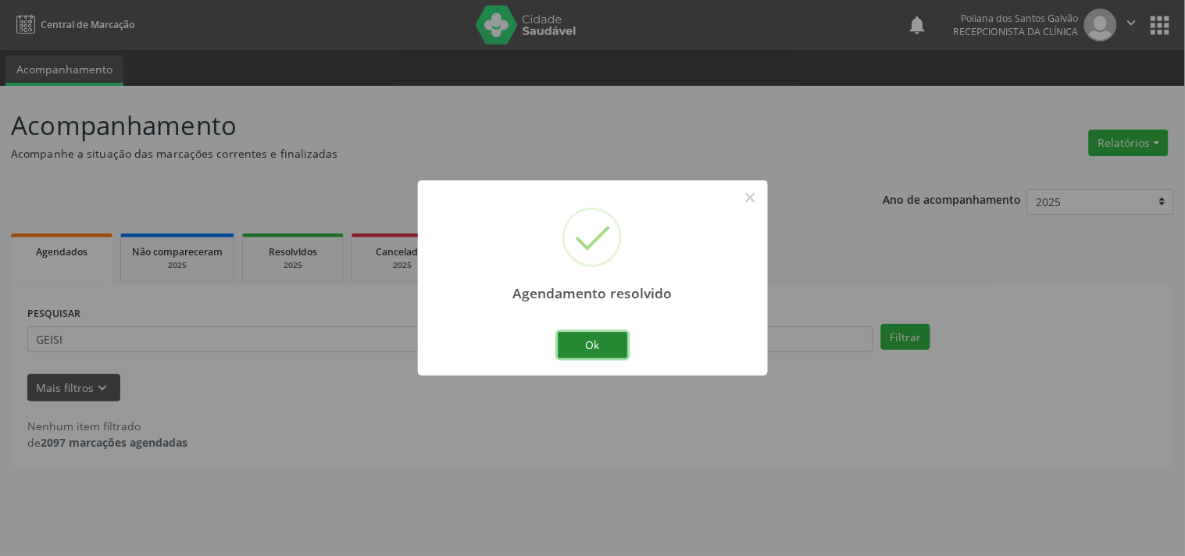
click at [576, 347] on button "Ok" at bounding box center [593, 345] width 70 height 27
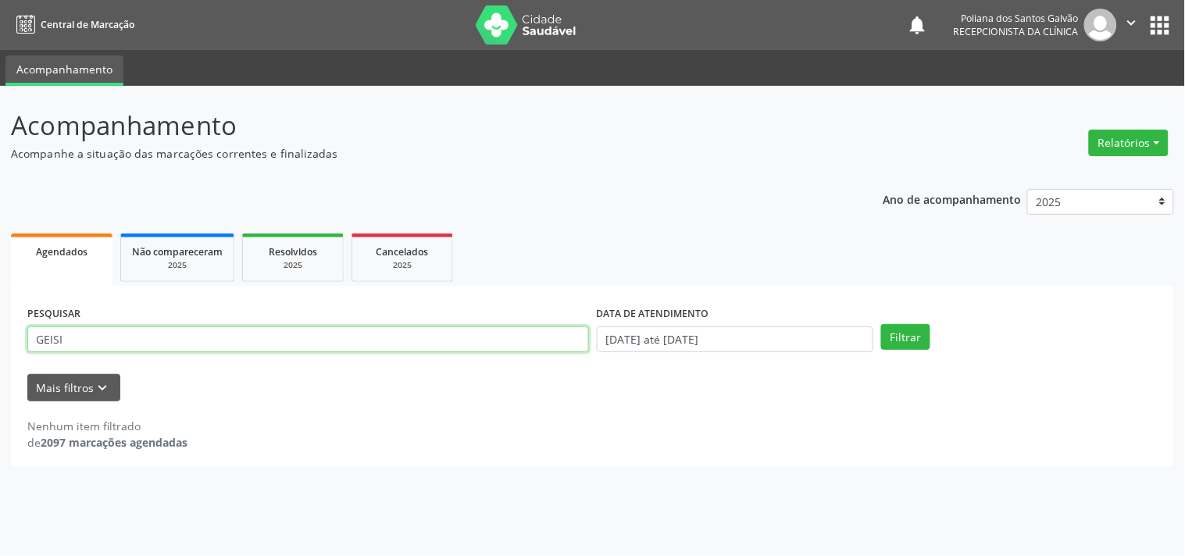
drag, startPoint x: 401, startPoint y: 333, endPoint x: 0, endPoint y: 40, distance: 496.5
click at [0, 98] on div "Acompanhamento Acompanhe a situação das marcações correntes e finalizadas Relat…" at bounding box center [592, 321] width 1185 height 470
type input "GIOVA"
click at [881, 324] on button "Filtrar" at bounding box center [905, 337] width 49 height 27
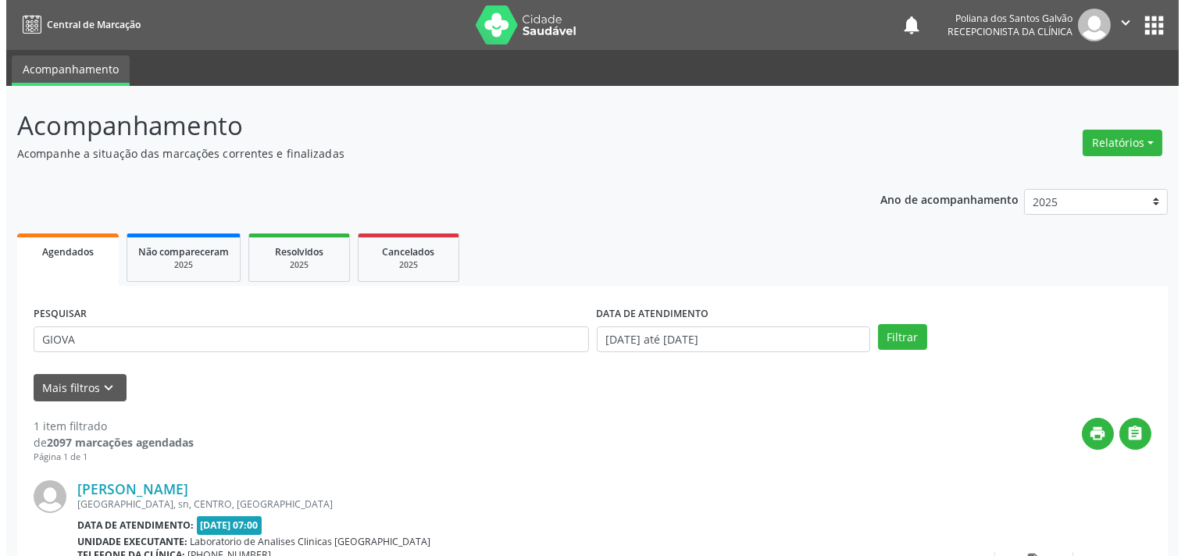
scroll to position [145, 0]
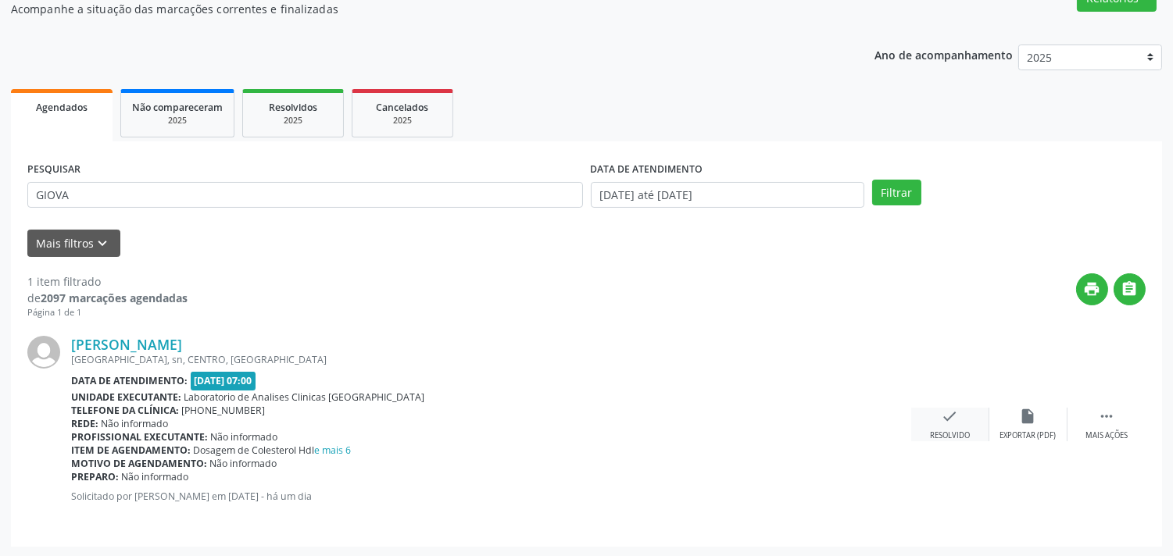
click at [958, 416] on icon "check" at bounding box center [950, 416] width 17 height 17
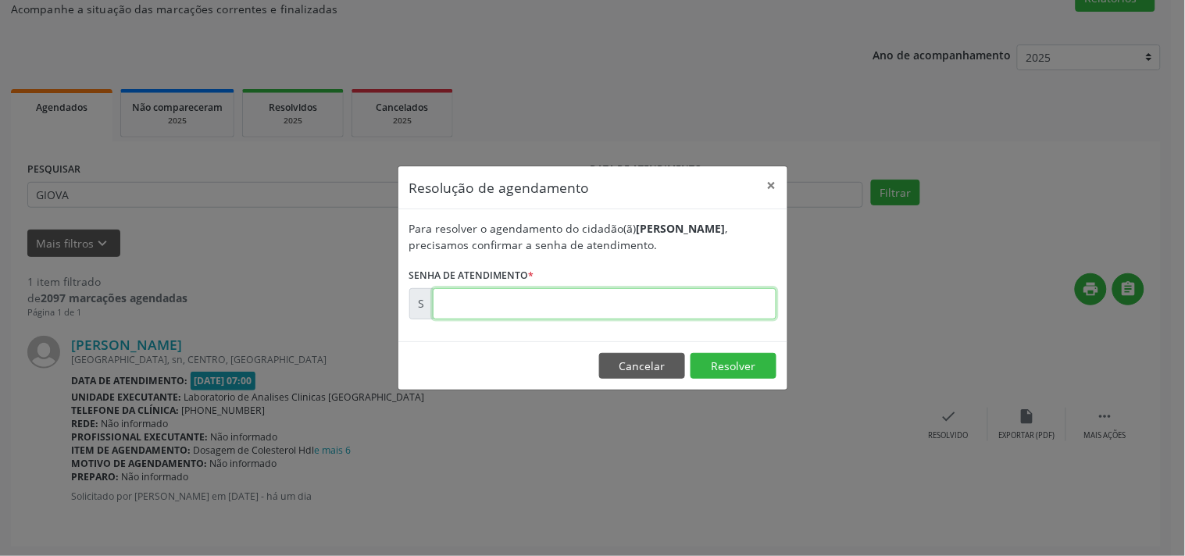
click at [727, 306] on input "text" at bounding box center [605, 303] width 344 height 31
type input "00174820"
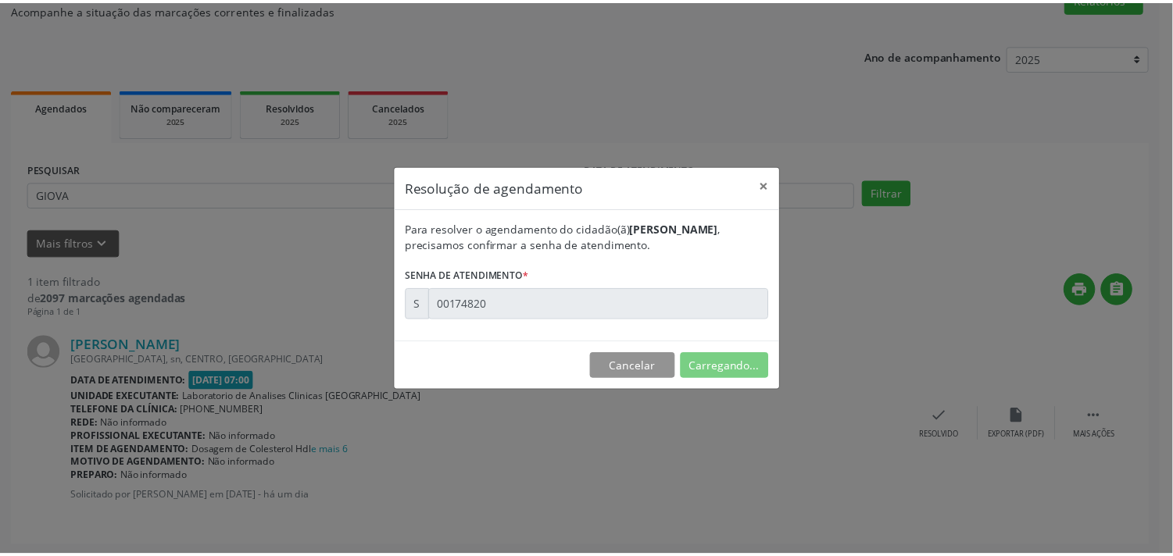
scroll to position [0, 0]
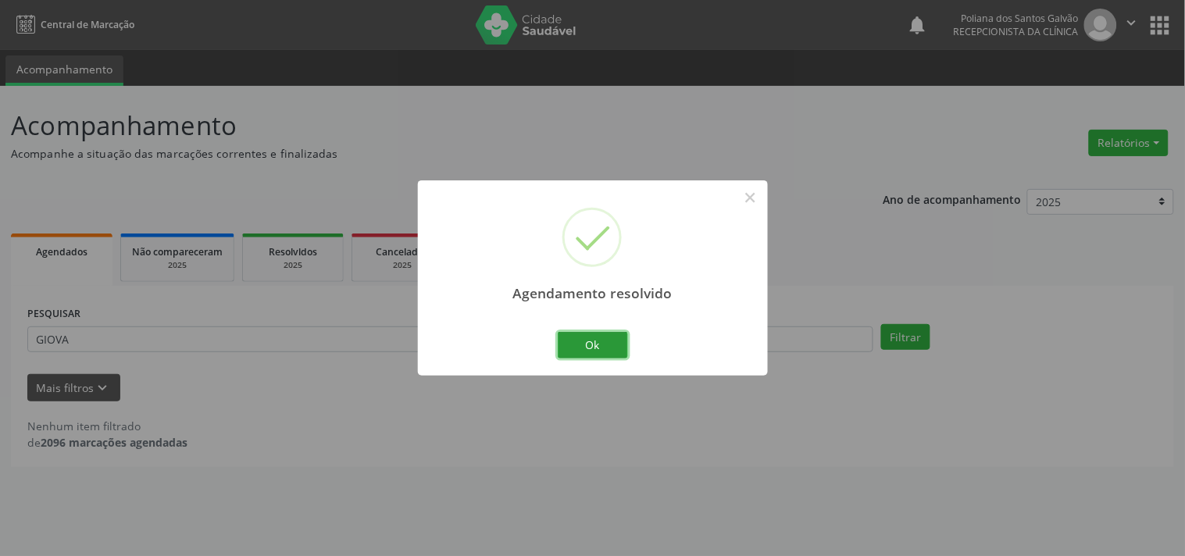
click at [611, 347] on button "Ok" at bounding box center [593, 345] width 70 height 27
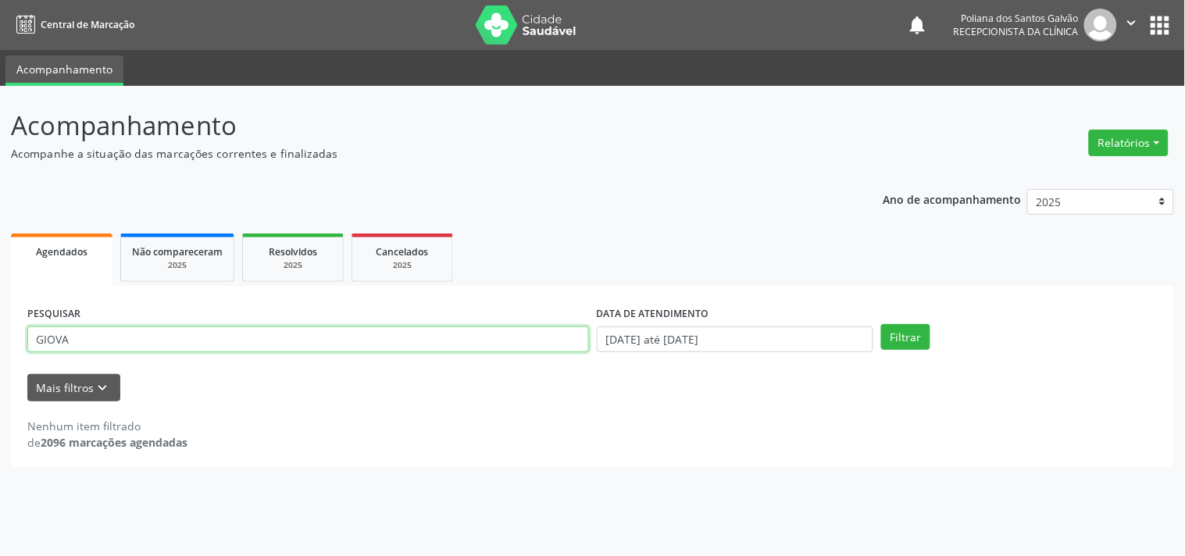
drag, startPoint x: 516, startPoint y: 334, endPoint x: 0, endPoint y: 137, distance: 553.0
click at [0, 137] on div "Acompanhamento Acompanhe a situação das marcações correntes e finalizadas Relat…" at bounding box center [592, 321] width 1185 height 470
type input "E"
type input "RENA"
click at [881, 324] on button "Filtrar" at bounding box center [905, 337] width 49 height 27
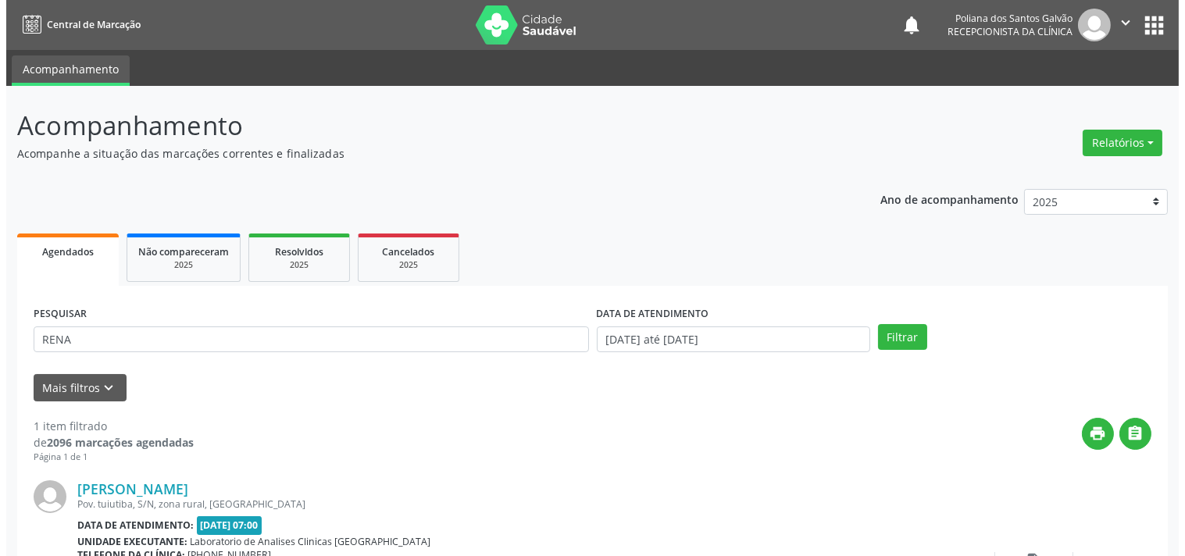
scroll to position [145, 0]
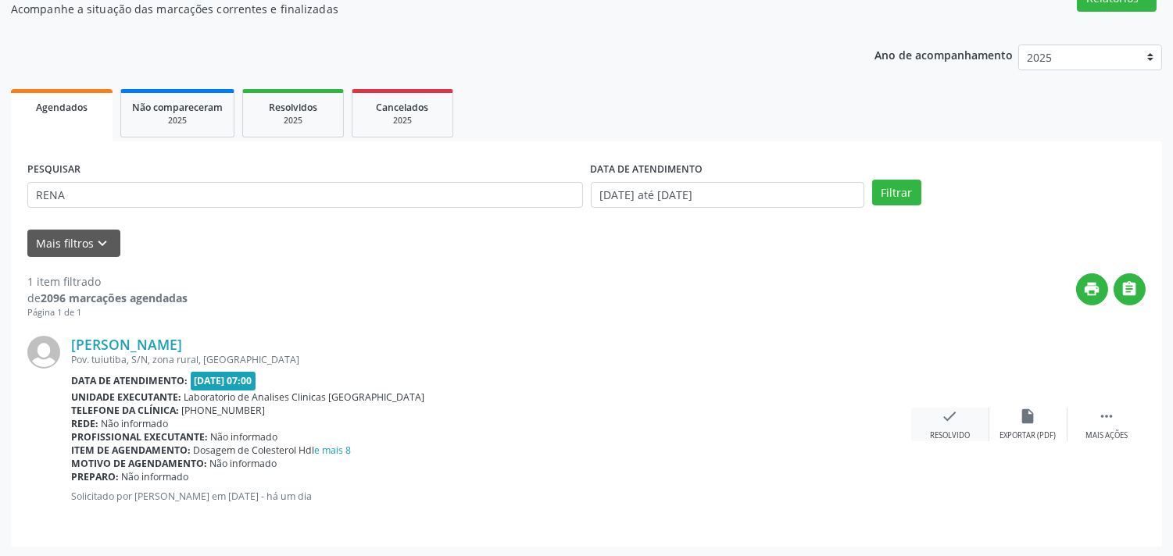
click at [933, 425] on div "check Resolvido" at bounding box center [950, 425] width 78 height 34
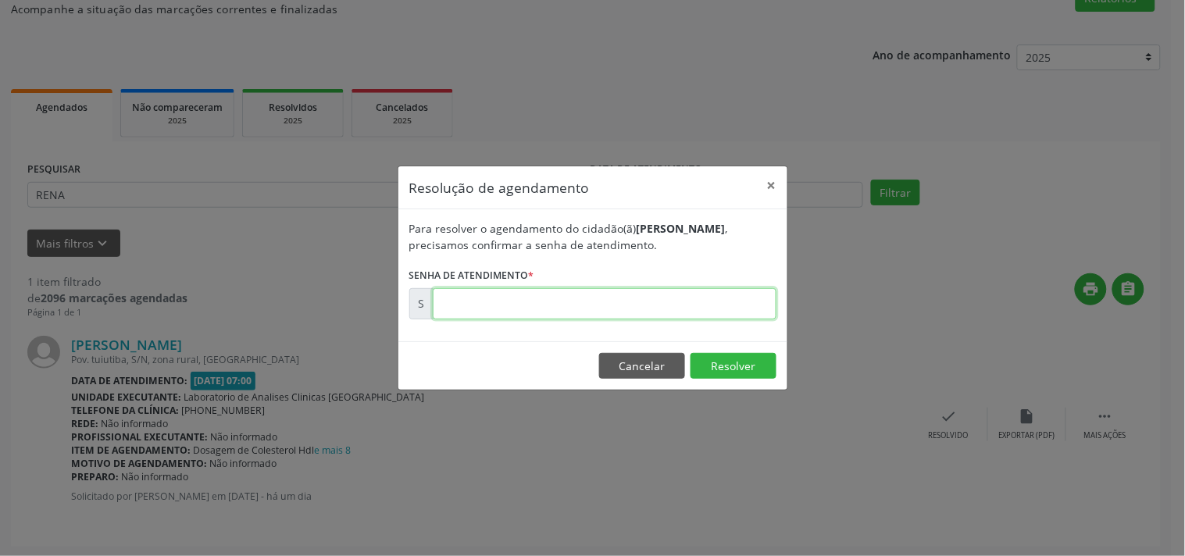
click at [716, 307] on input "text" at bounding box center [605, 303] width 344 height 31
type input "00174839"
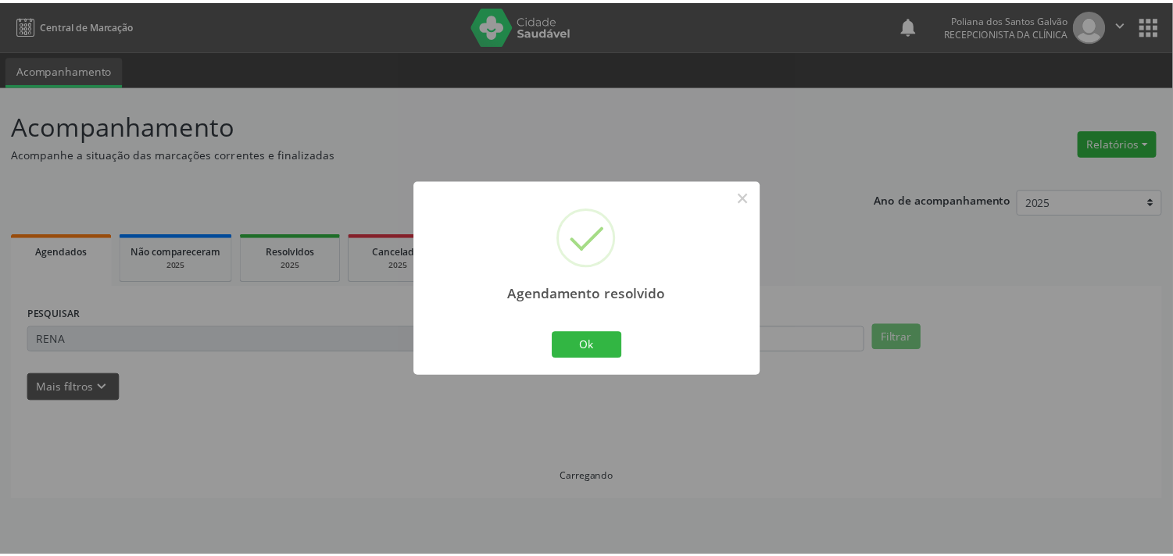
scroll to position [0, 0]
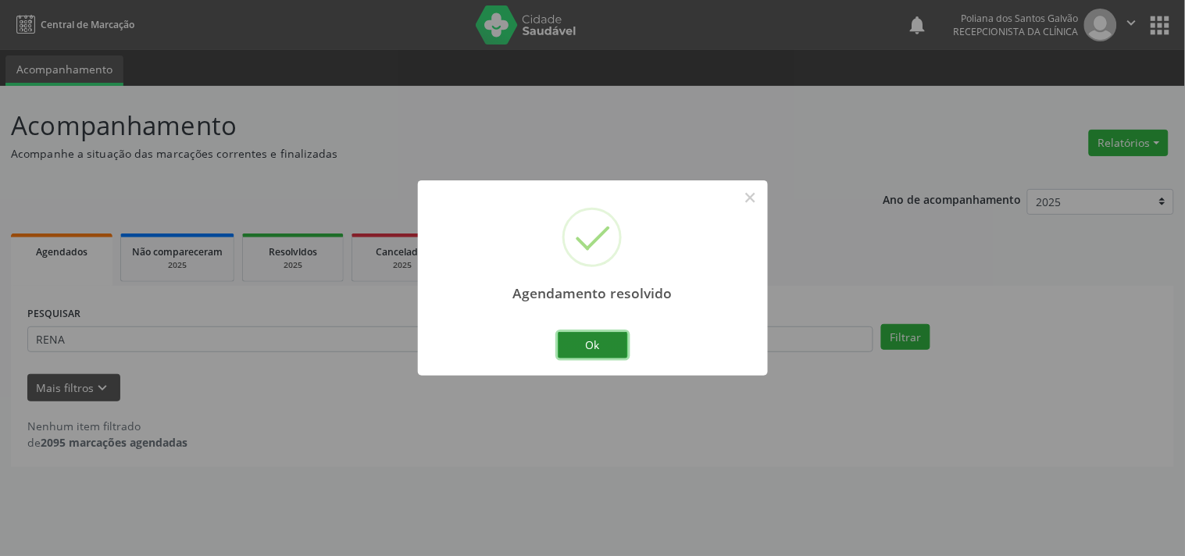
click at [596, 348] on button "Ok" at bounding box center [593, 345] width 70 height 27
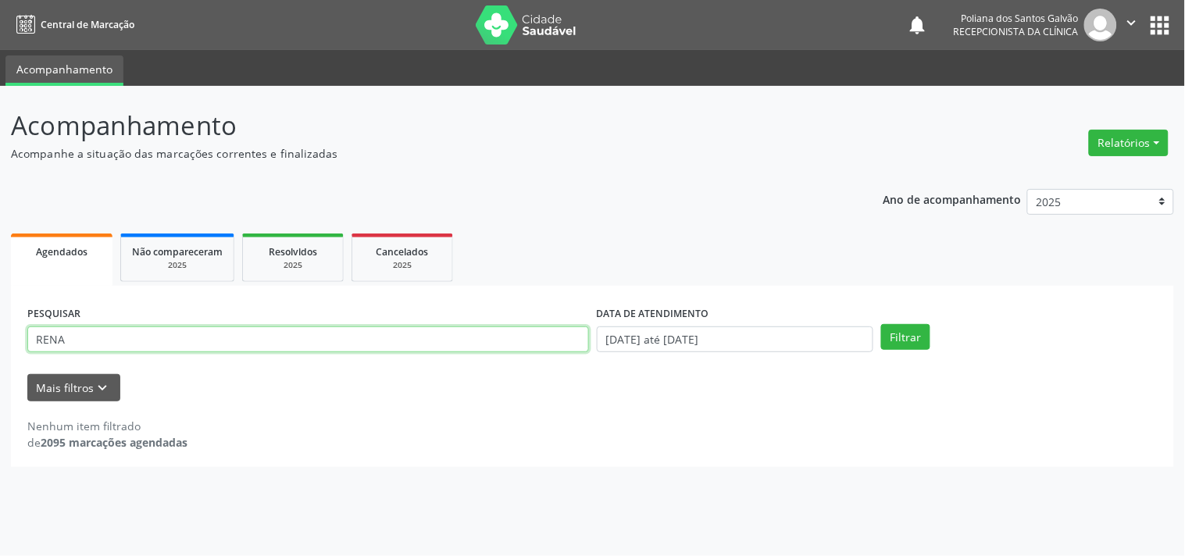
drag, startPoint x: 513, startPoint y: 347, endPoint x: 0, endPoint y: -20, distance: 630.1
click at [0, 0] on html "Central de Marcação notifications Poliana dos Santos Galvão Recepcionista da cl…" at bounding box center [592, 278] width 1185 height 556
type input "GEANE"
click at [881, 324] on button "Filtrar" at bounding box center [905, 337] width 49 height 27
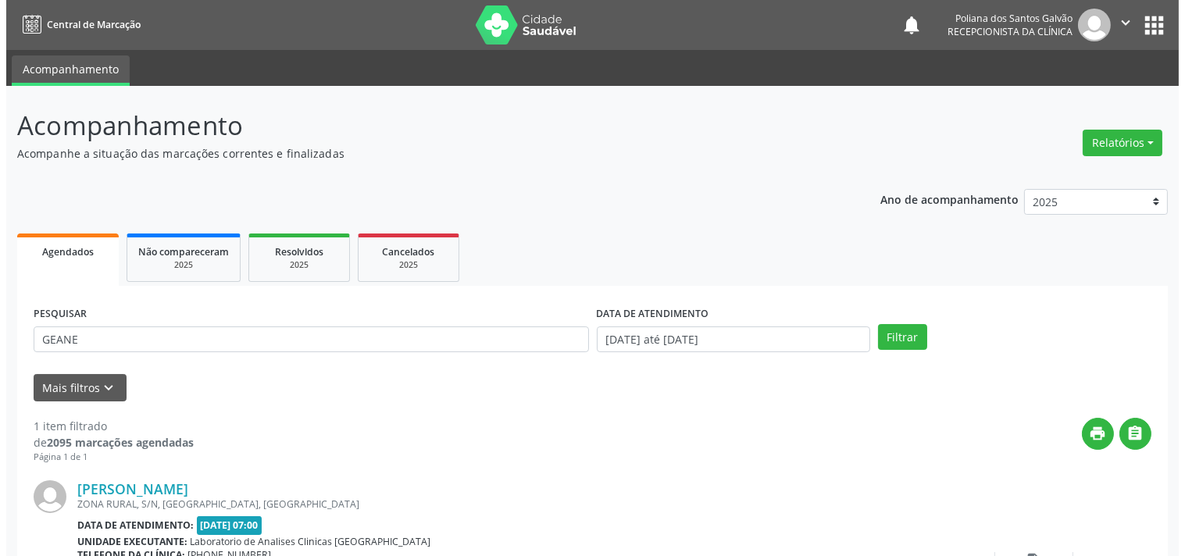
scroll to position [145, 0]
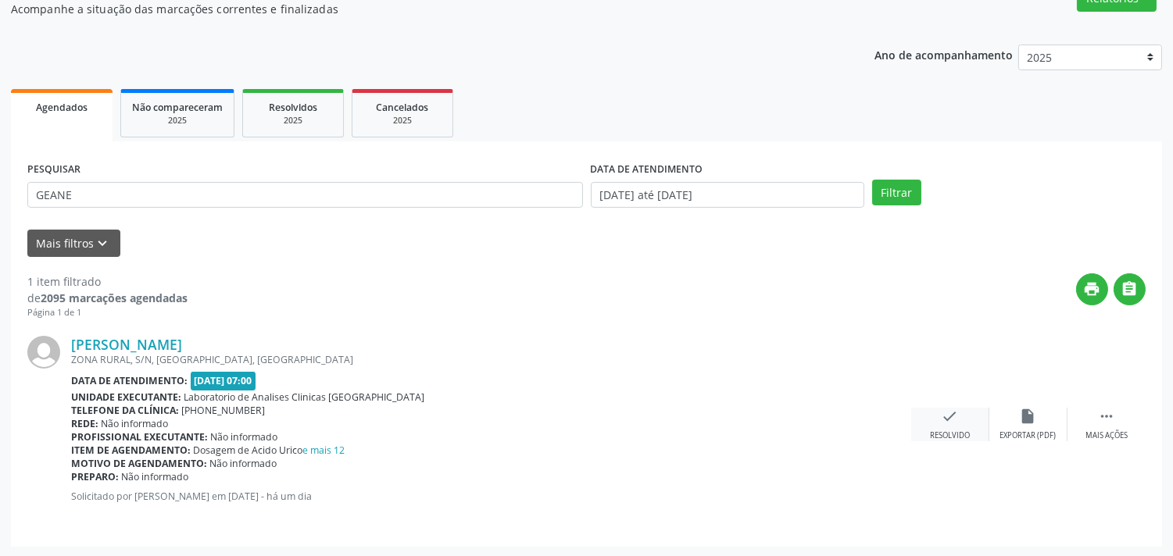
click at [940, 434] on div "Resolvido" at bounding box center [950, 436] width 40 height 11
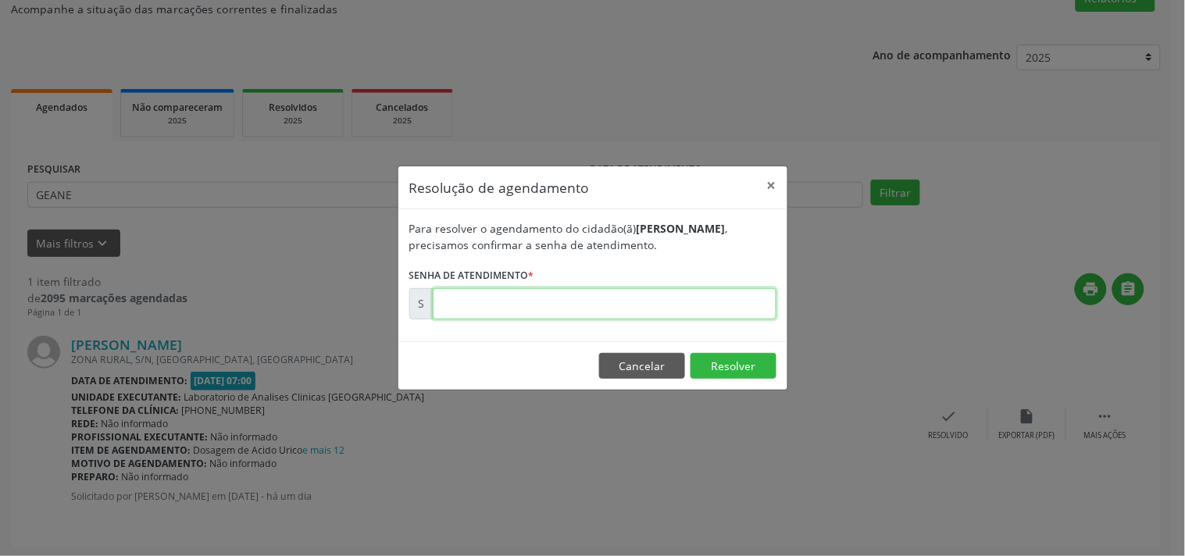
click at [756, 305] on input "text" at bounding box center [605, 303] width 344 height 31
type input "00174823"
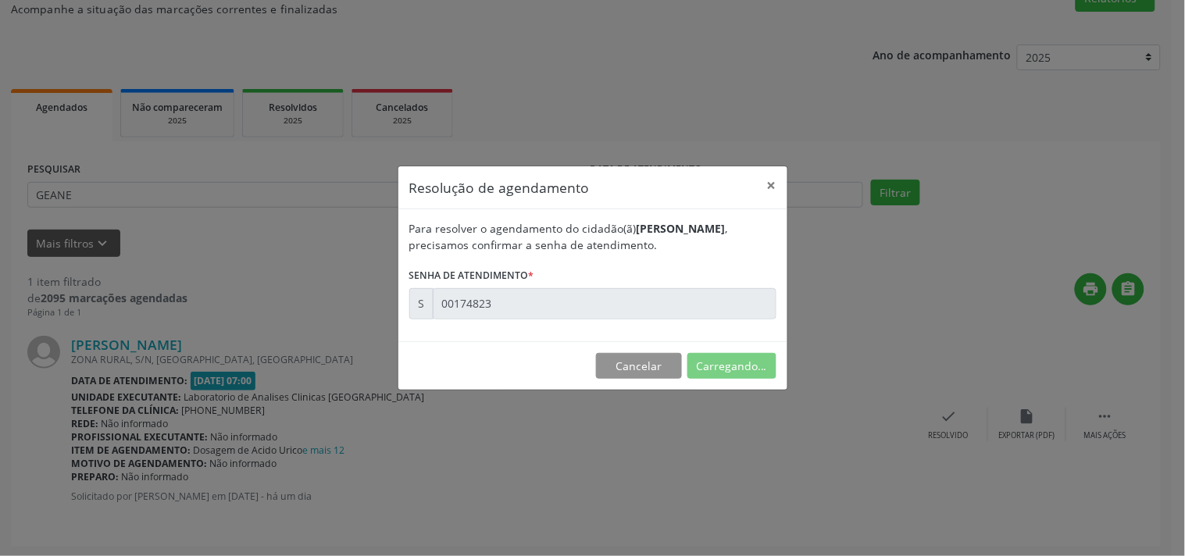
scroll to position [0, 0]
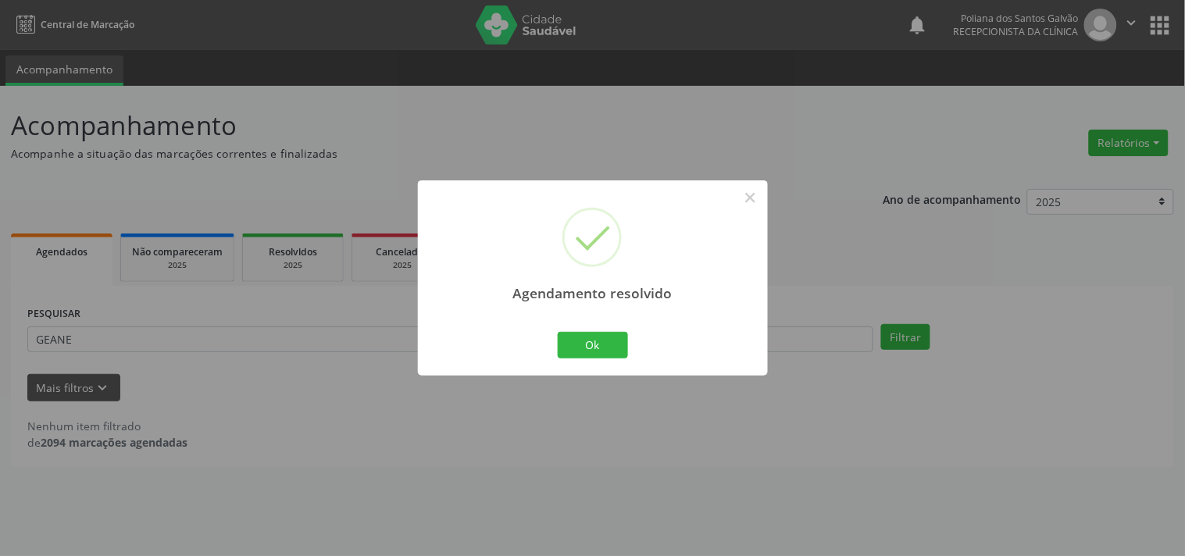
click at [613, 364] on div "Agendamento resolvido × Ok Cancel" at bounding box center [593, 277] width 350 height 195
click at [607, 341] on button "Ok" at bounding box center [593, 345] width 70 height 27
